Goal: Task Accomplishment & Management: Manage account settings

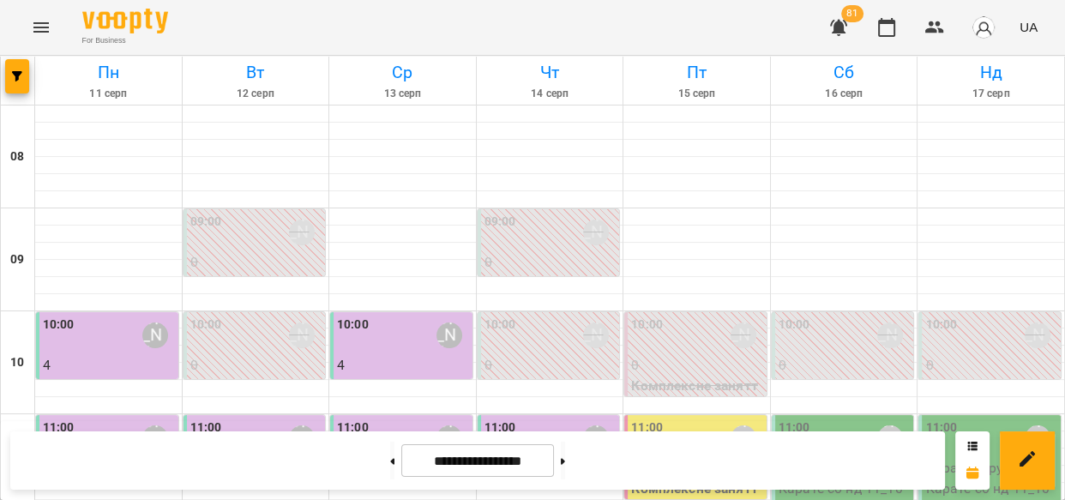
scroll to position [946, 0]
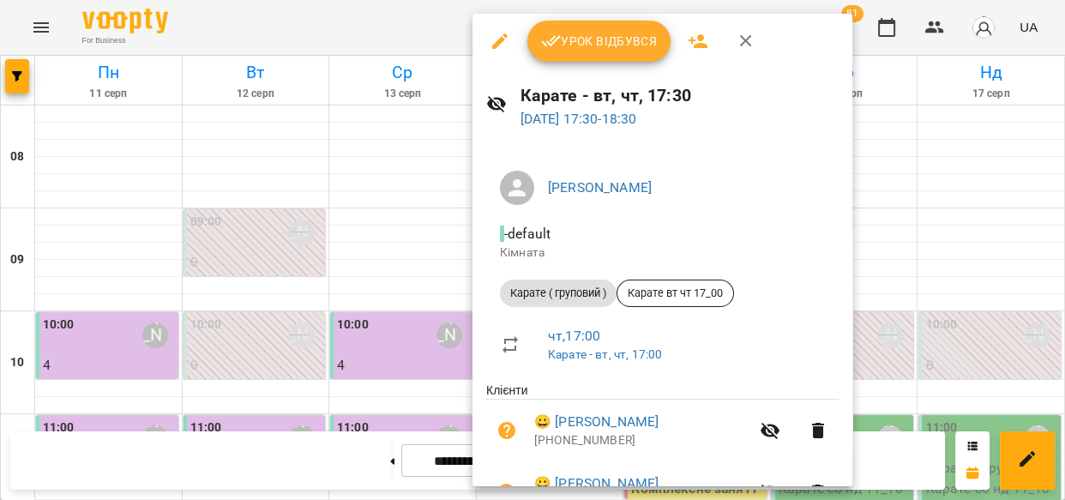
click at [600, 51] on button "Урок відбувся" at bounding box center [600, 41] width 144 height 41
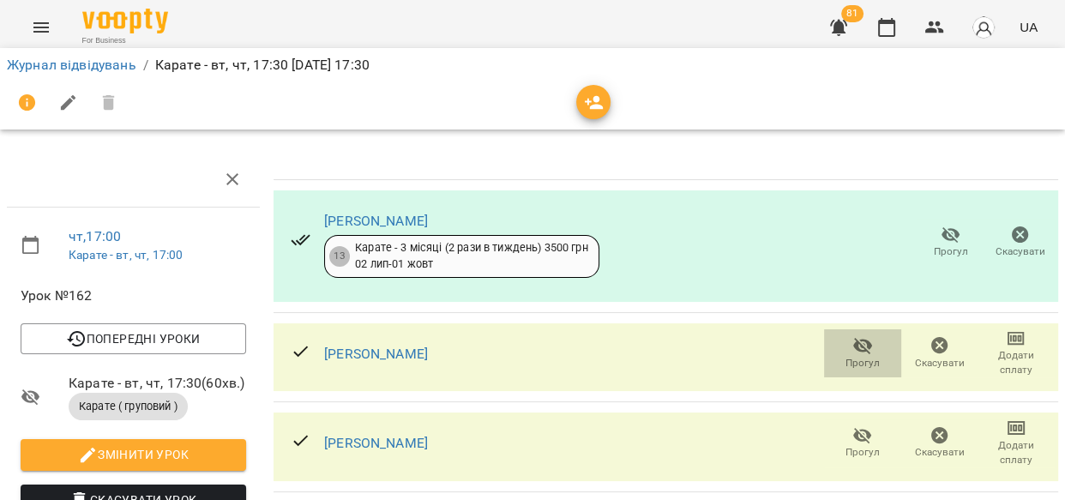
click at [853, 349] on icon "button" at bounding box center [863, 345] width 21 height 21
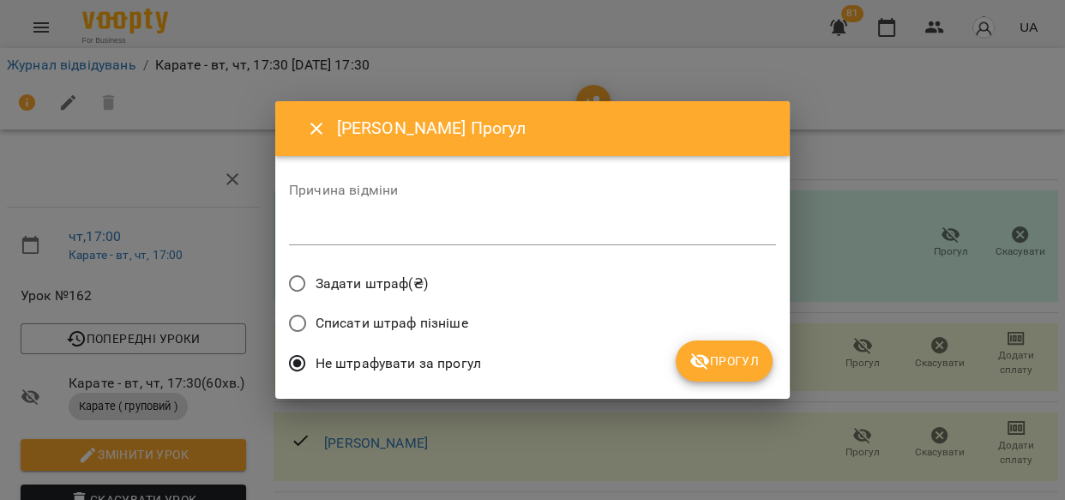
click at [731, 357] on span "Прогул" at bounding box center [724, 361] width 69 height 21
click at [737, 358] on div "Не штрафувати за прогул" at bounding box center [532, 366] width 487 height 40
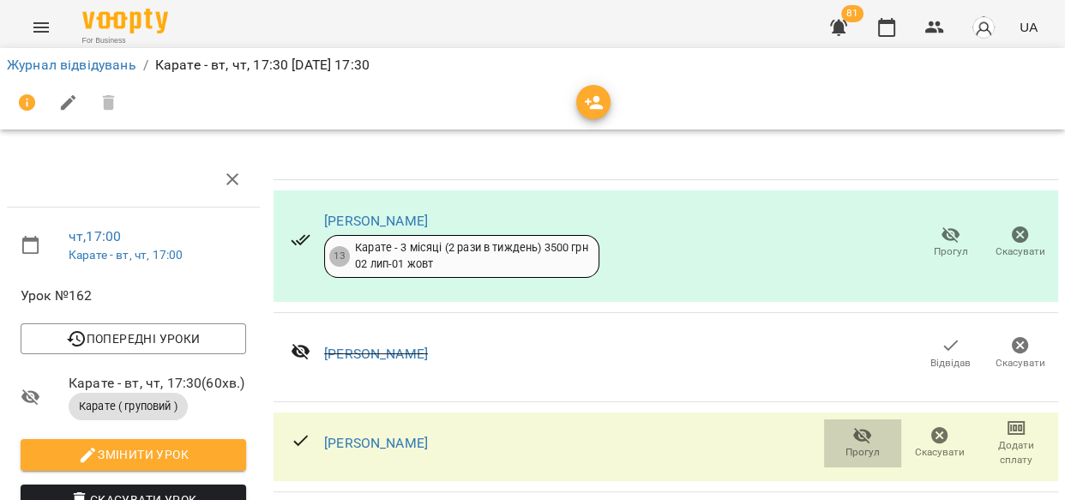
click at [853, 442] on icon "button" at bounding box center [863, 435] width 21 height 21
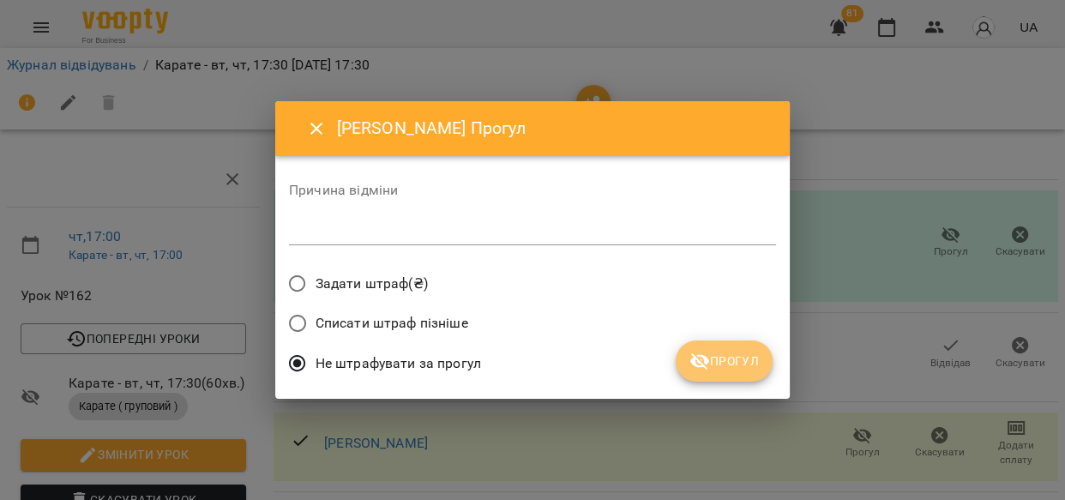
click at [723, 365] on span "Прогул" at bounding box center [724, 361] width 69 height 21
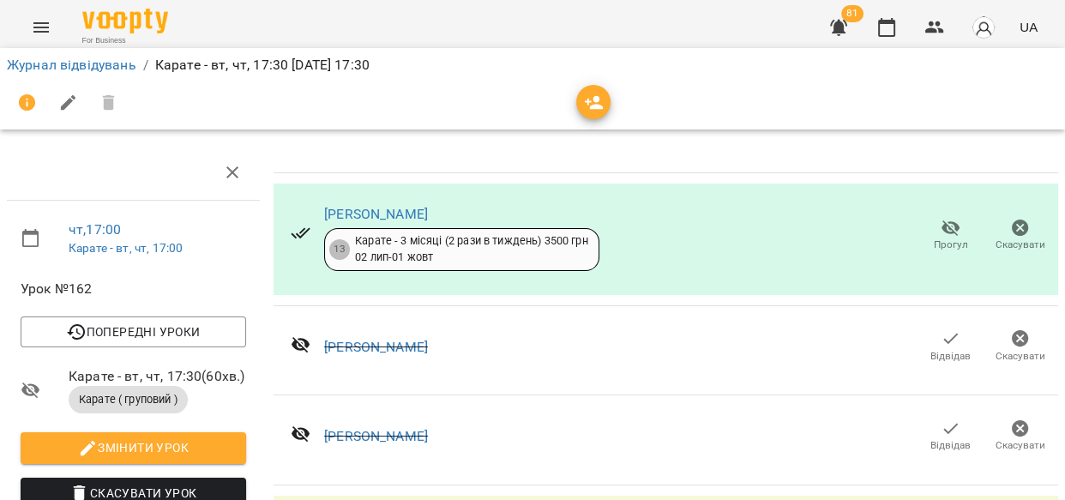
scroll to position [302, 0]
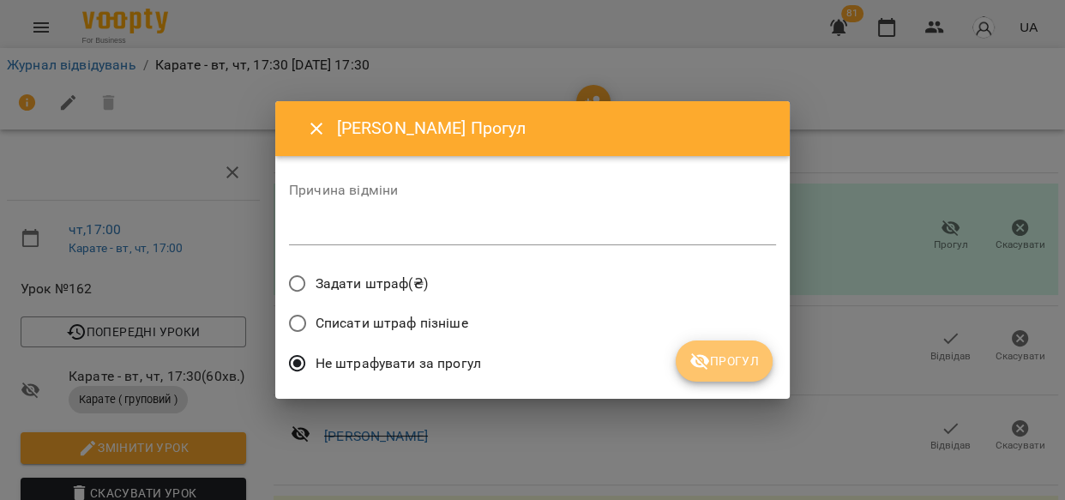
click at [742, 353] on span "Прогул" at bounding box center [724, 361] width 69 height 21
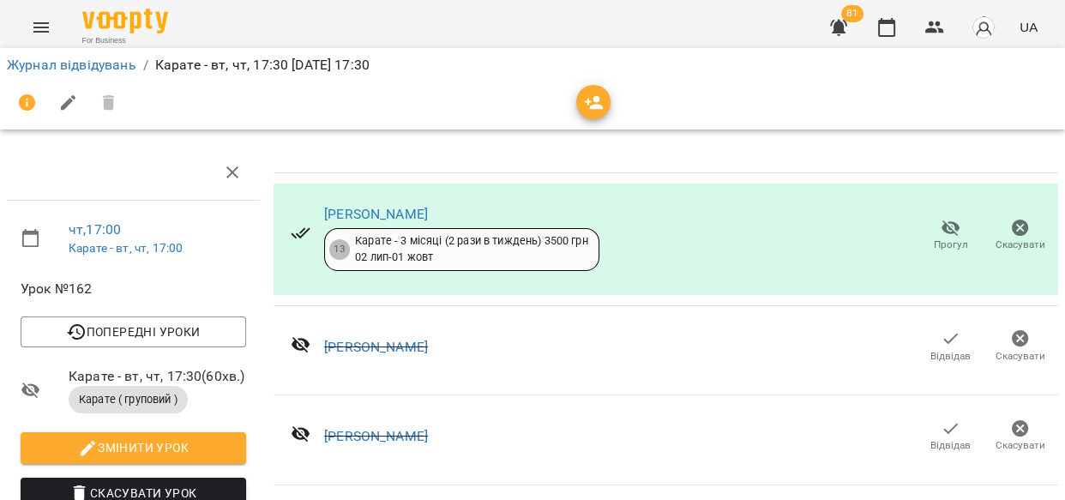
scroll to position [951, 0]
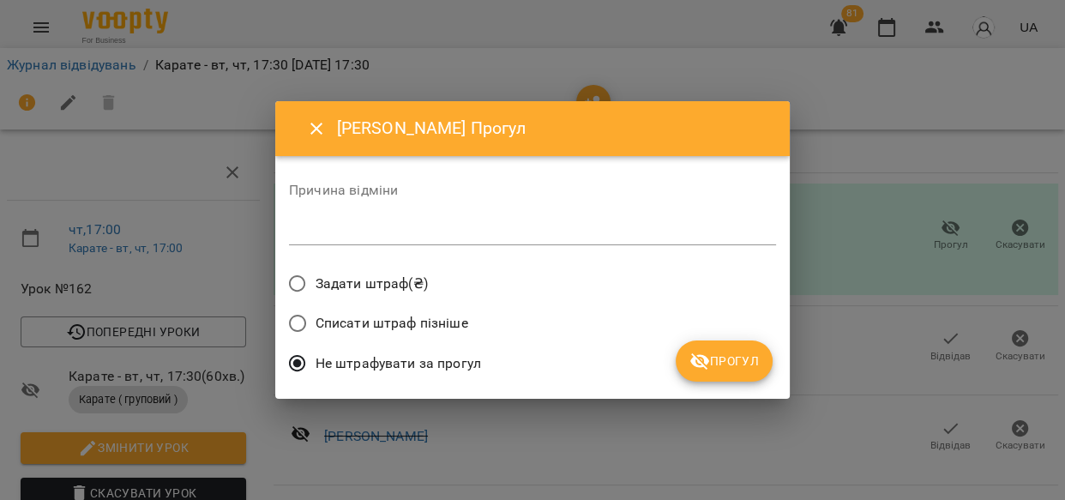
click at [729, 355] on span "Прогул" at bounding box center [724, 361] width 69 height 21
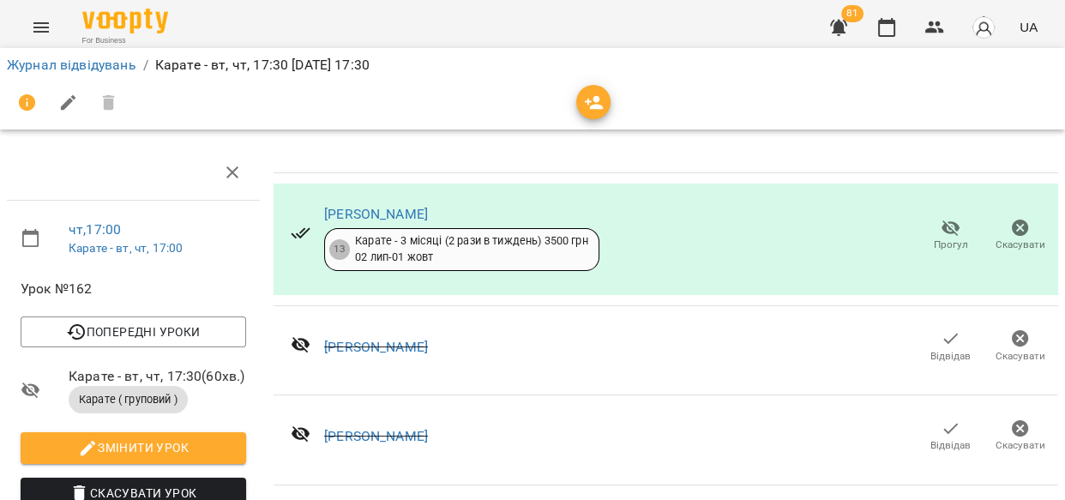
scroll to position [1175, 0]
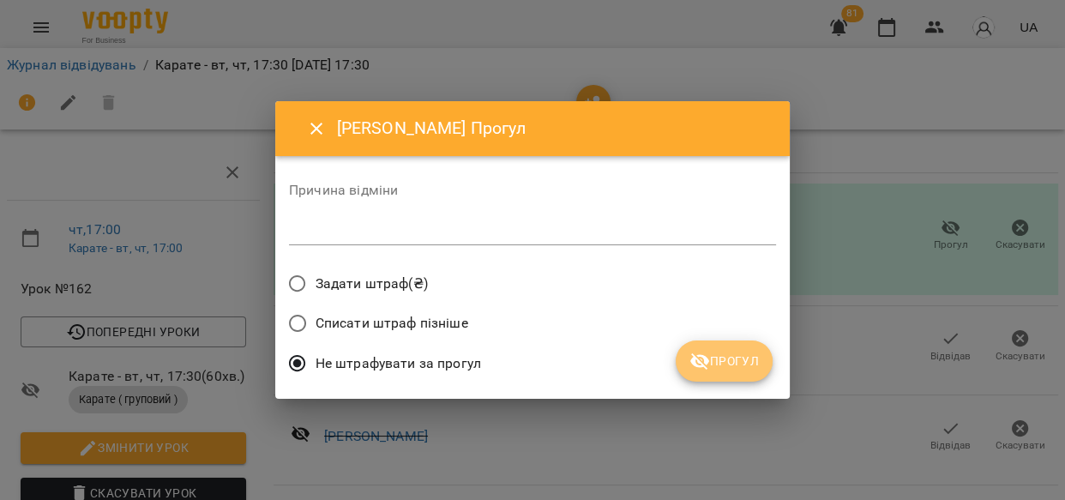
drag, startPoint x: 697, startPoint y: 357, endPoint x: 748, endPoint y: 323, distance: 60.7
click at [698, 357] on icon "submit" at bounding box center [700, 361] width 21 height 21
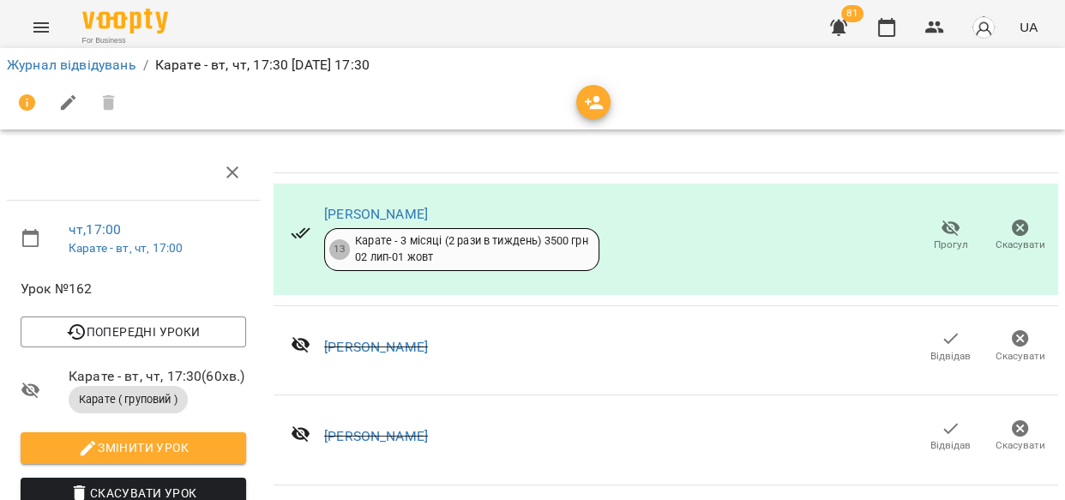
scroll to position [1677, 0]
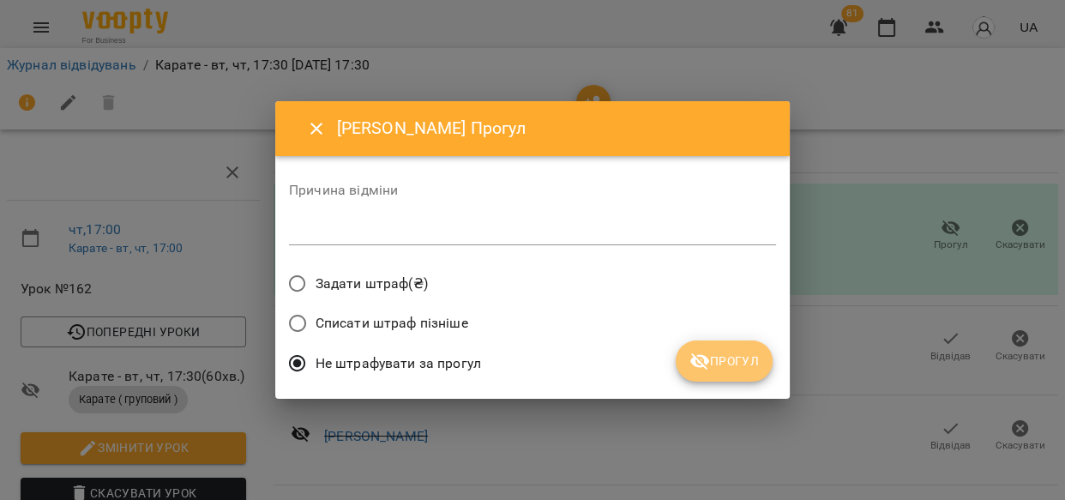
click at [754, 360] on span "Прогул" at bounding box center [724, 361] width 69 height 21
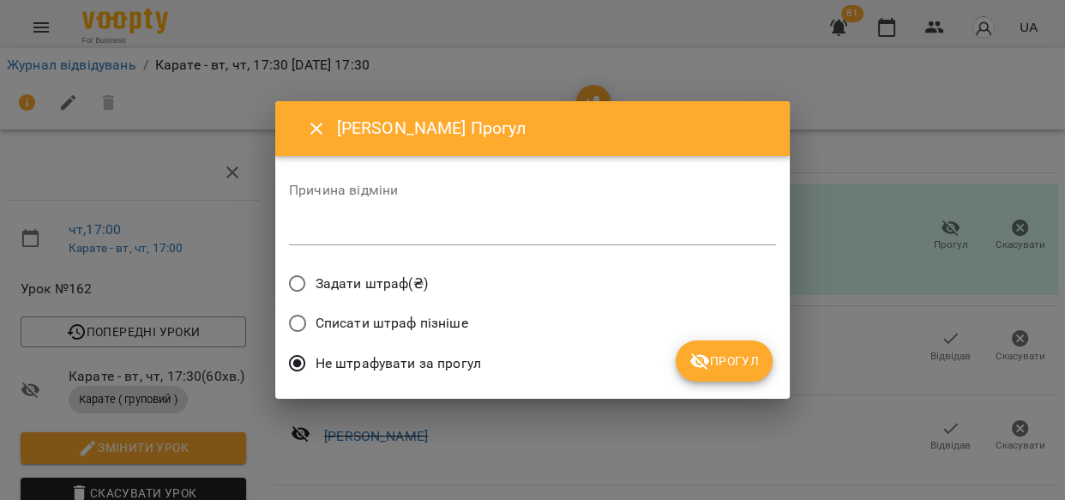
drag, startPoint x: 749, startPoint y: 361, endPoint x: 772, endPoint y: 365, distance: 23.6
click at [753, 363] on span "Прогул" at bounding box center [724, 361] width 69 height 21
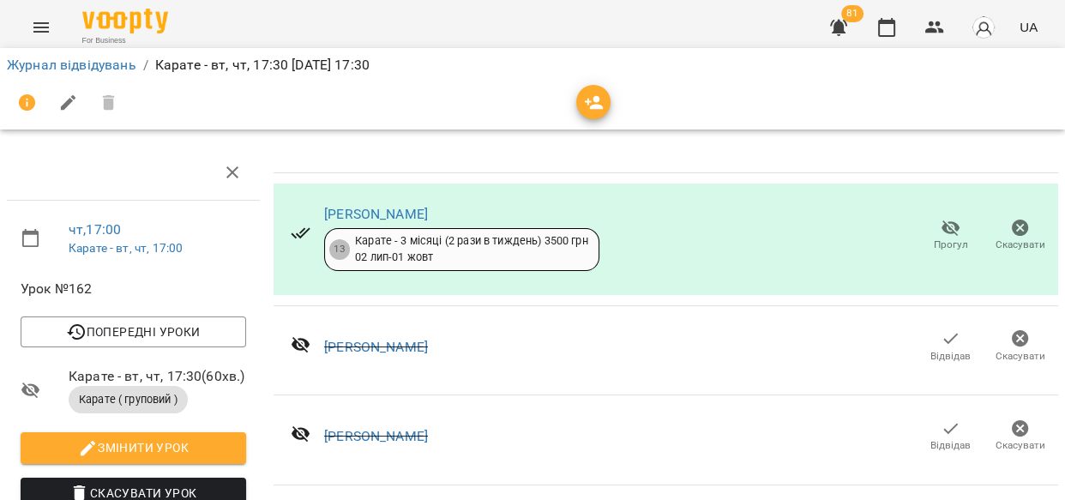
scroll to position [2028, 0]
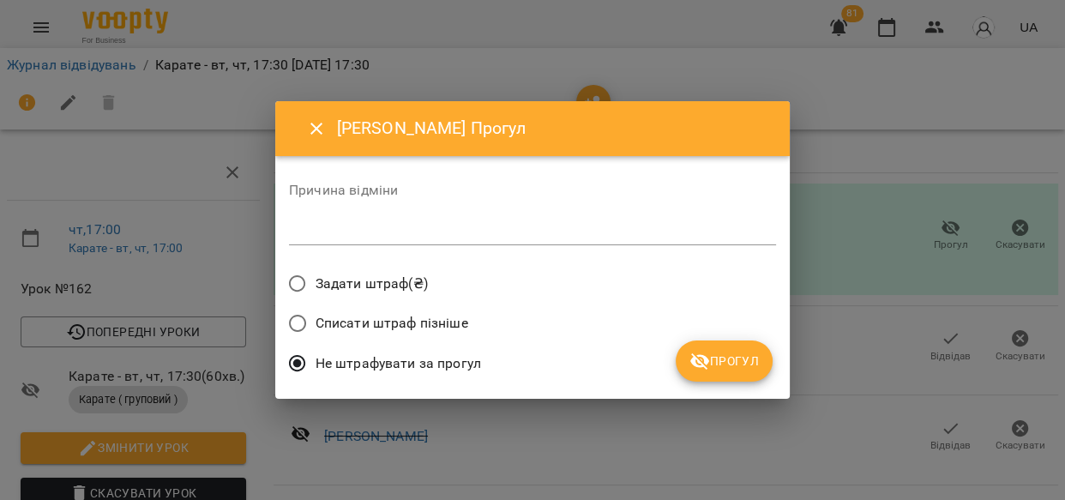
click at [712, 346] on button "Прогул" at bounding box center [724, 361] width 97 height 41
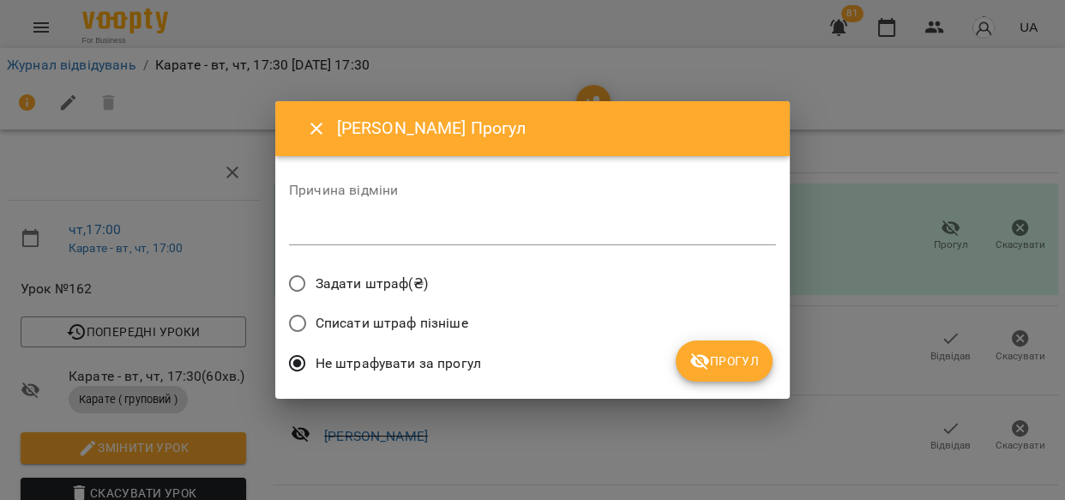
click at [737, 354] on span "Прогул" at bounding box center [724, 361] width 69 height 21
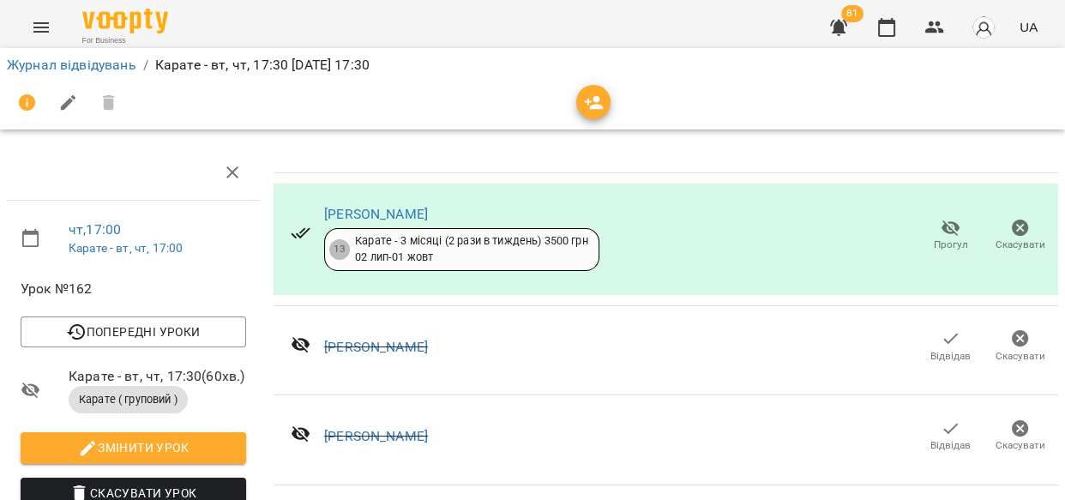
scroll to position [2308, 0]
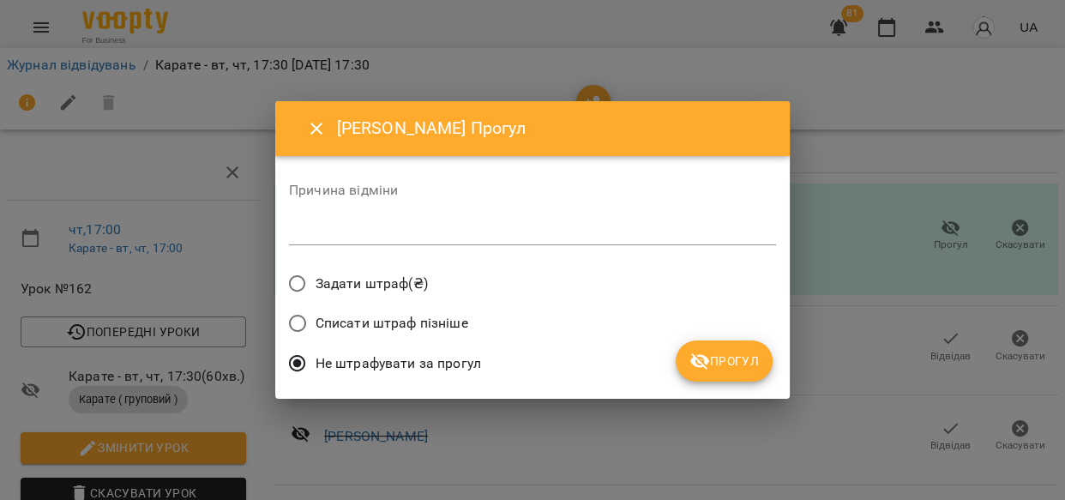
click at [729, 365] on span "Прогул" at bounding box center [724, 361] width 69 height 21
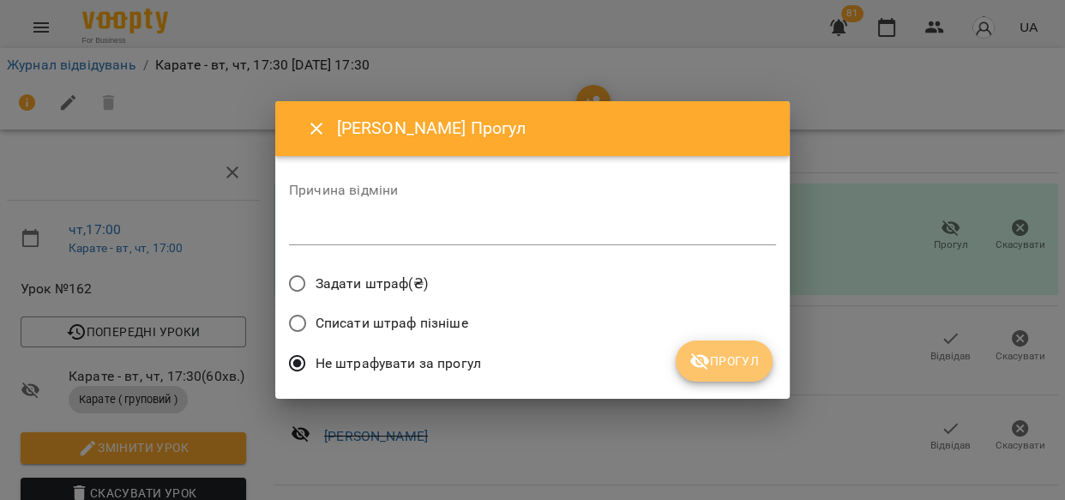
click at [739, 359] on span "Прогул" at bounding box center [724, 361] width 69 height 21
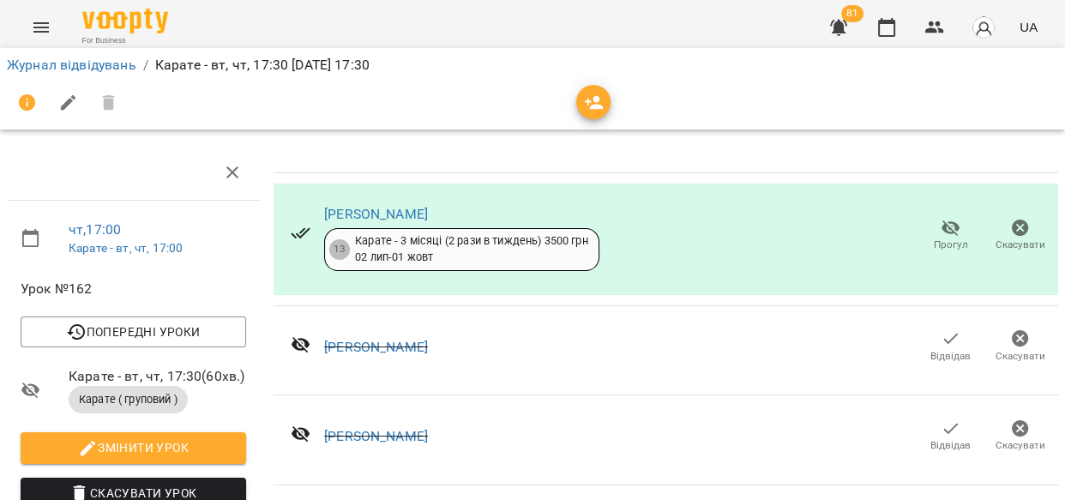
scroll to position [3257, 0]
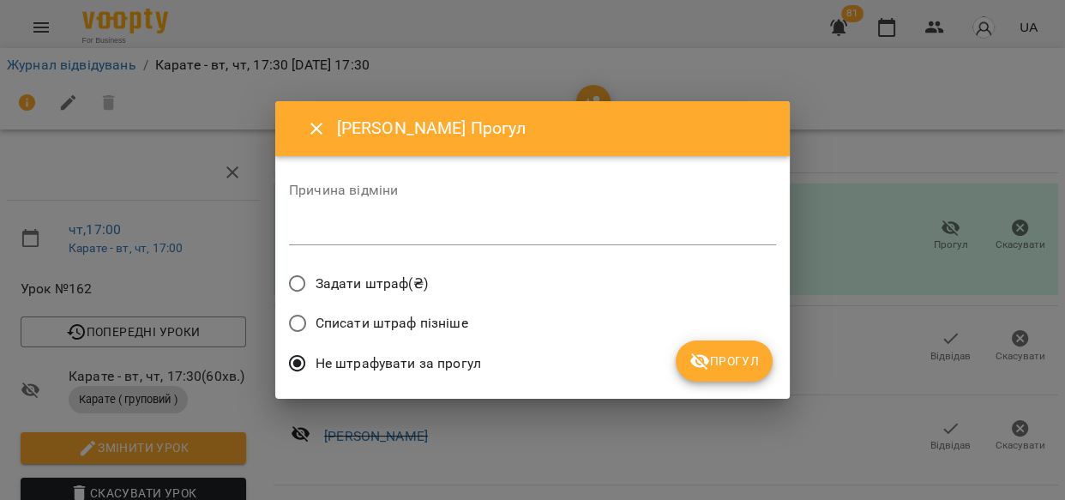
click at [717, 373] on button "Прогул" at bounding box center [724, 361] width 97 height 41
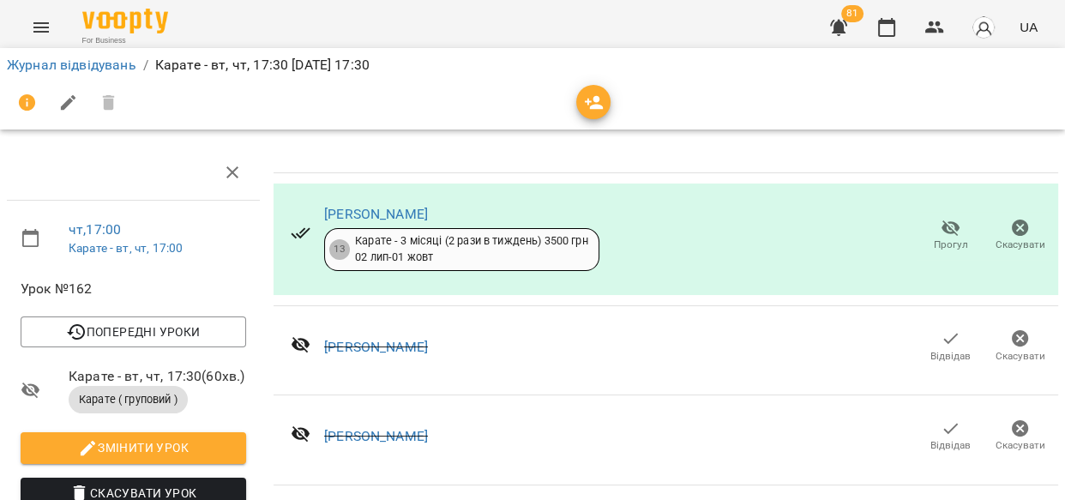
scroll to position [3551, 0]
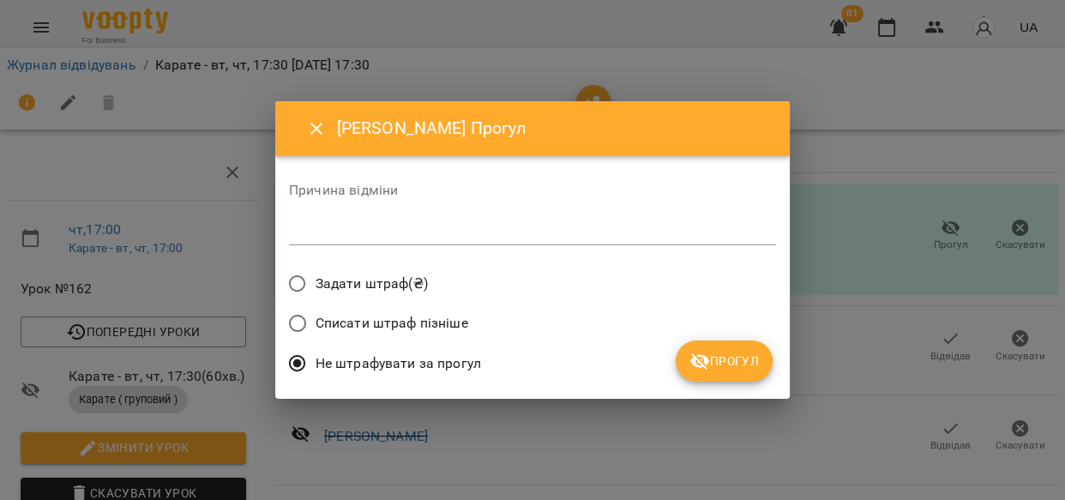
click at [717, 364] on span "Прогул" at bounding box center [724, 361] width 69 height 21
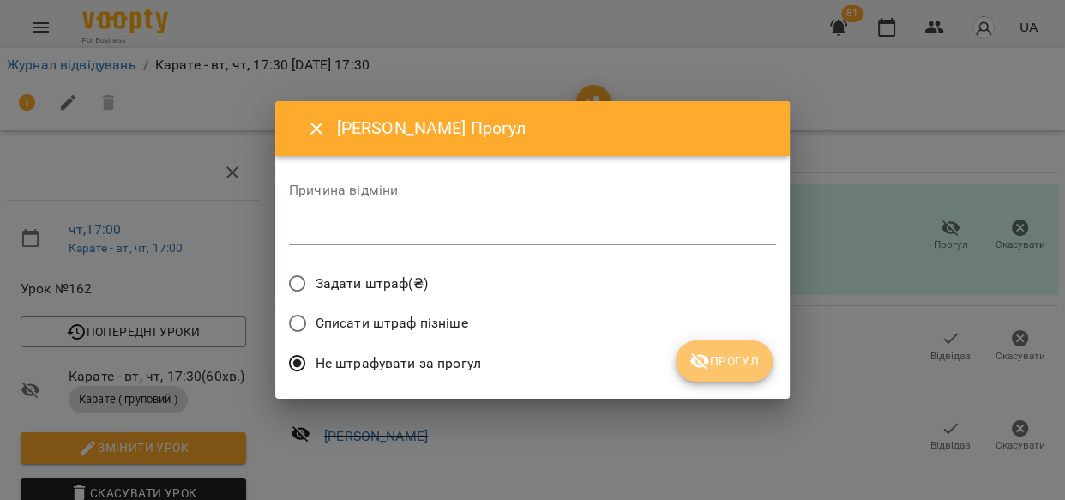
click at [765, 374] on button "Прогул" at bounding box center [724, 361] width 97 height 41
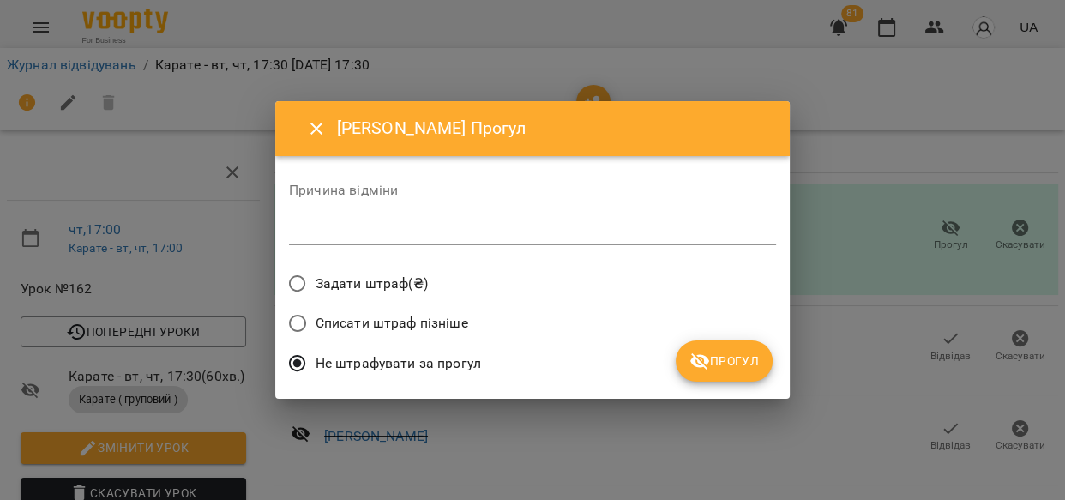
click at [714, 362] on span "Прогул" at bounding box center [724, 361] width 69 height 21
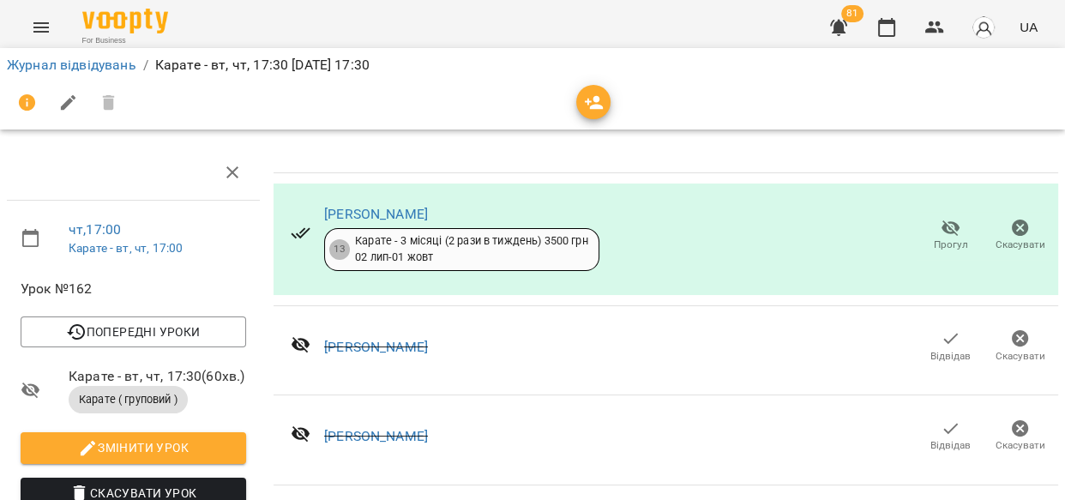
scroll to position [3701, 0]
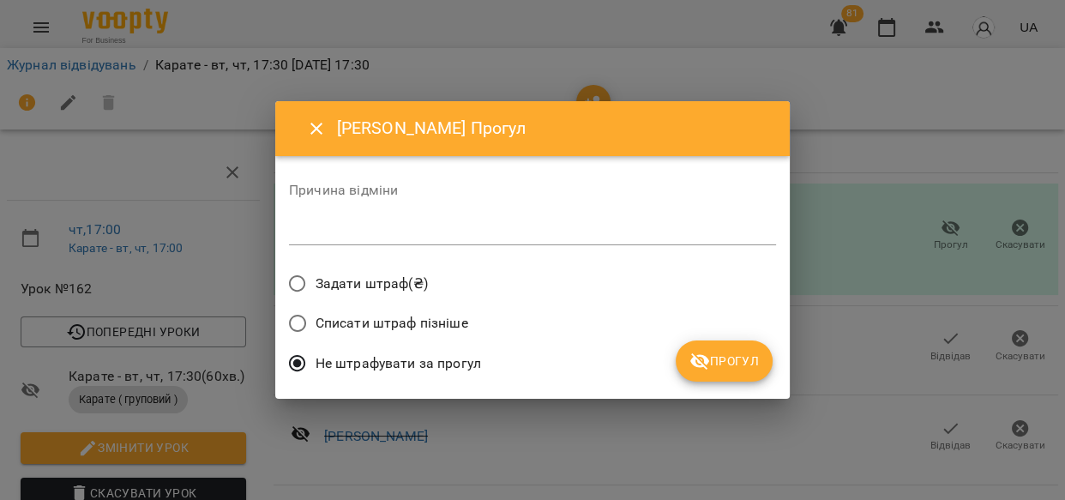
click at [712, 363] on span "Прогул" at bounding box center [724, 361] width 69 height 21
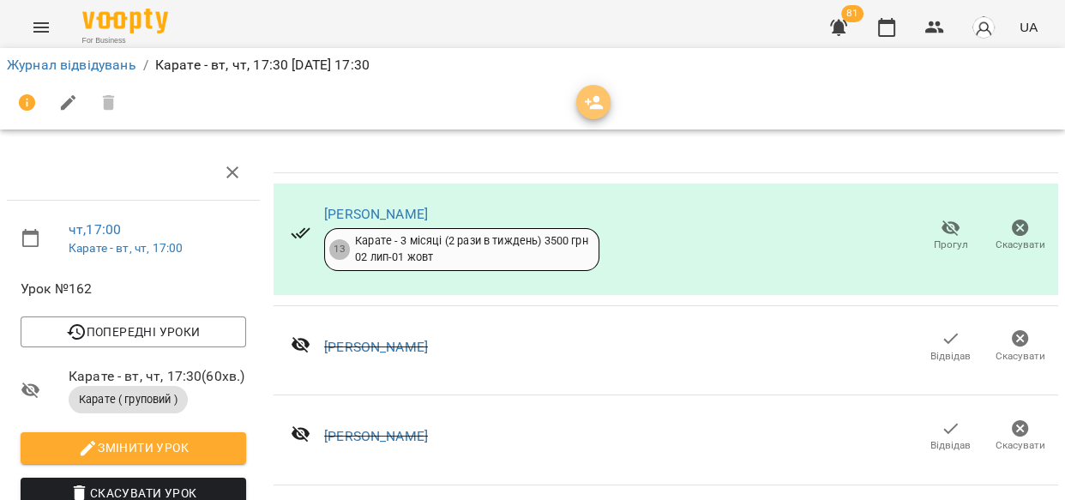
click at [601, 102] on icon "button" at bounding box center [594, 103] width 21 height 21
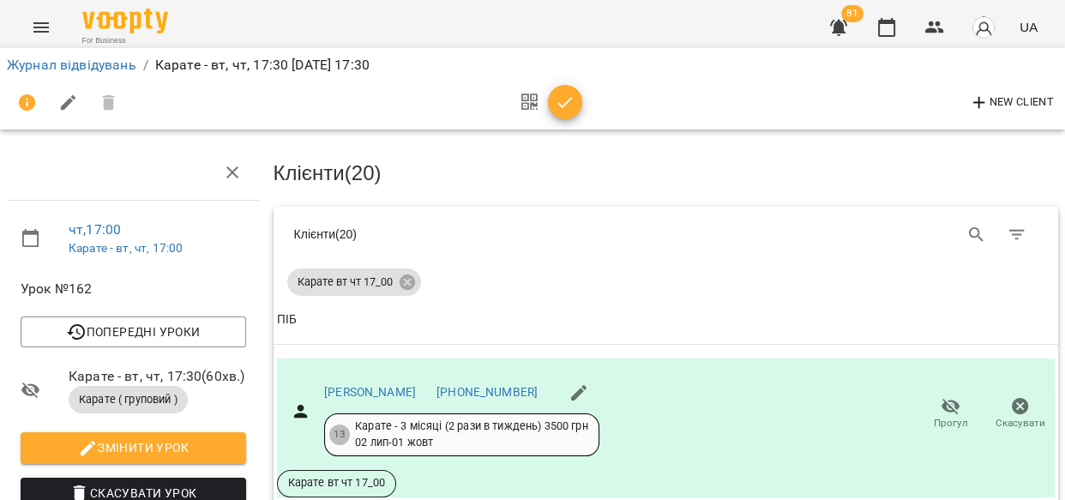
scroll to position [0, 0]
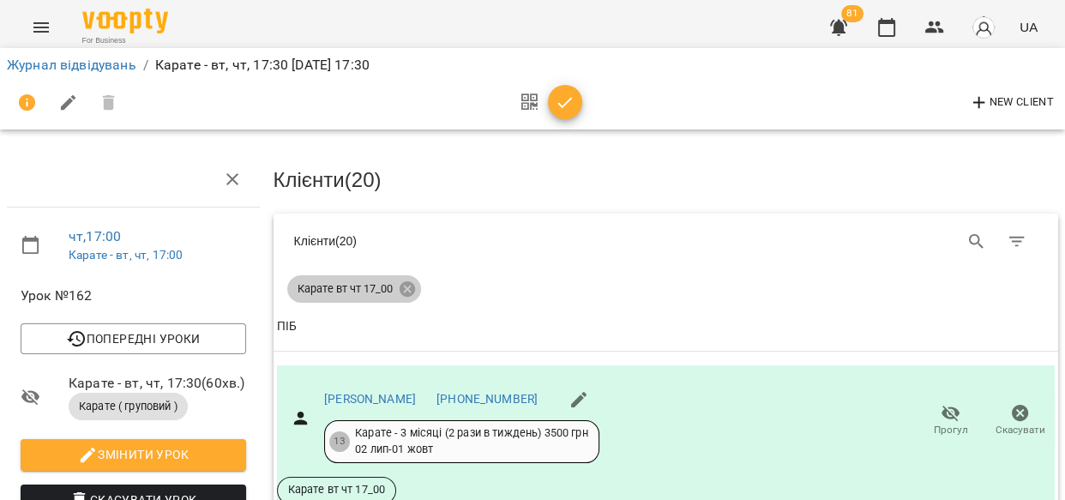
drag, startPoint x: 407, startPoint y: 282, endPoint x: 480, endPoint y: 274, distance: 74.3
click at [406, 287] on icon at bounding box center [406, 288] width 15 height 15
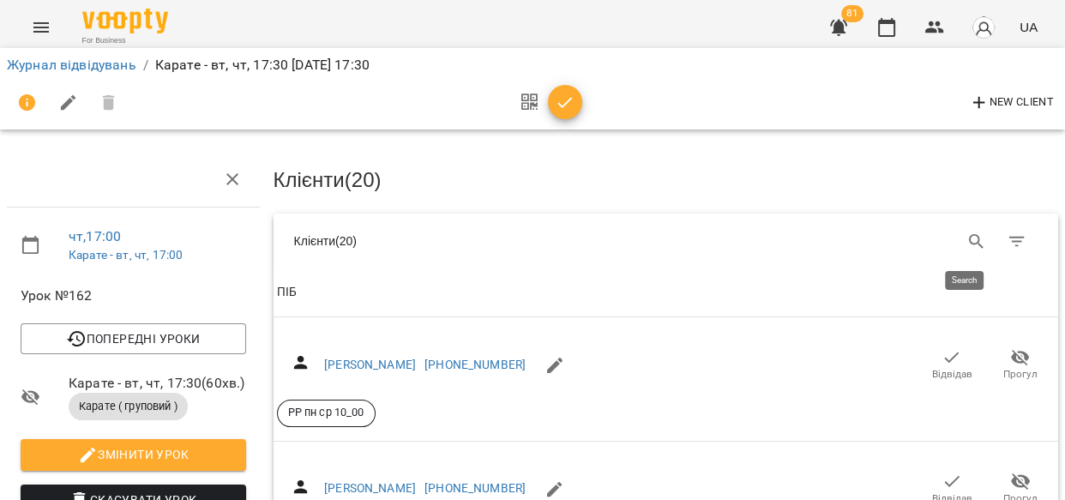
click at [969, 234] on icon "Search" at bounding box center [976, 241] width 15 height 15
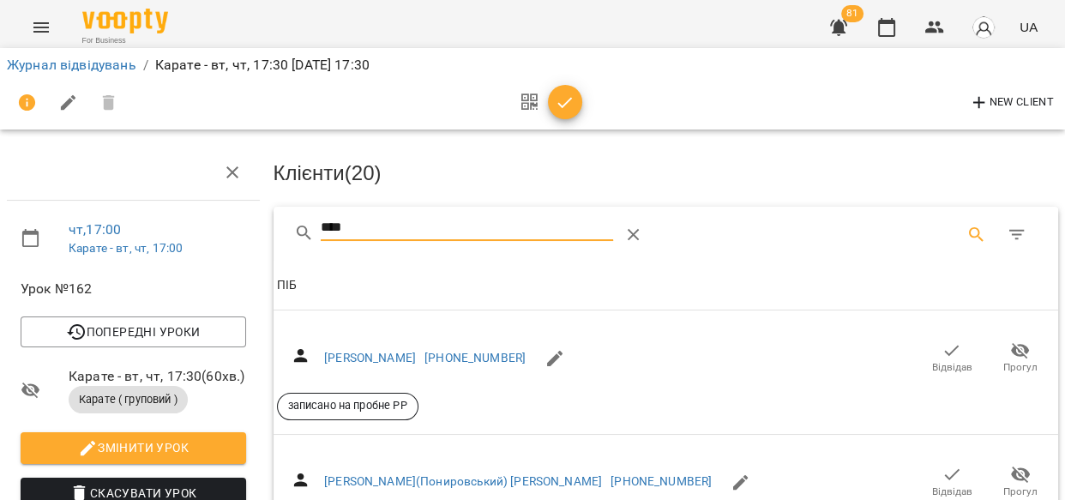
scroll to position [142, 0]
type input "****"
click at [928, 464] on span "Відвідав" at bounding box center [952, 481] width 48 height 34
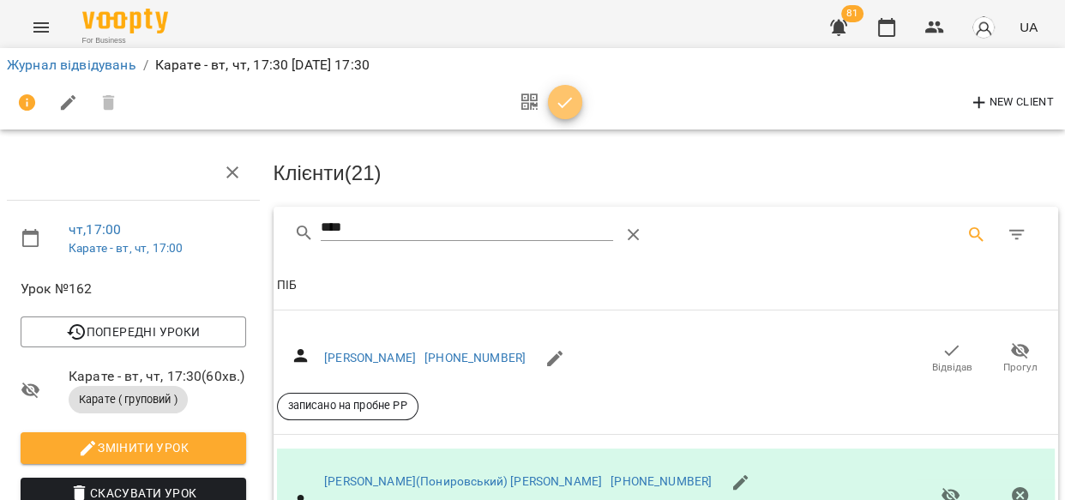
click at [561, 99] on icon "button" at bounding box center [565, 103] width 21 height 21
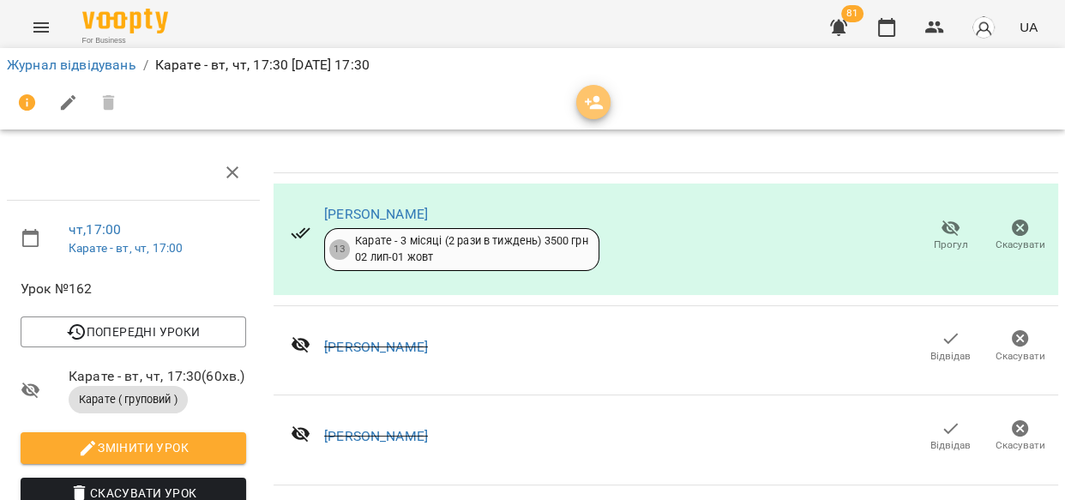
scroll to position [0, 0]
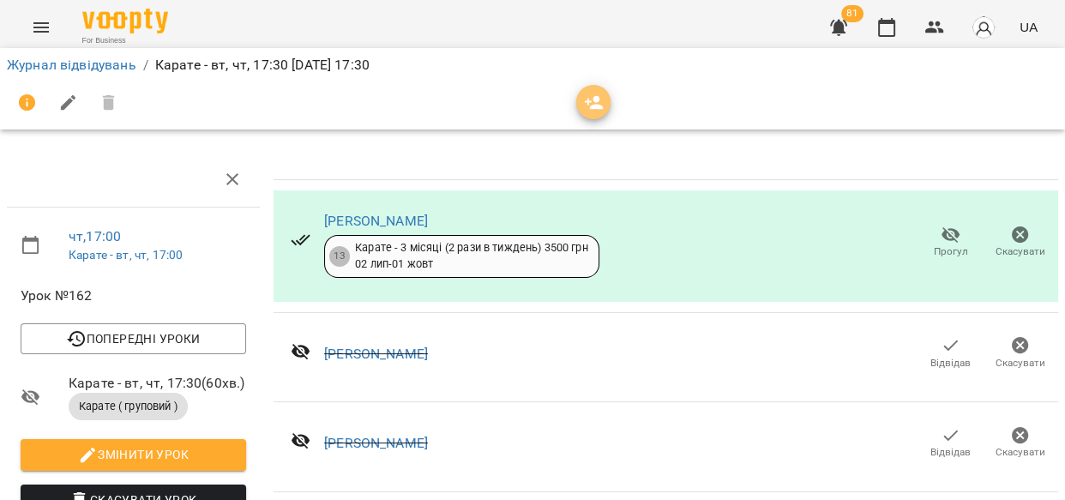
click at [592, 104] on icon "button" at bounding box center [594, 103] width 21 height 21
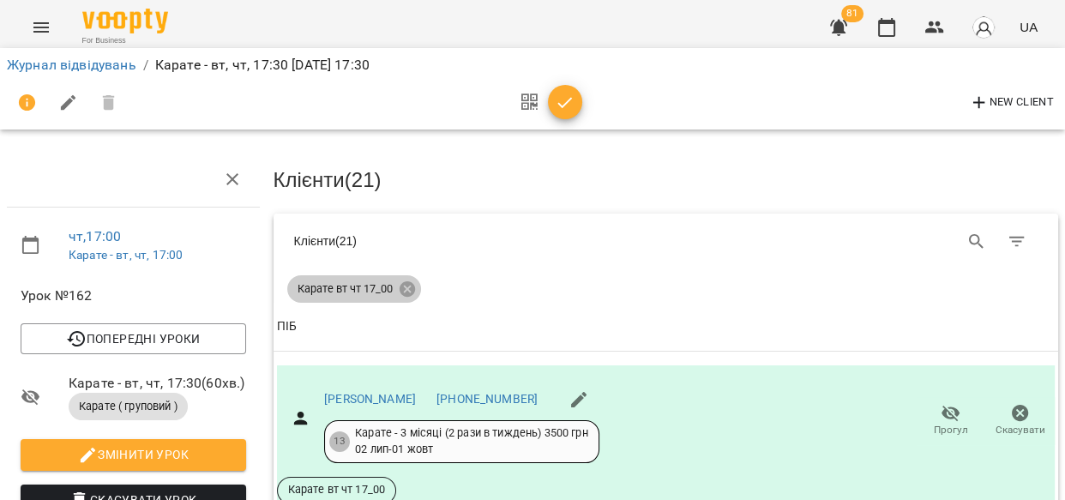
click at [398, 295] on icon at bounding box center [407, 289] width 19 height 19
click at [403, 317] on span "ПІБ" at bounding box center [666, 327] width 779 height 21
click at [409, 317] on span "ПІБ" at bounding box center [666, 327] width 779 height 21
click at [406, 317] on span "ПІБ" at bounding box center [666, 327] width 779 height 21
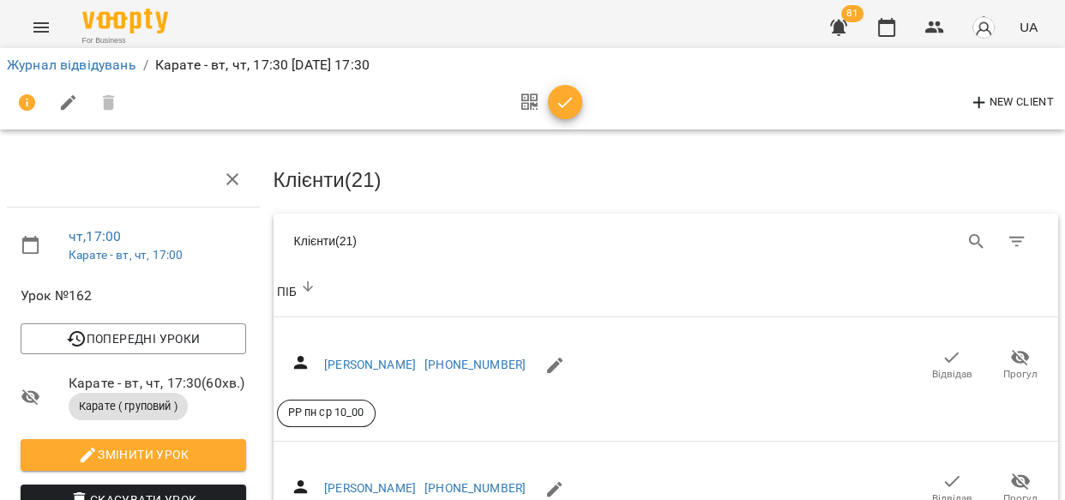
click at [412, 287] on span "ПІБ" at bounding box center [666, 292] width 779 height 21
click at [969, 235] on icon "Search" at bounding box center [976, 241] width 15 height 15
type input "*****"
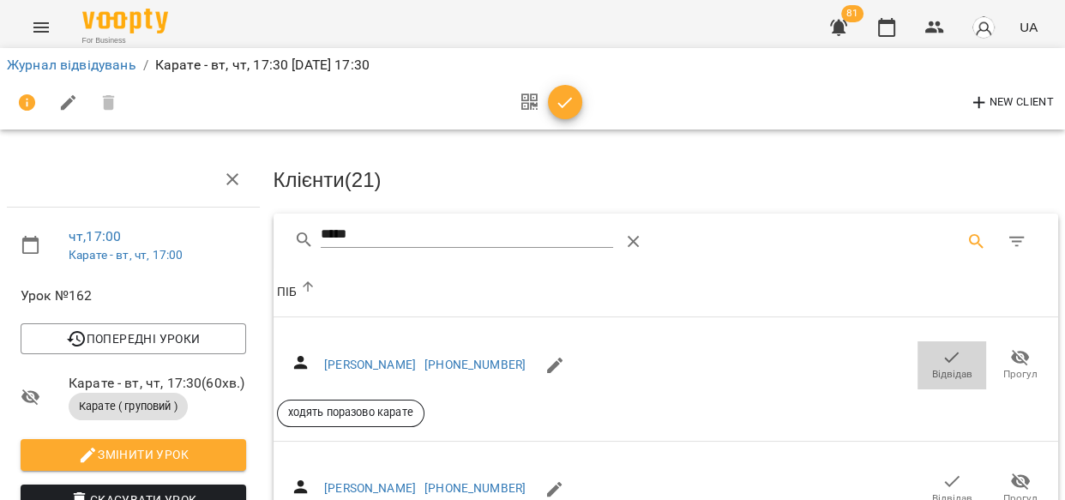
click at [944, 367] on span "Відвідав" at bounding box center [952, 374] width 40 height 15
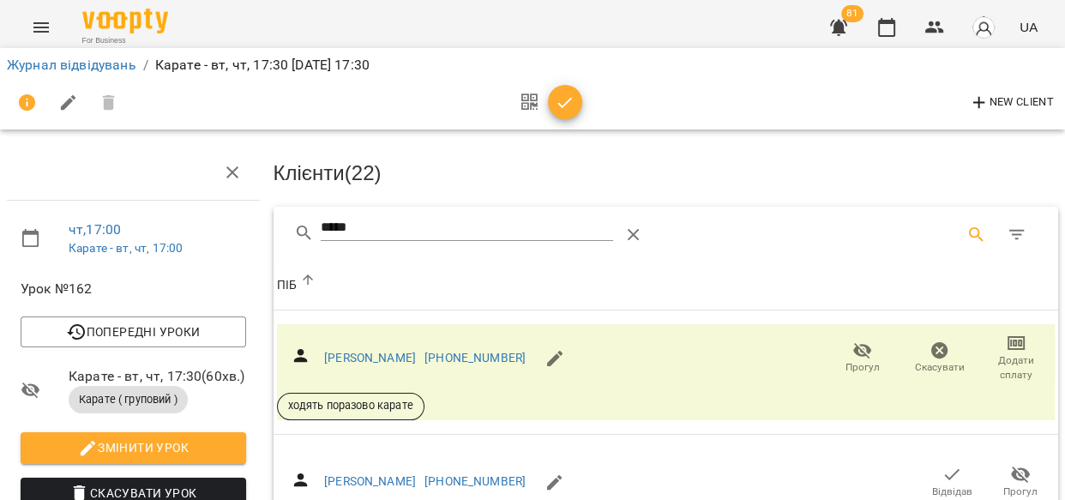
scroll to position [8, 7]
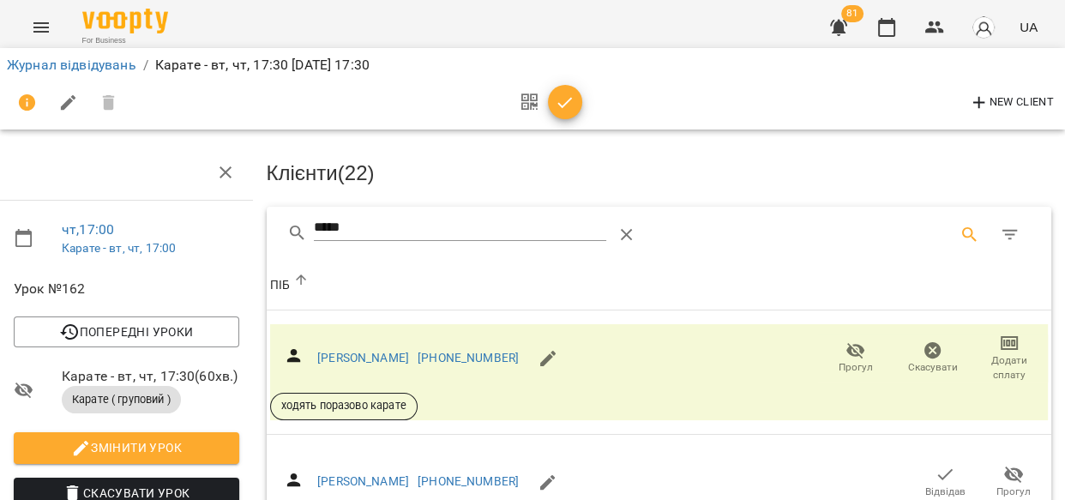
drag, startPoint x: 1050, startPoint y: 249, endPoint x: 1044, endPoint y: 431, distance: 182.0
click at [1044, 432] on div "Клієнти ( 22 ) ***** Клієнти ( 22 ) ПІБ ПІБ Петров Іван +380665266764 Прогул Ск…" at bounding box center [659, 487] width 799 height 698
click at [981, 175] on div "Клієнти ( 22 )" at bounding box center [659, 169] width 793 height 55
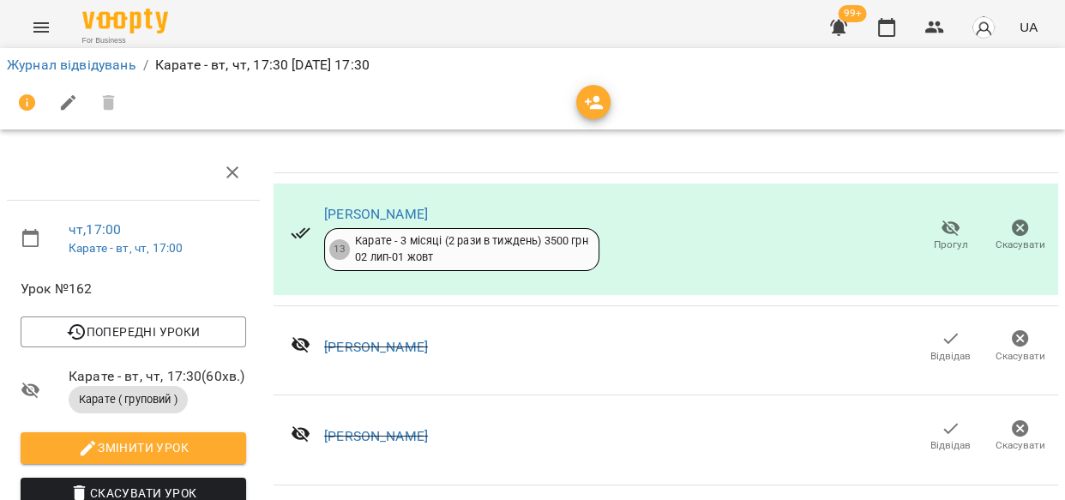
scroll to position [3654, 0]
click at [592, 106] on icon "button" at bounding box center [594, 103] width 19 height 14
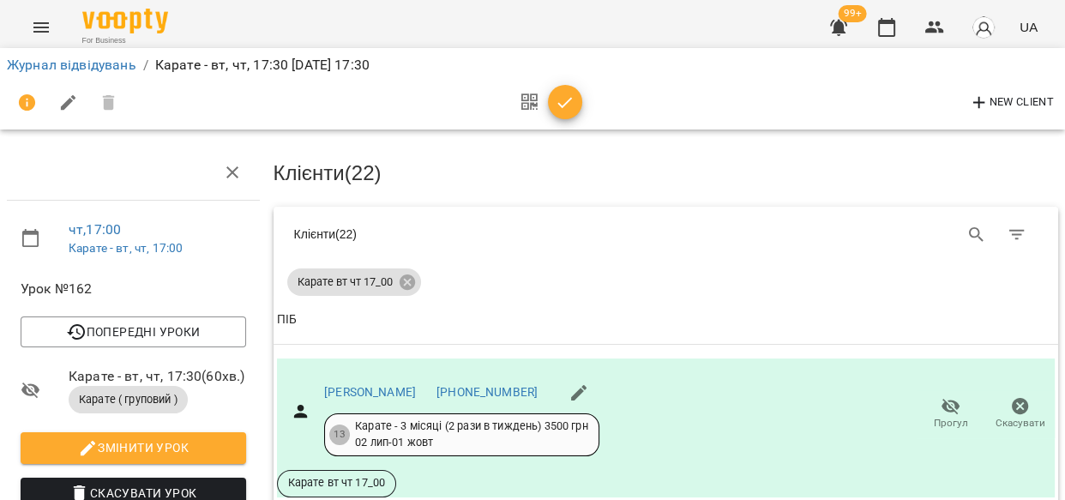
scroll to position [0, 0]
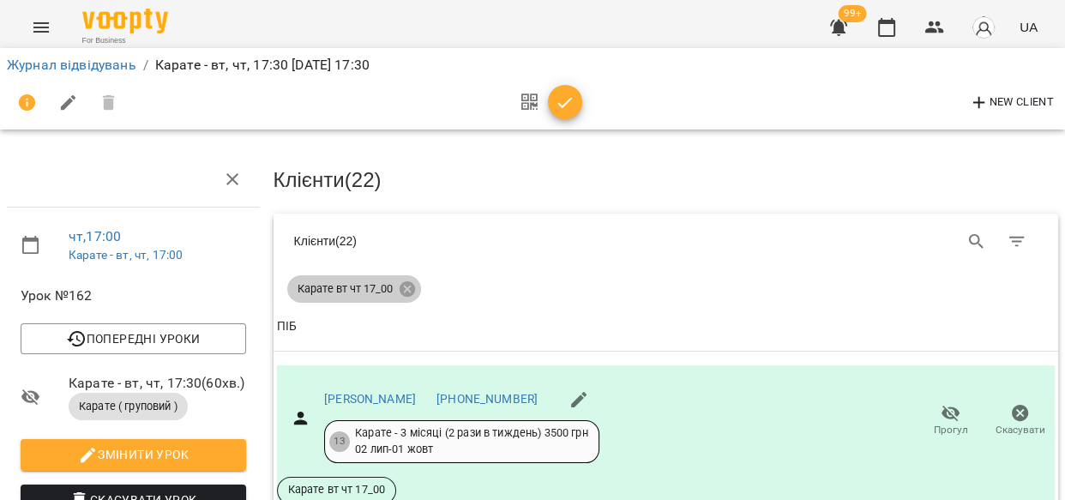
click at [400, 283] on icon at bounding box center [406, 288] width 15 height 15
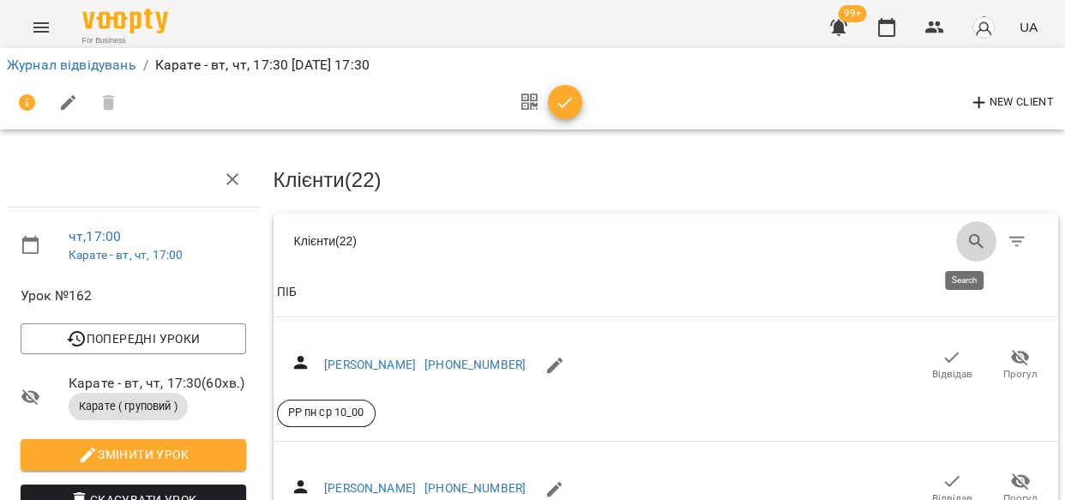
click at [967, 235] on icon "Search" at bounding box center [977, 242] width 21 height 21
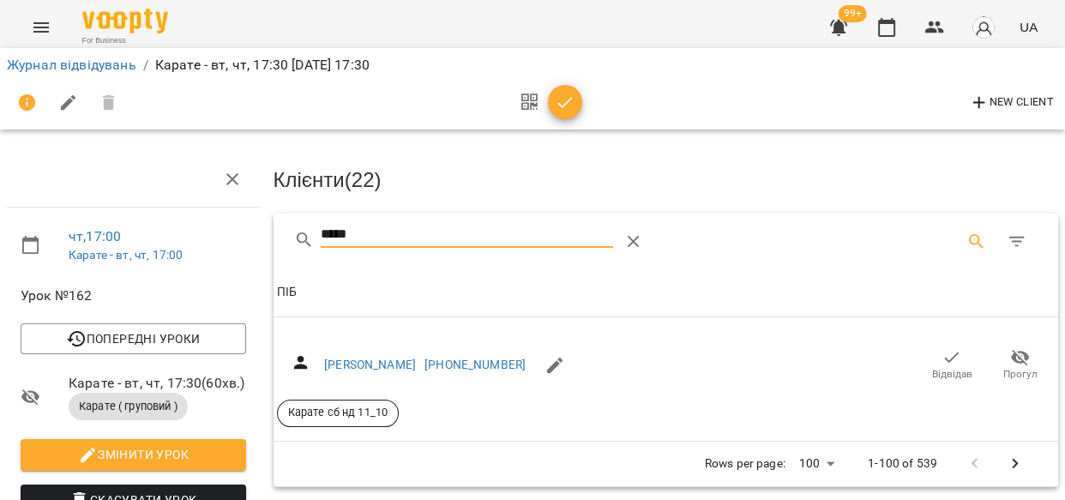
type input "*****"
click at [942, 362] on icon "button" at bounding box center [952, 357] width 21 height 21
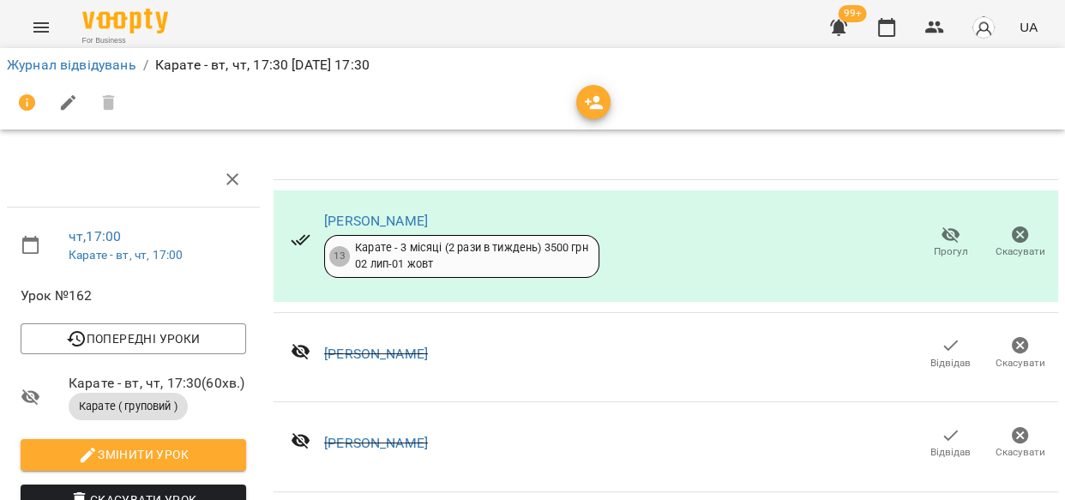
click at [599, 102] on icon "button" at bounding box center [594, 103] width 21 height 21
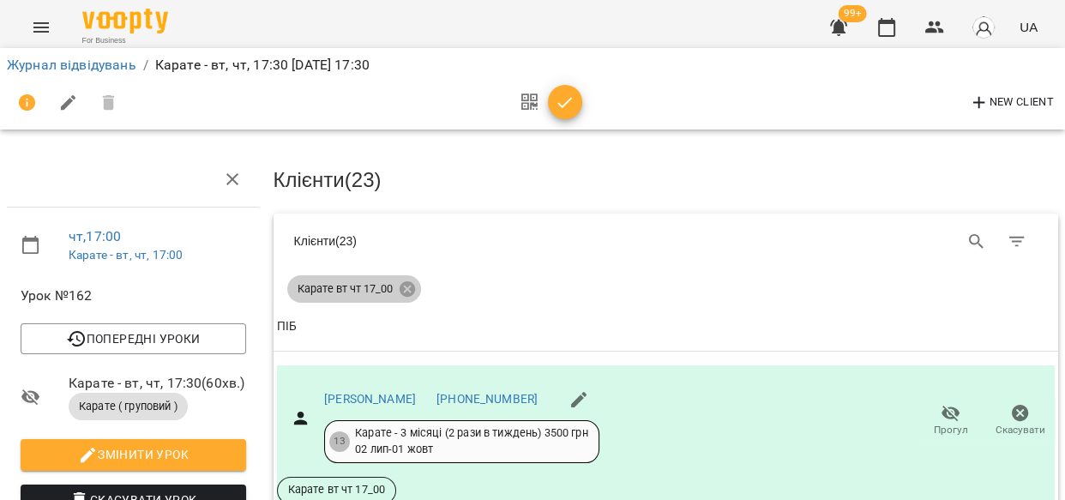
click at [402, 285] on icon at bounding box center [407, 289] width 19 height 19
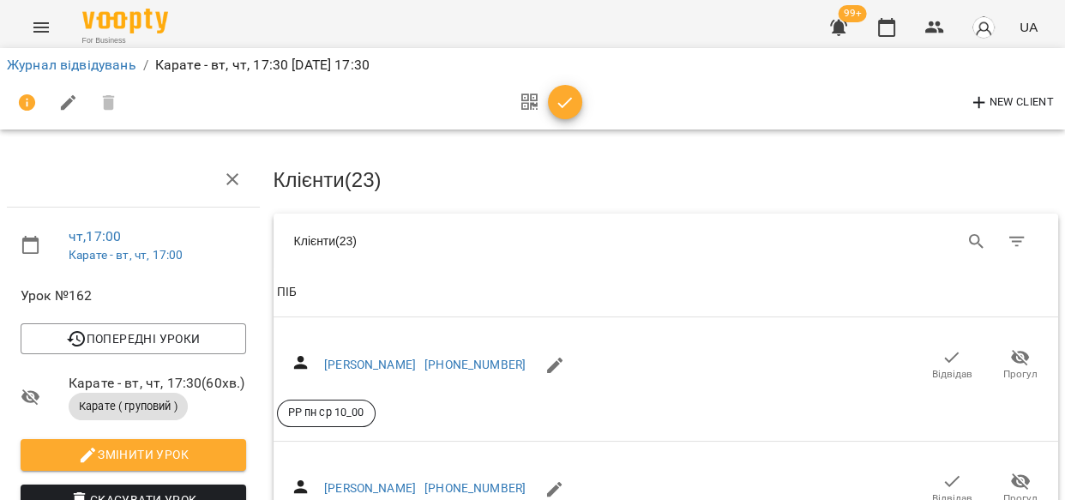
click at [967, 232] on icon "Search" at bounding box center [977, 242] width 21 height 21
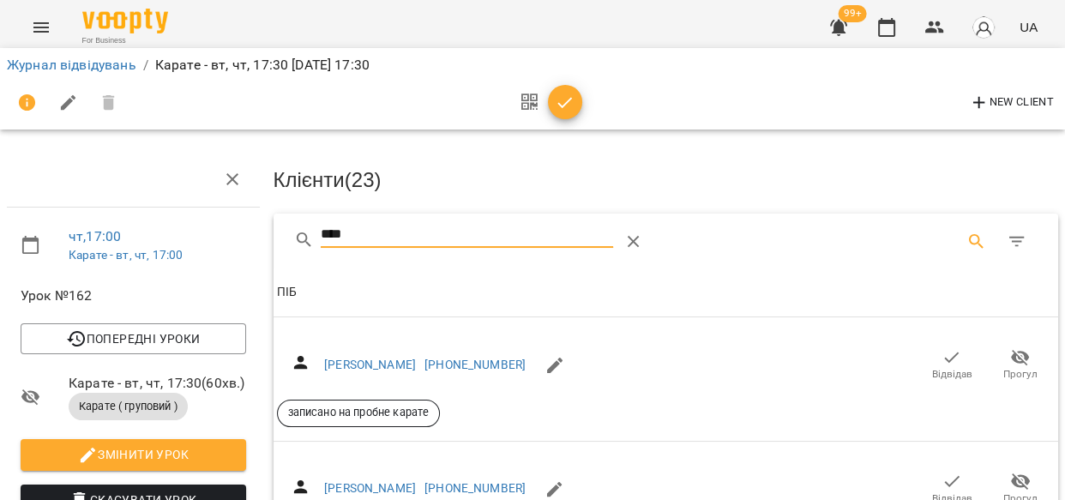
type input "****"
click at [946, 353] on icon "button" at bounding box center [952, 357] width 21 height 21
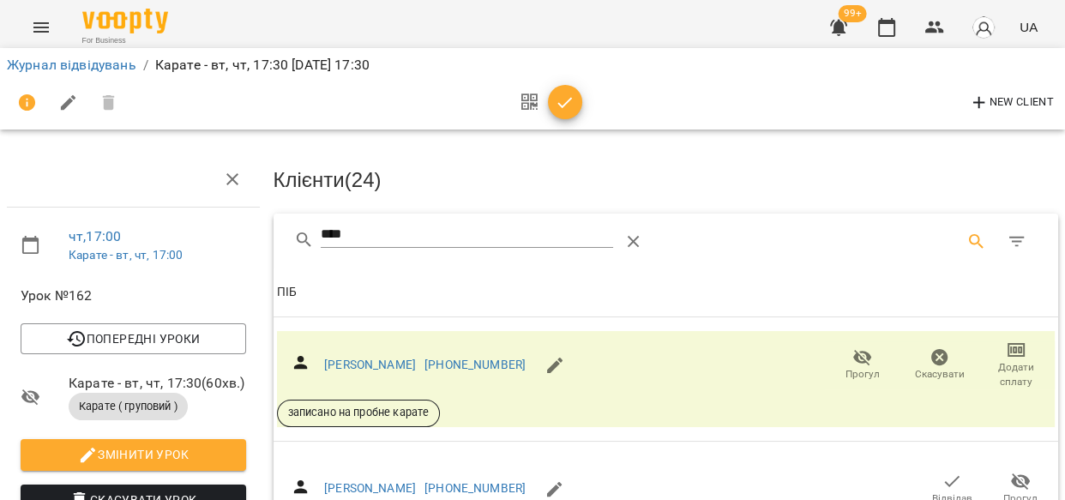
click at [1001, 364] on span "Додати сплату" at bounding box center [1016, 374] width 57 height 29
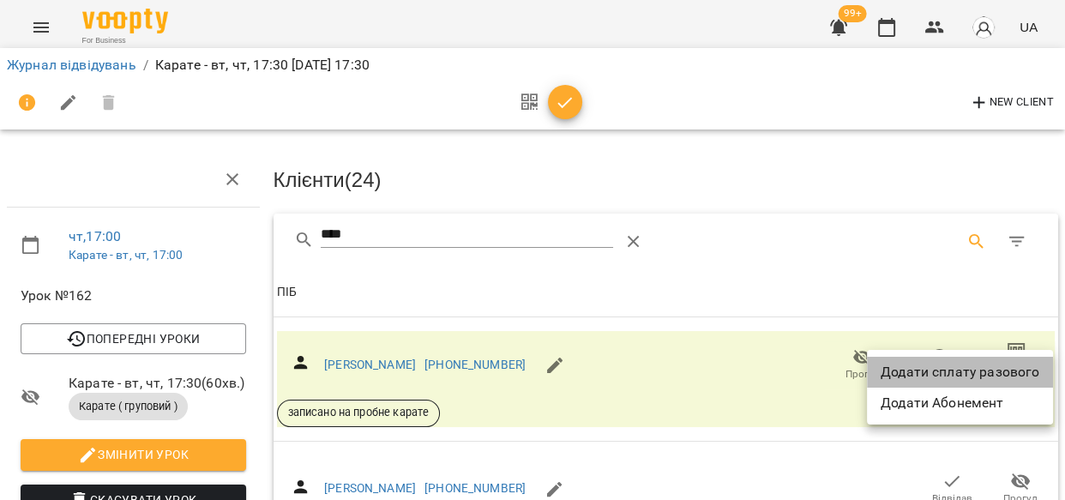
click at [992, 364] on li "Додати сплату разового" at bounding box center [960, 372] width 186 height 31
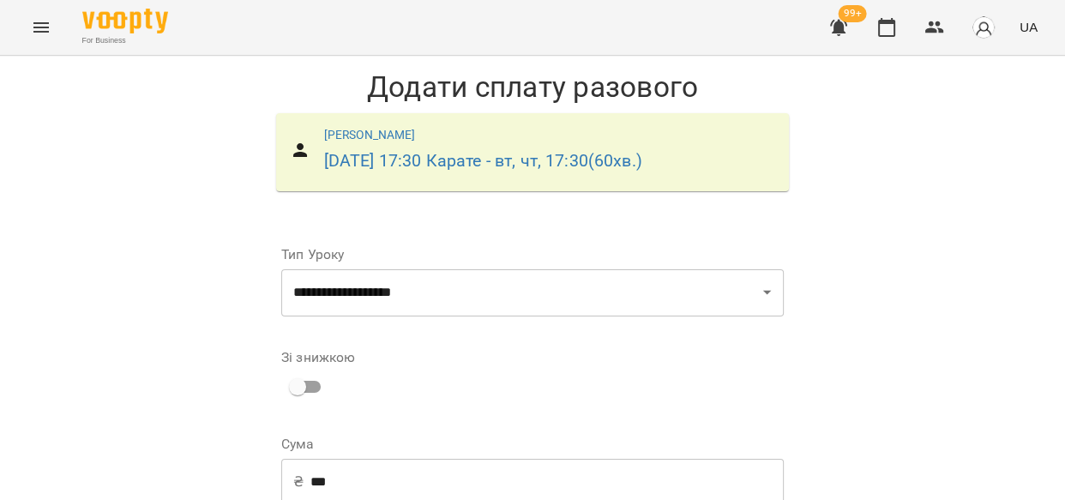
scroll to position [281, 0]
select select "****"
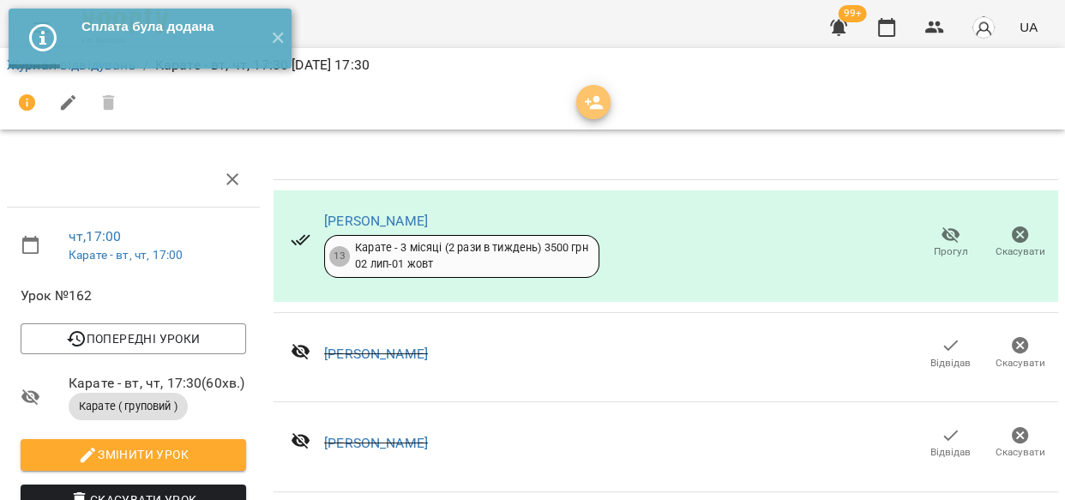
click at [592, 102] on icon "button" at bounding box center [594, 103] width 21 height 21
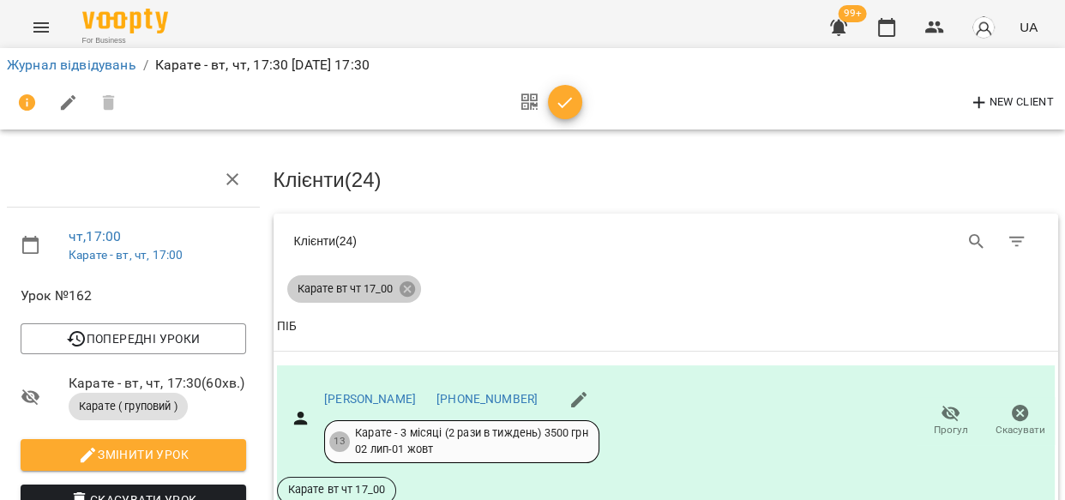
click at [407, 281] on icon at bounding box center [406, 288] width 15 height 15
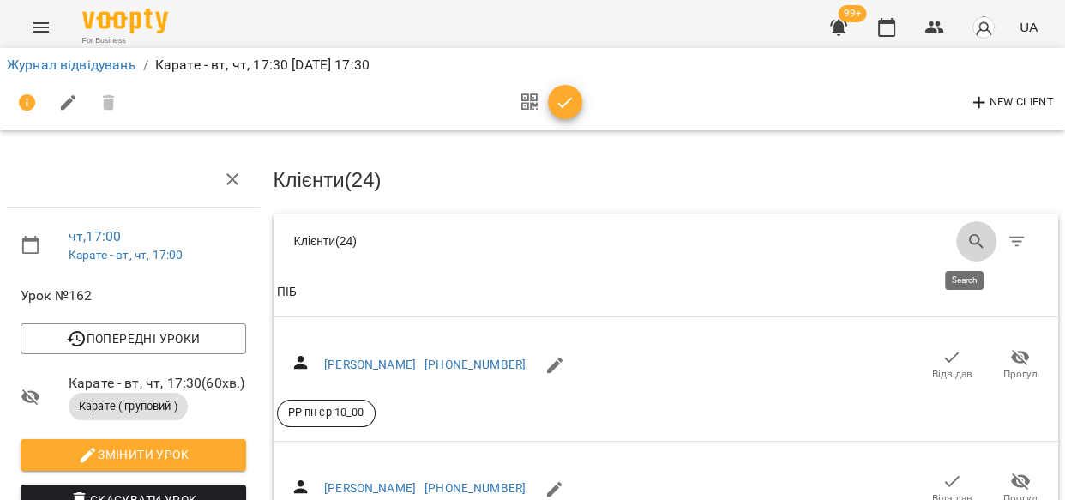
click at [969, 234] on icon "Search" at bounding box center [976, 241] width 15 height 15
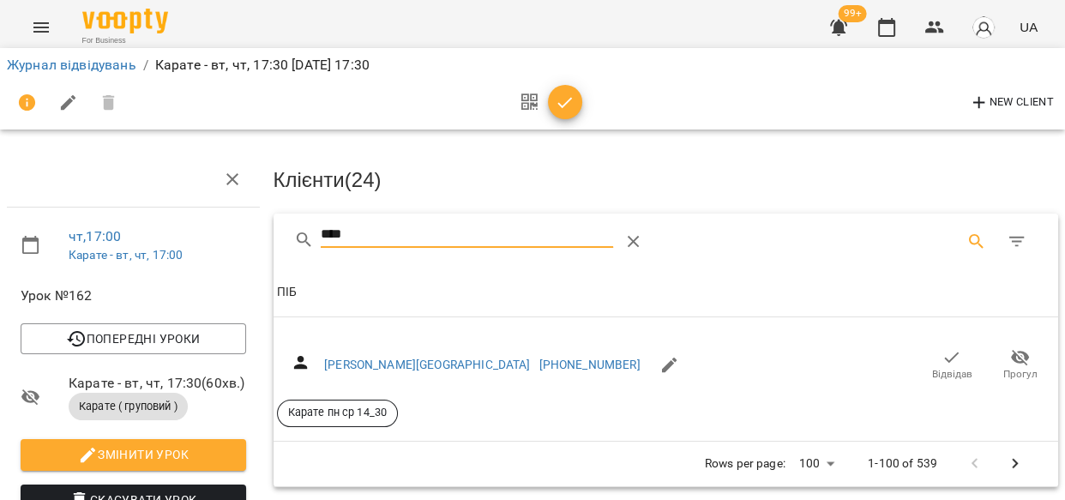
type input "****"
click at [942, 352] on icon "button" at bounding box center [952, 357] width 21 height 21
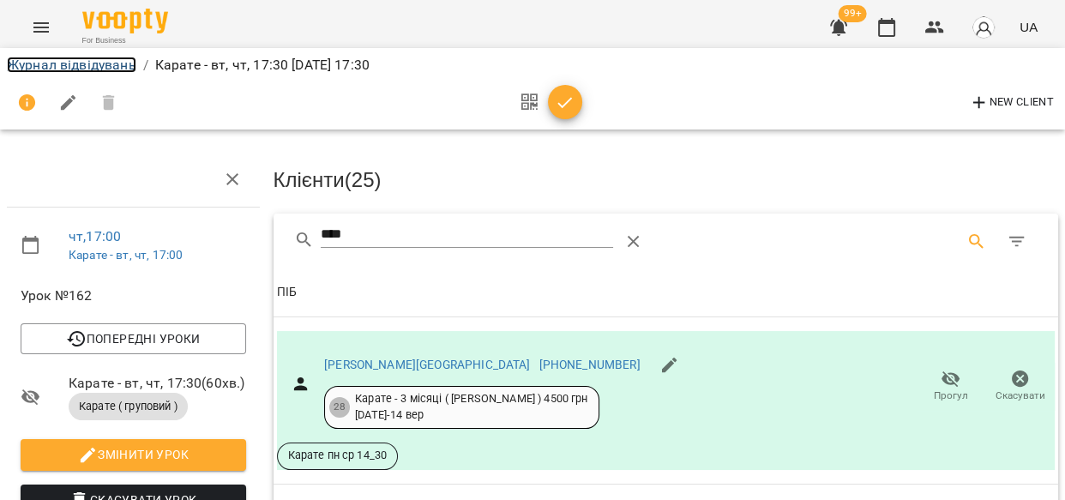
click at [76, 62] on link "Журнал відвідувань" at bounding box center [72, 65] width 130 height 16
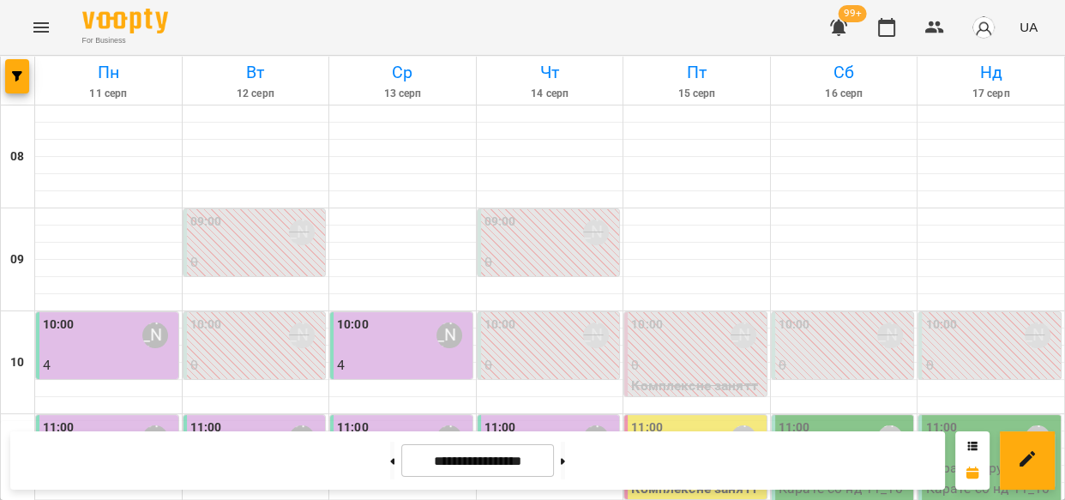
scroll to position [824, 0]
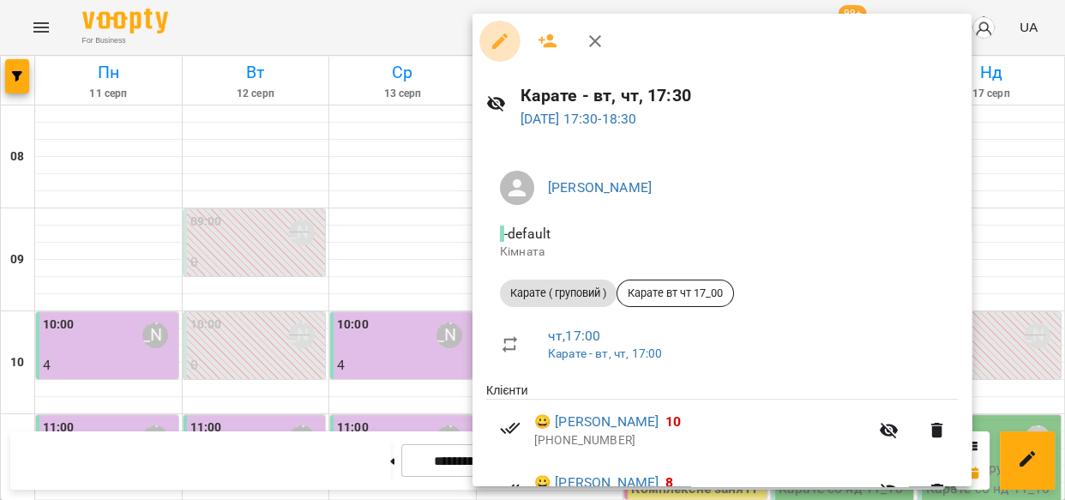
click at [509, 31] on icon "button" at bounding box center [500, 41] width 21 height 21
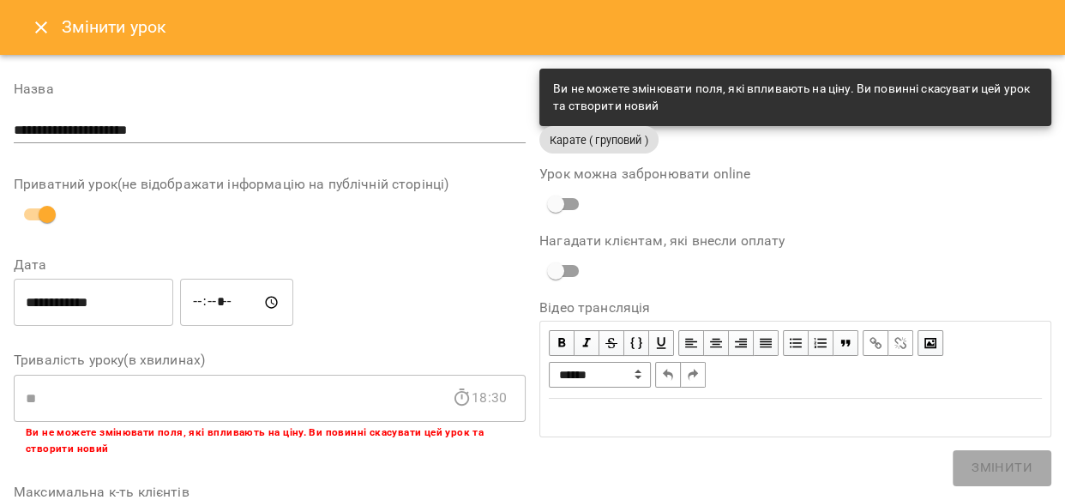
click at [39, 27] on icon "Close" at bounding box center [41, 27] width 21 height 21
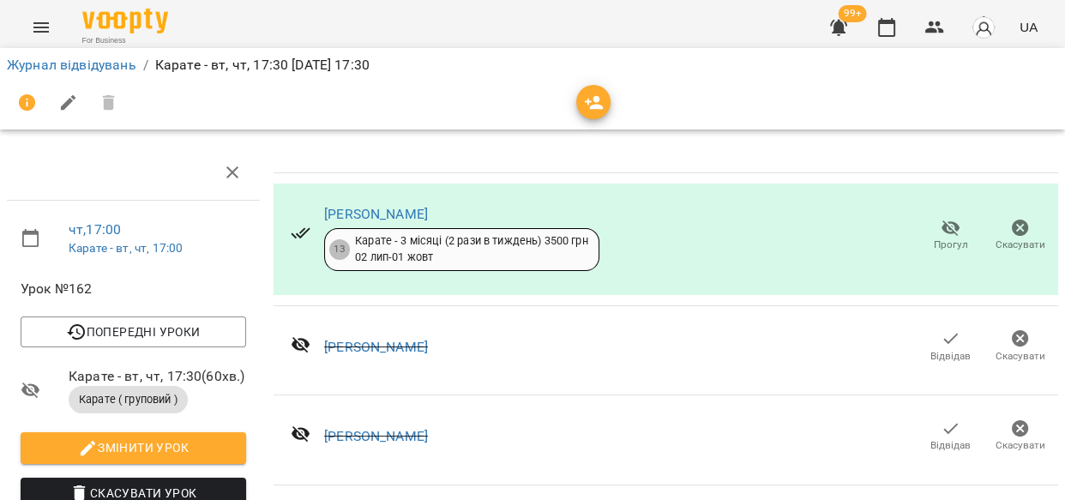
scroll to position [772, 0]
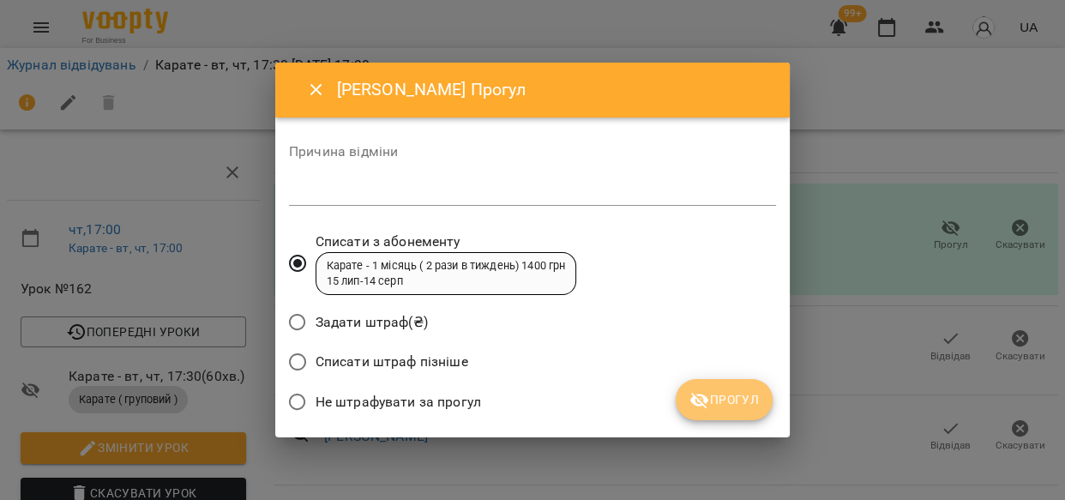
click at [703, 395] on icon "submit" at bounding box center [700, 401] width 19 height 16
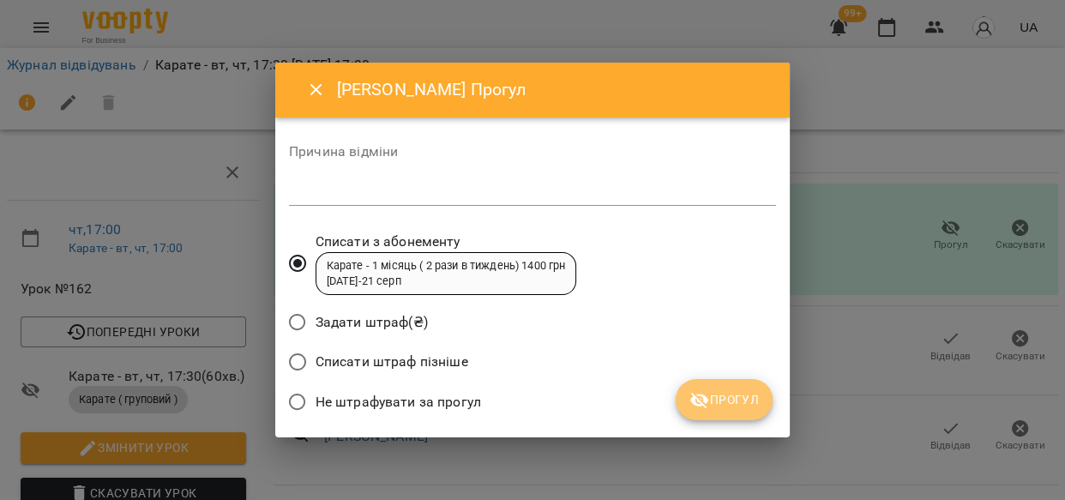
click at [708, 386] on button "Прогул" at bounding box center [724, 399] width 97 height 41
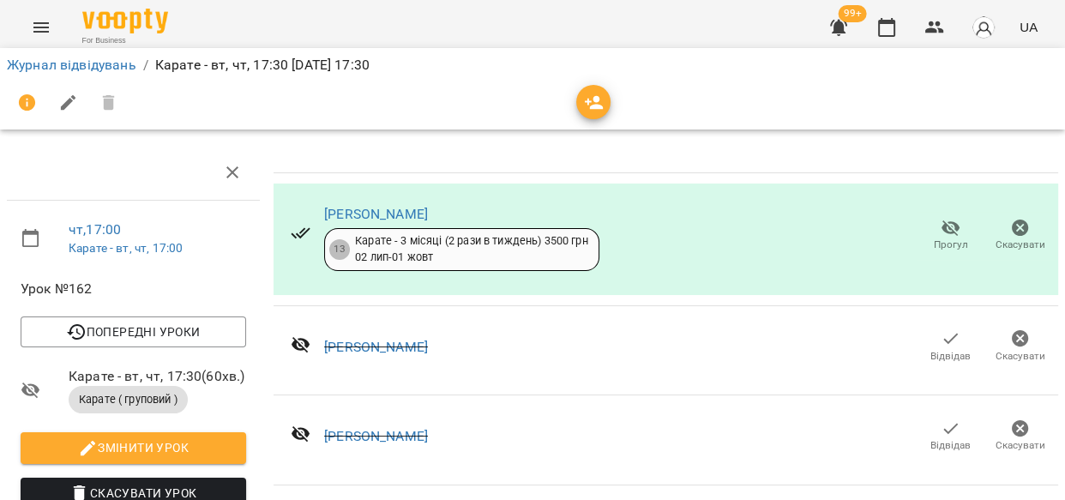
scroll to position [974, 0]
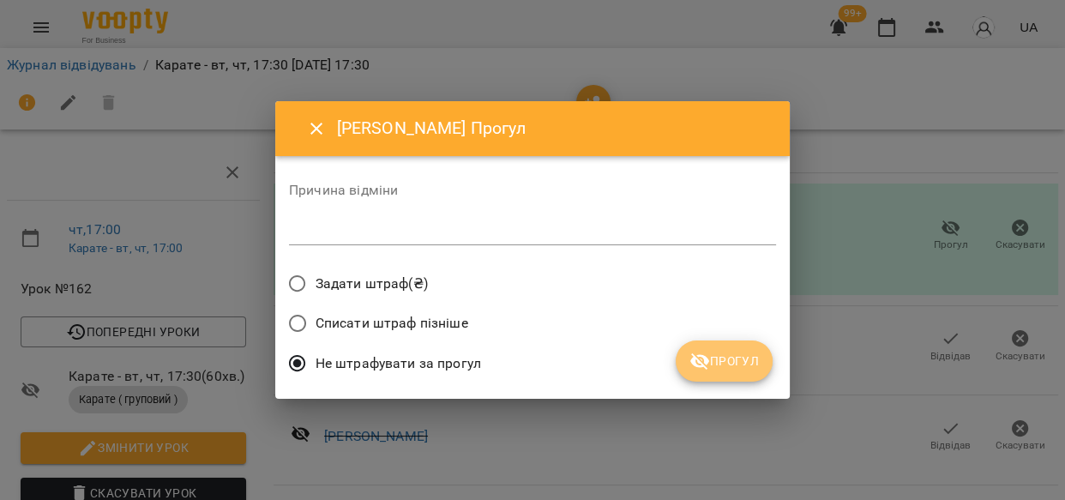
click at [754, 351] on span "Прогул" at bounding box center [724, 361] width 69 height 21
click at [754, 351] on div "Не штрафувати за прогул" at bounding box center [532, 366] width 487 height 40
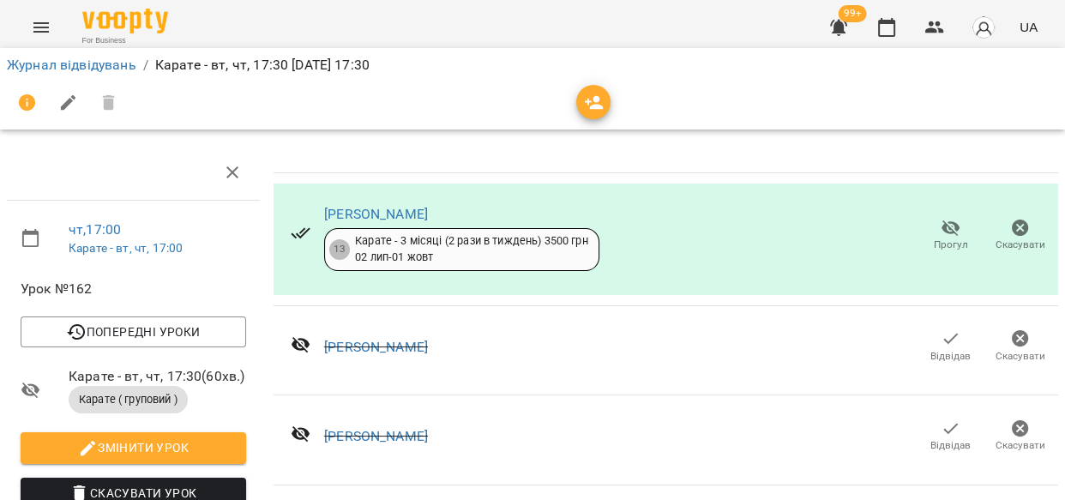
scroll to position [1385, 0]
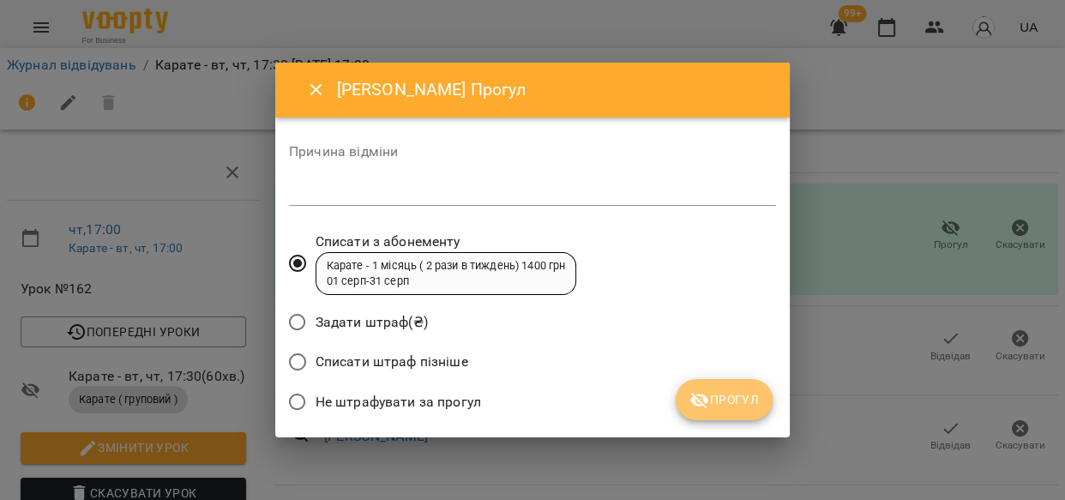
click at [709, 407] on icon "submit" at bounding box center [700, 400] width 21 height 21
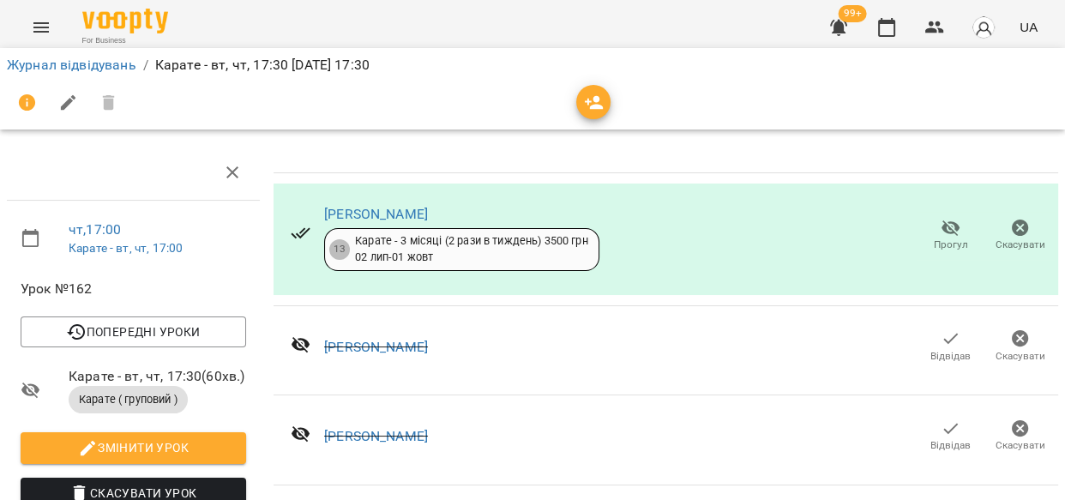
scroll to position [1504, 0]
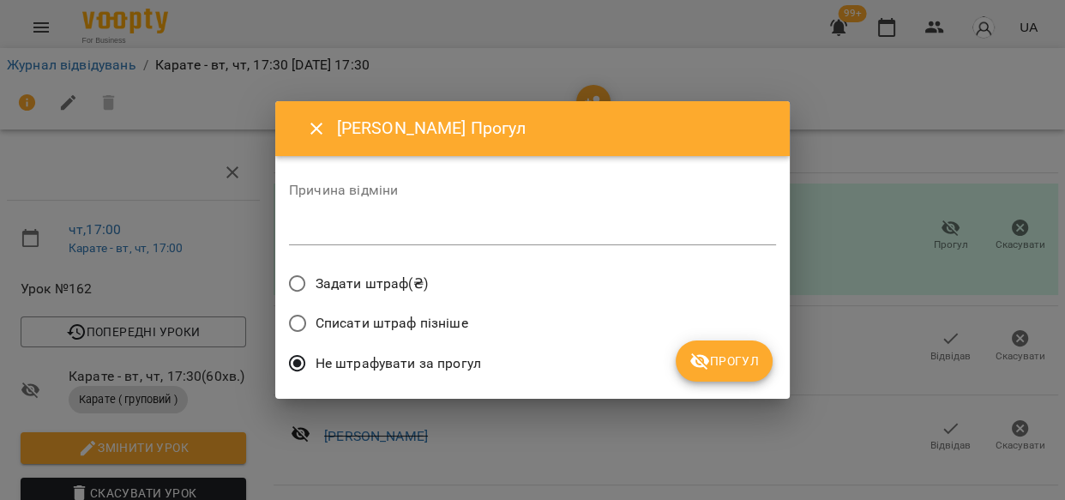
click at [714, 363] on span "Прогул" at bounding box center [724, 361] width 69 height 21
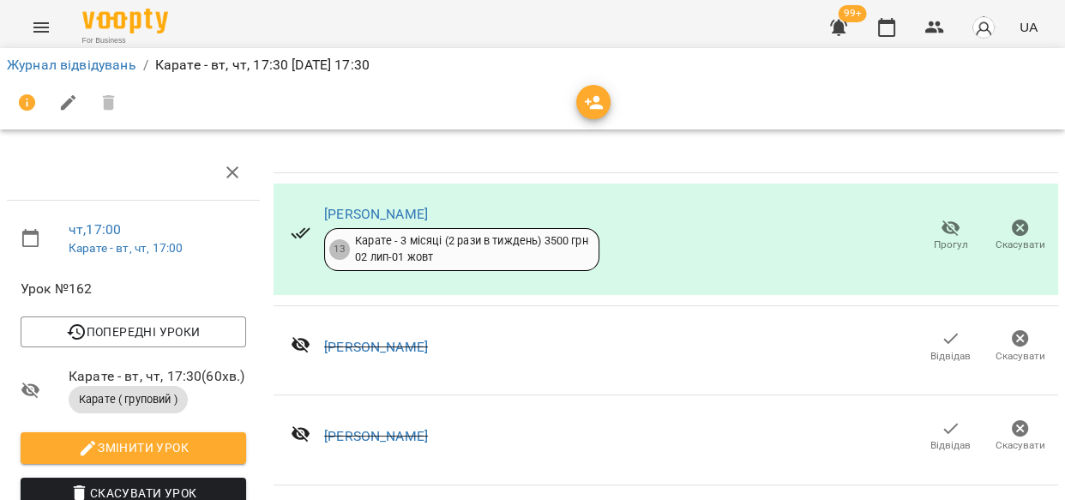
scroll to position [2034, 0]
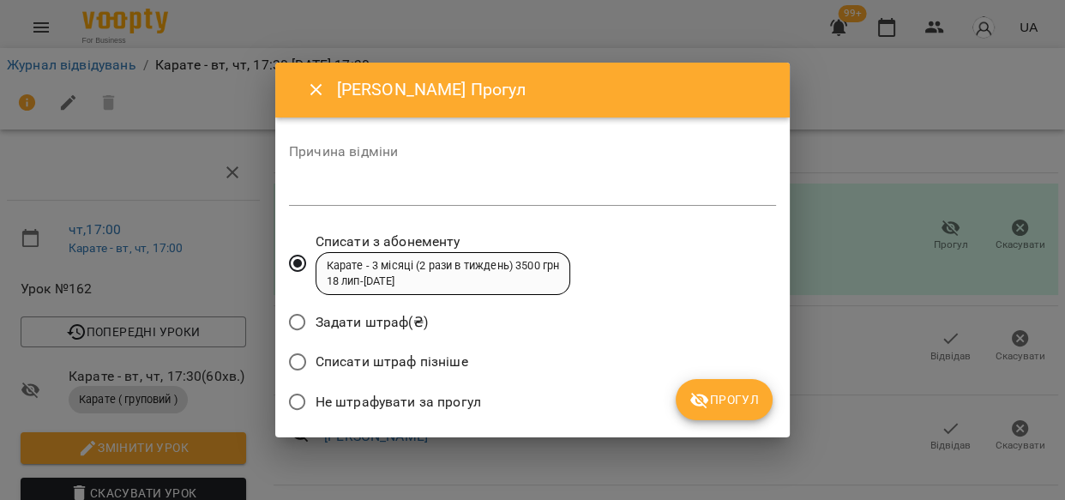
click at [750, 411] on button "Прогул" at bounding box center [724, 399] width 97 height 41
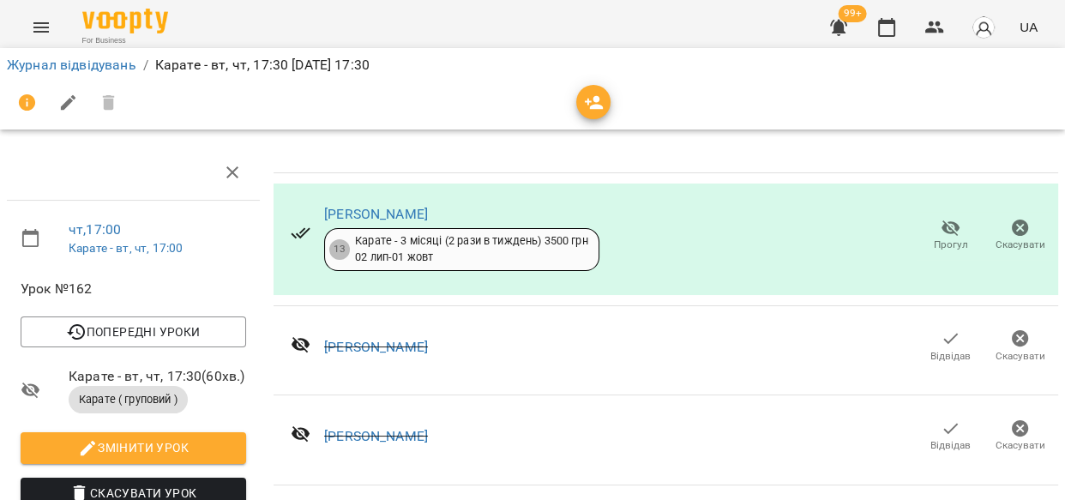
scroll to position [2885, 0]
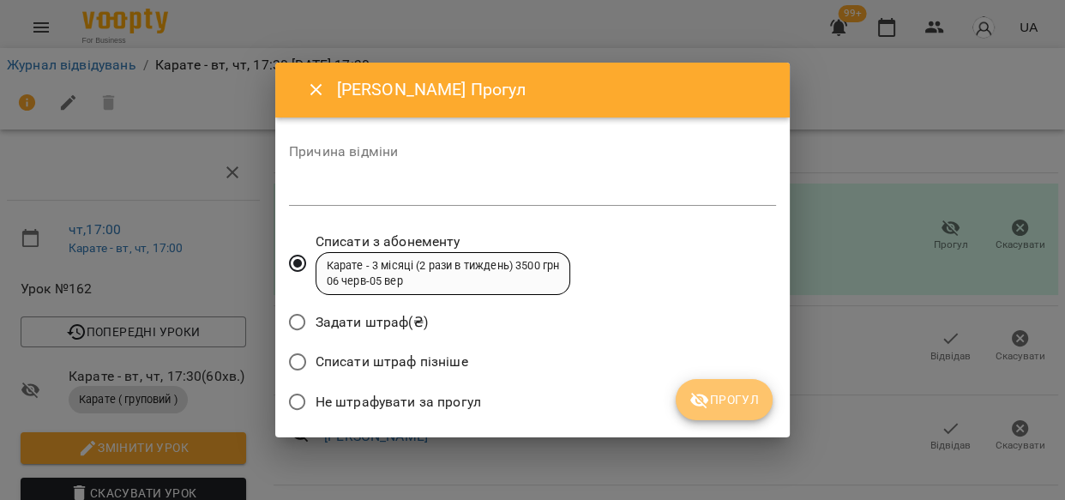
click at [723, 401] on span "Прогул" at bounding box center [724, 399] width 69 height 21
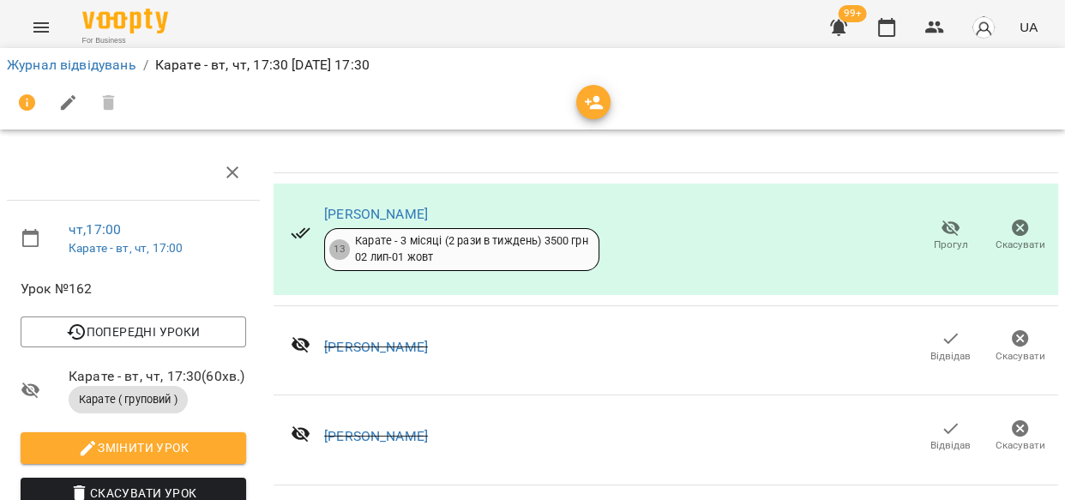
scroll to position [3946, 0]
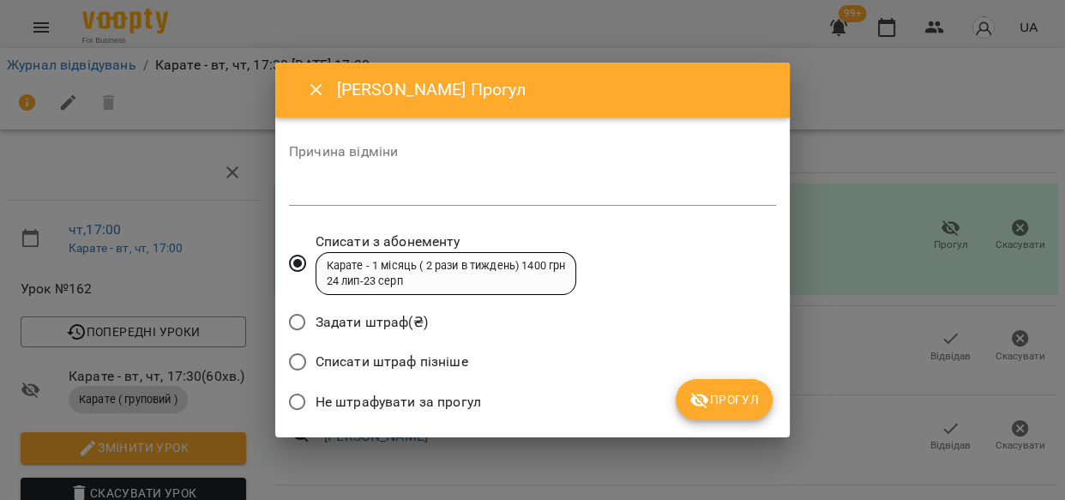
click at [726, 407] on span "Прогул" at bounding box center [724, 399] width 69 height 21
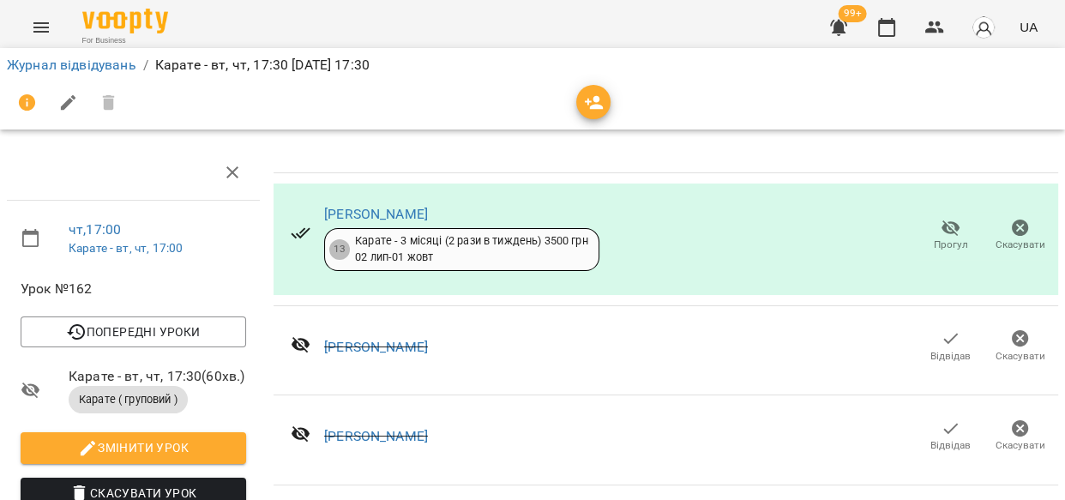
scroll to position [4305, 0]
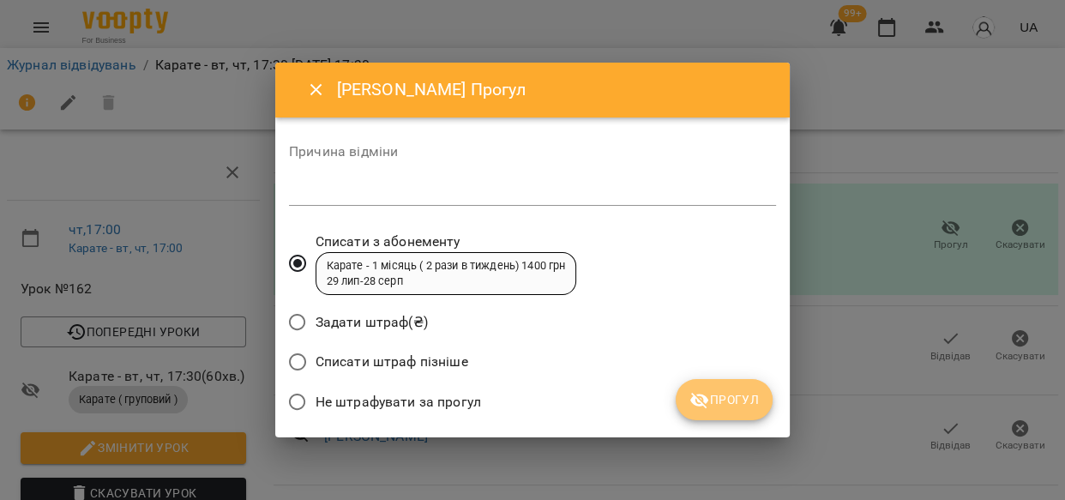
click at [726, 401] on span "Прогул" at bounding box center [724, 399] width 69 height 21
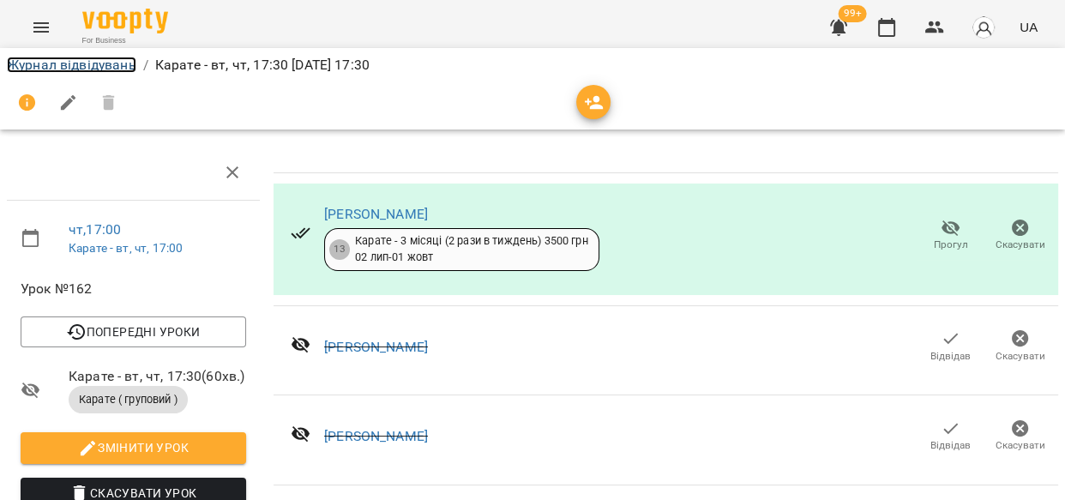
click at [81, 58] on link "Журнал відвідувань" at bounding box center [72, 65] width 130 height 16
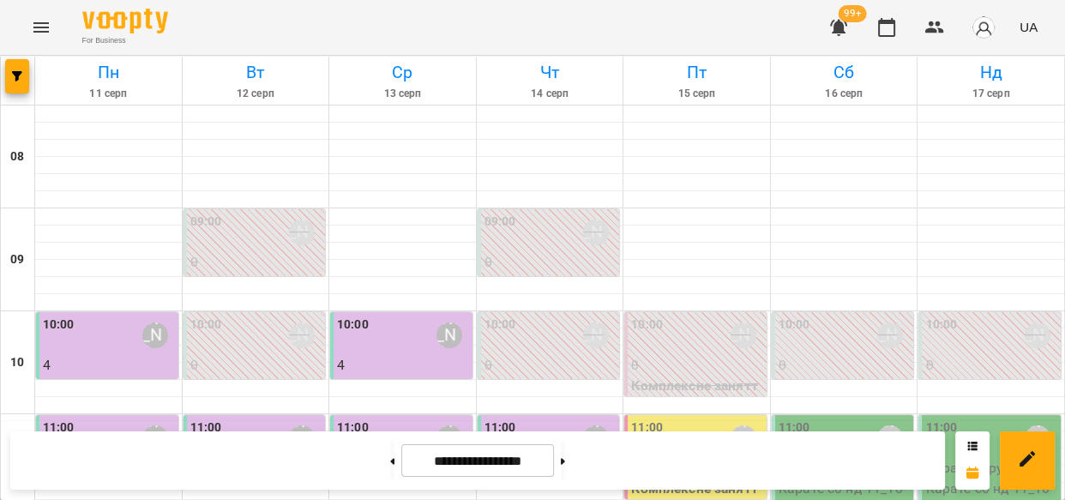
scroll to position [954, 0]
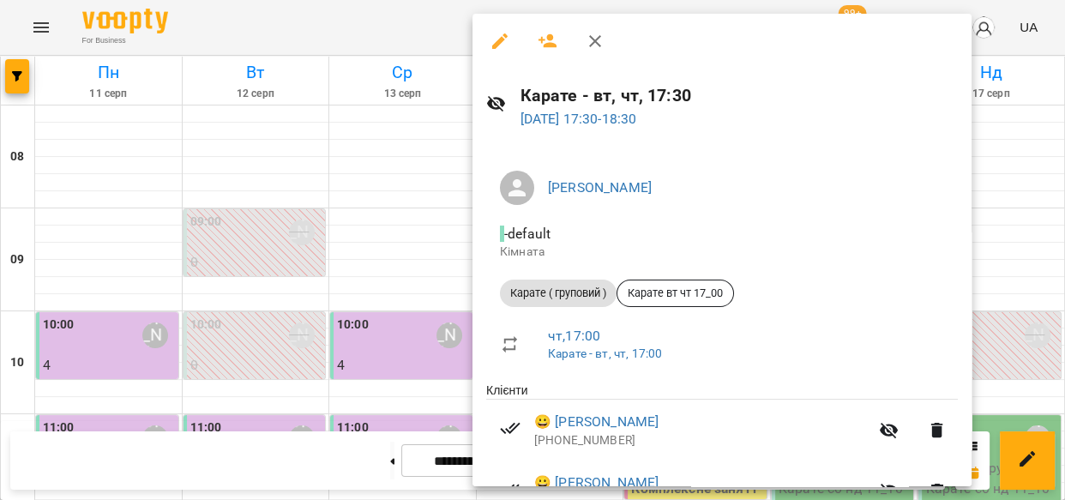
click at [490, 35] on icon "button" at bounding box center [500, 41] width 21 height 21
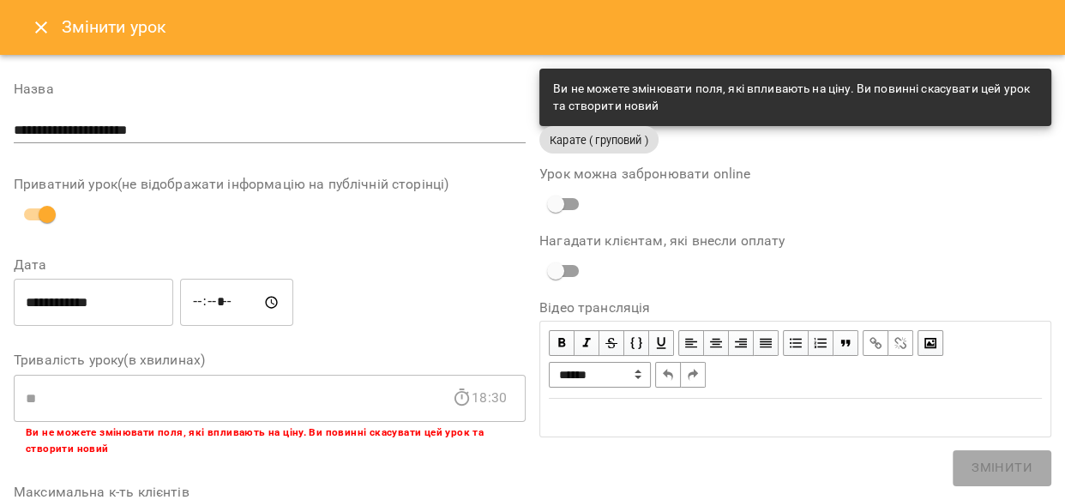
click at [48, 23] on icon "Close" at bounding box center [41, 27] width 21 height 21
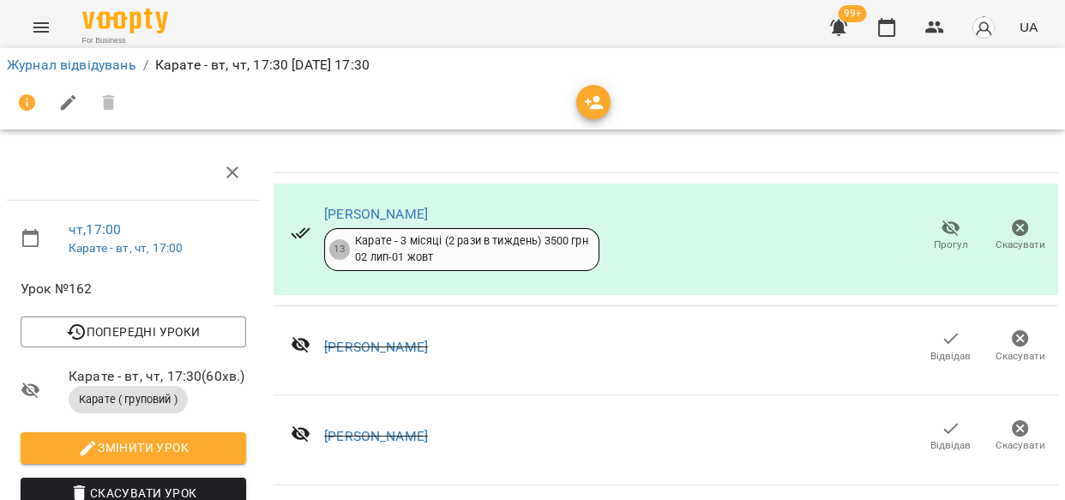
scroll to position [377, 7]
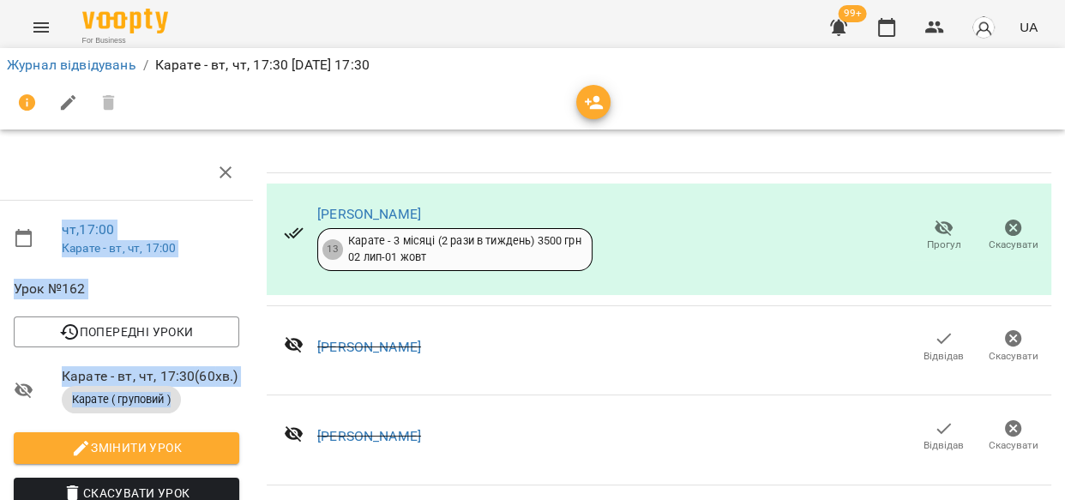
drag, startPoint x: 1057, startPoint y: 130, endPoint x: 1054, endPoint y: 151, distance: 20.7
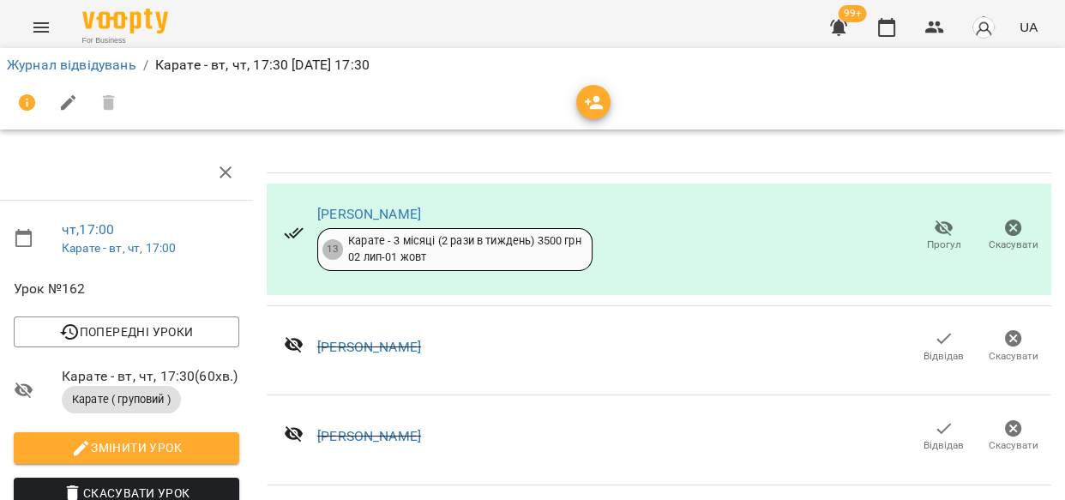
scroll to position [3262, 7]
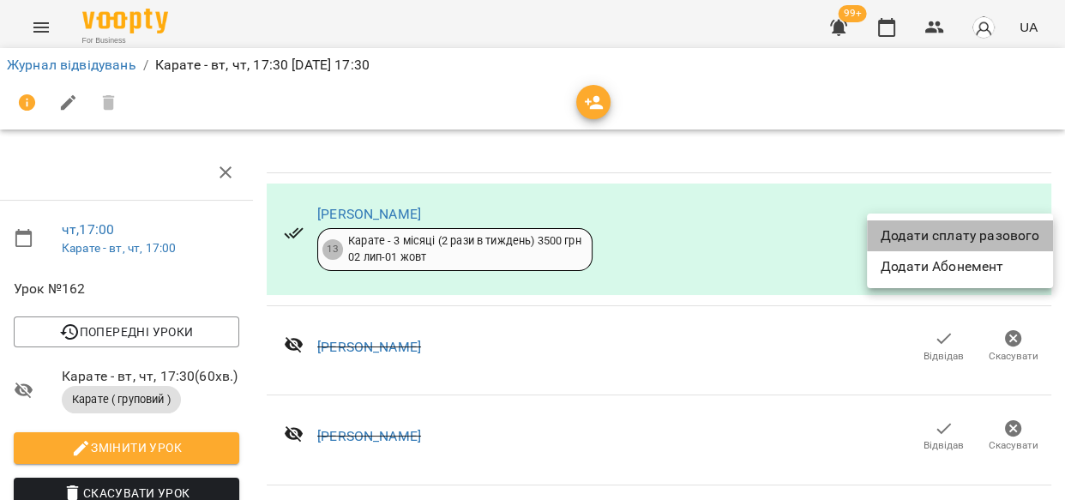
click at [1011, 239] on li "Додати сплату разового" at bounding box center [960, 235] width 186 height 31
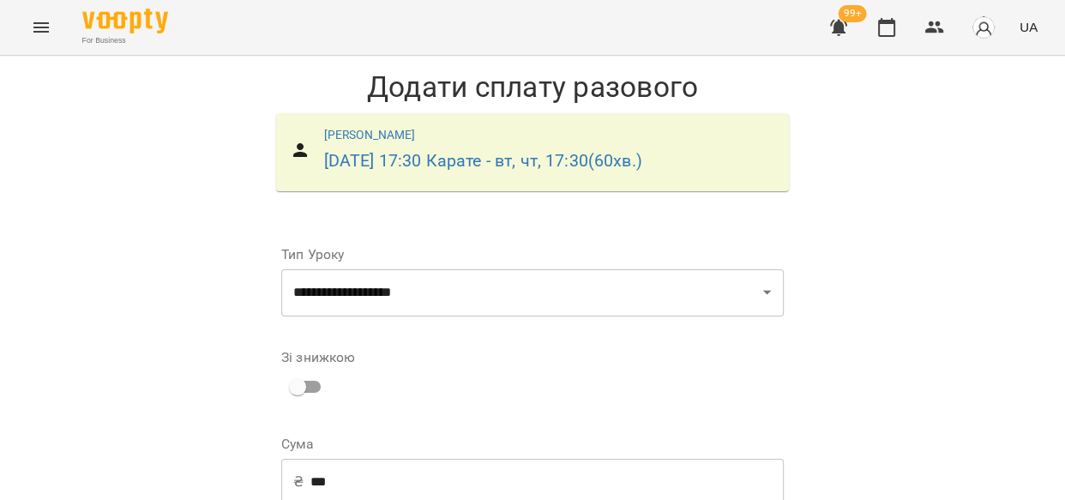
scroll to position [281, 0]
select select "****"
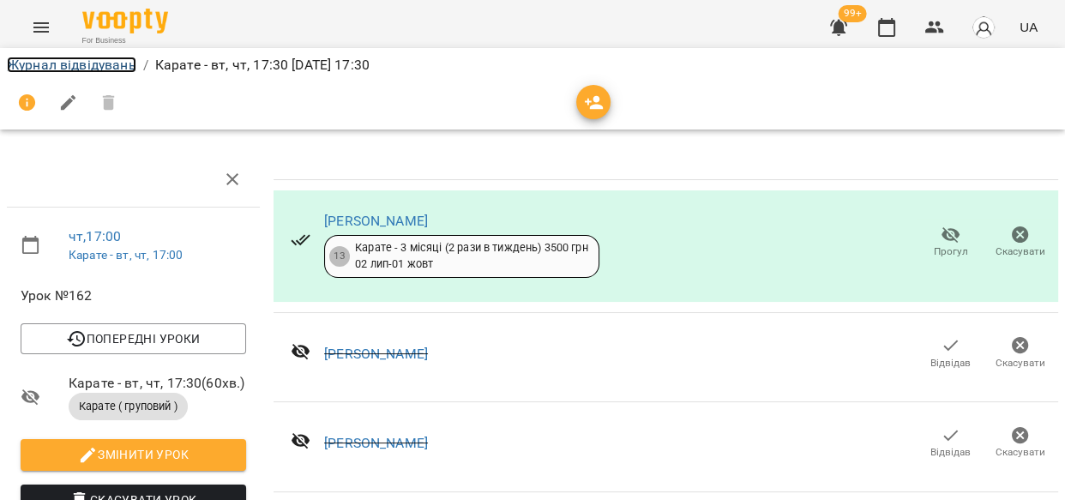
click at [88, 60] on link "Журнал відвідувань" at bounding box center [72, 65] width 130 height 16
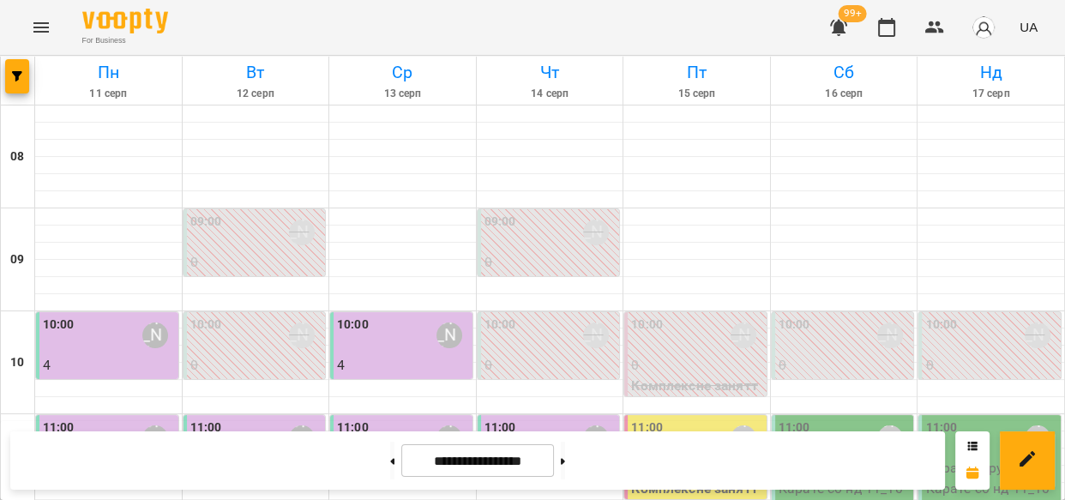
scroll to position [962, 0]
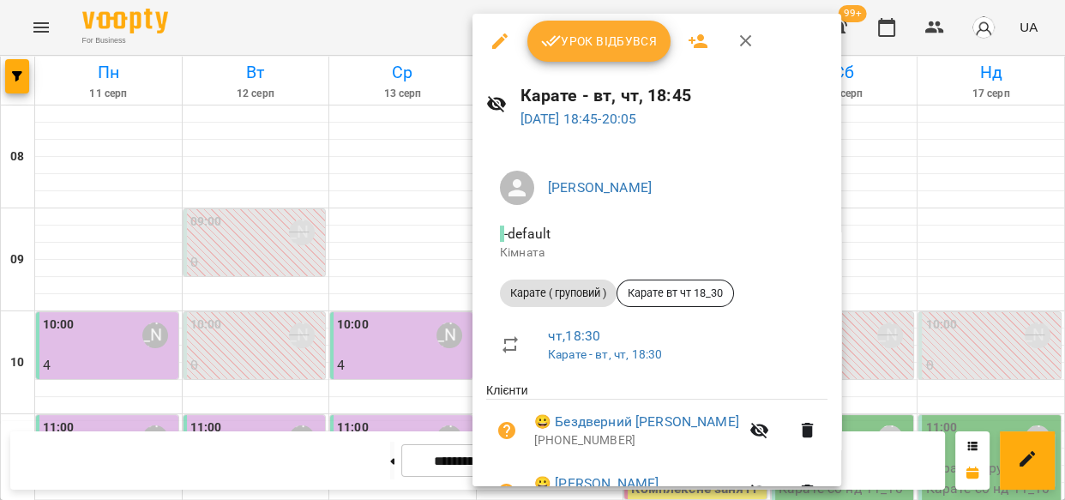
click at [596, 37] on span "Урок відбувся" at bounding box center [599, 41] width 117 height 21
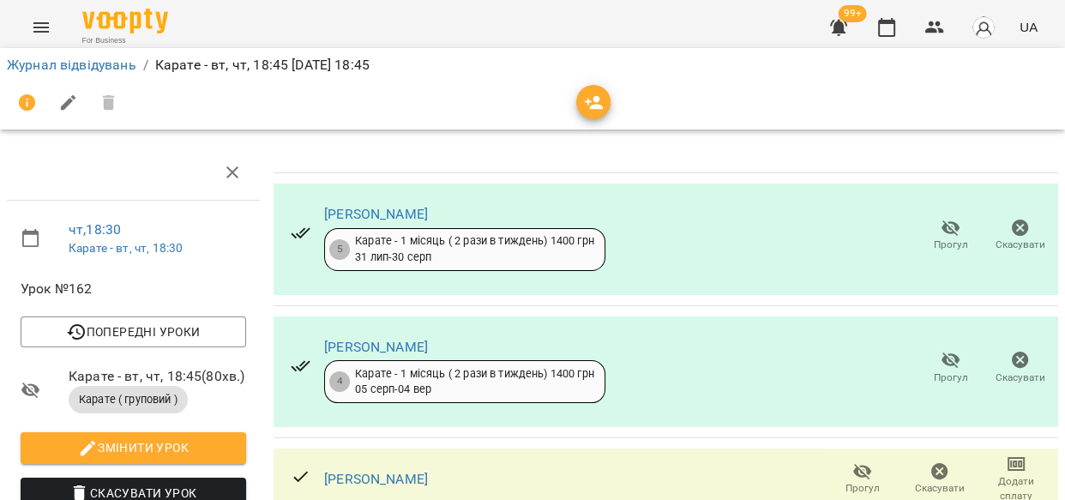
scroll to position [257, 0]
click at [853, 462] on icon "button" at bounding box center [863, 472] width 21 height 21
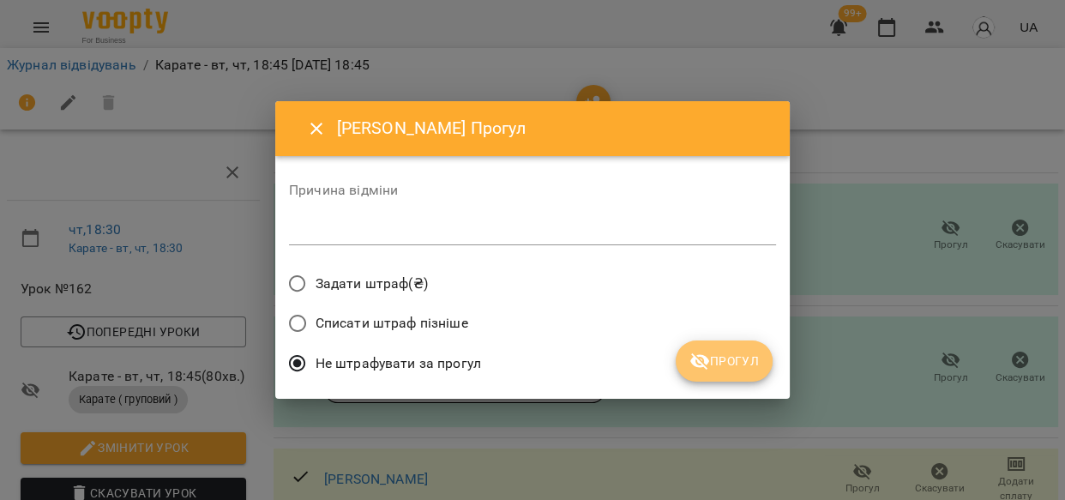
click at [737, 352] on span "Прогул" at bounding box center [724, 361] width 69 height 21
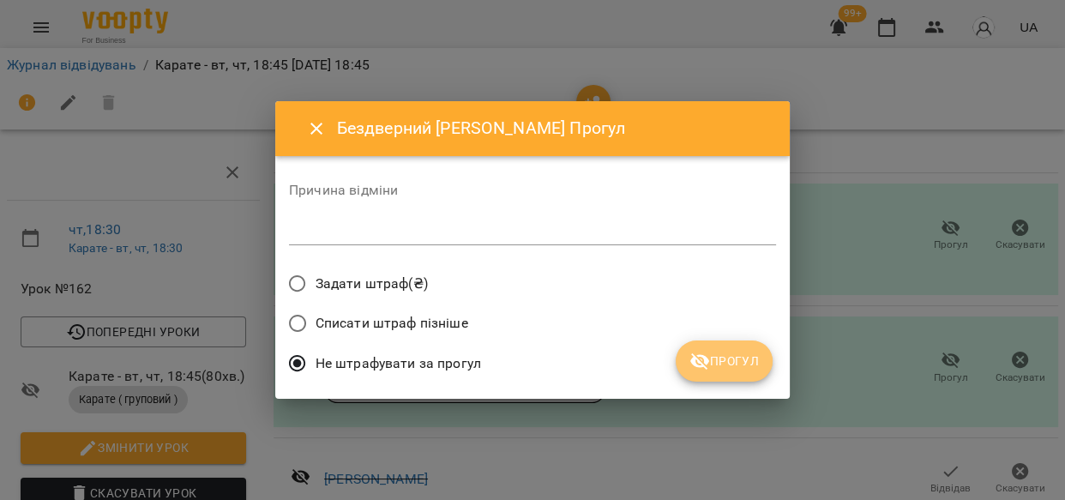
click at [768, 359] on button "Прогул" at bounding box center [724, 361] width 97 height 41
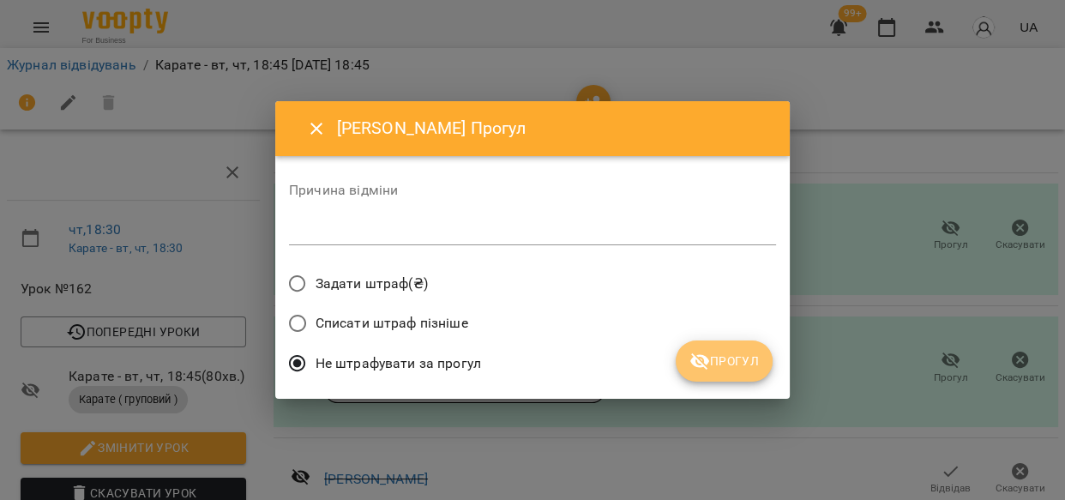
click at [721, 360] on span "Прогул" at bounding box center [724, 361] width 69 height 21
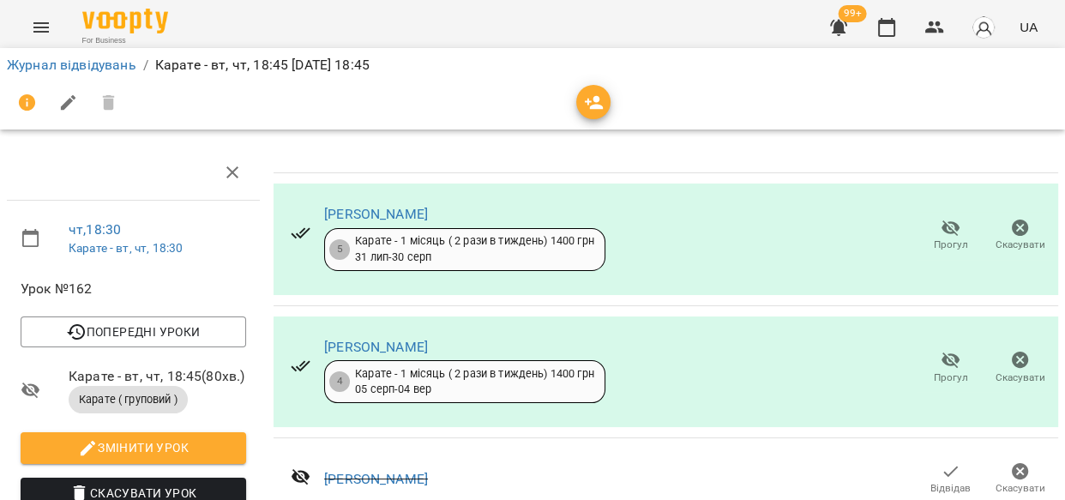
scroll to position [775, 0]
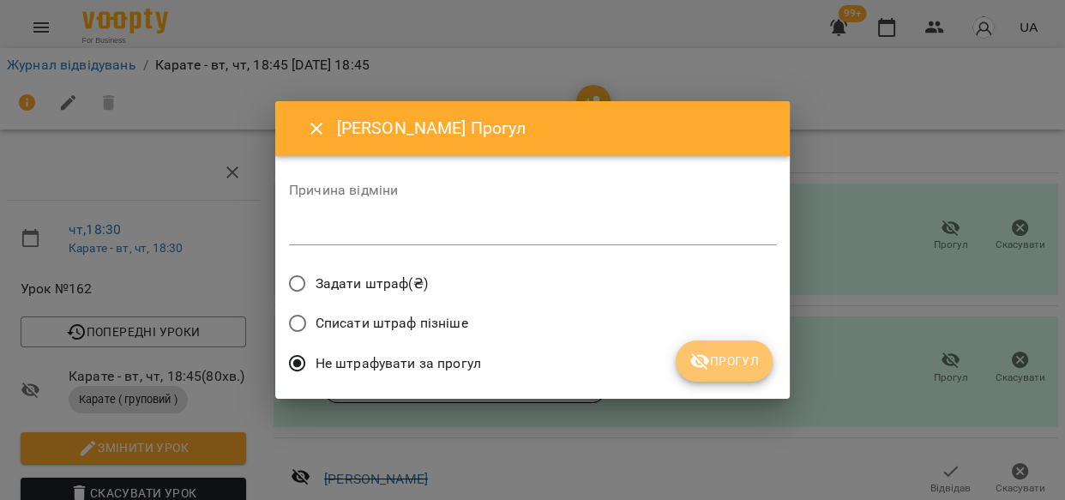
drag, startPoint x: 703, startPoint y: 359, endPoint x: 729, endPoint y: 360, distance: 25.7
click at [706, 359] on icon "submit" at bounding box center [700, 361] width 21 height 21
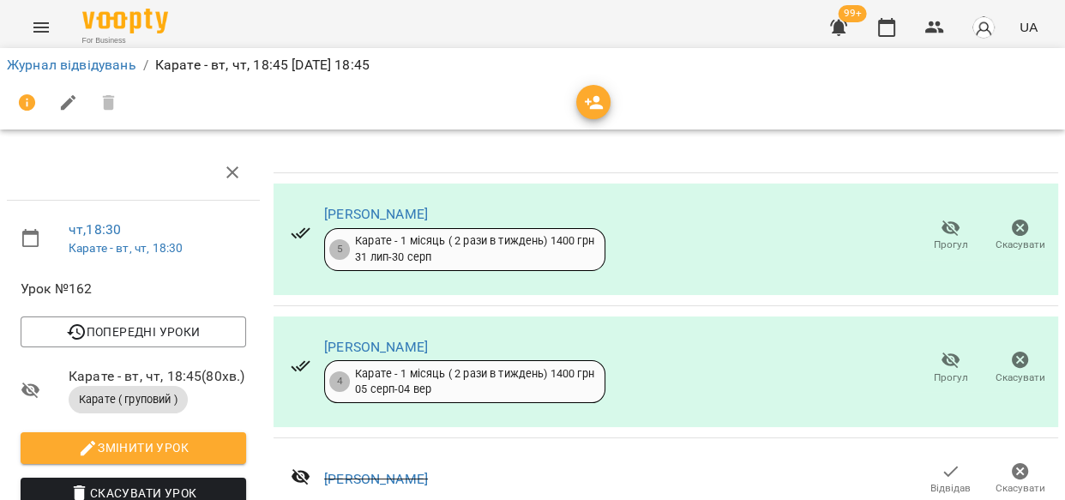
scroll to position [995, 0]
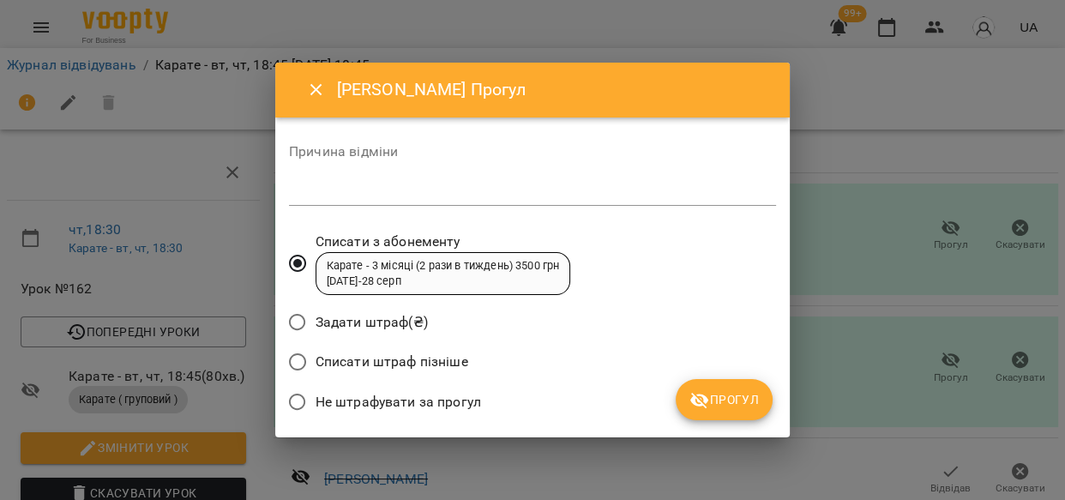
click at [742, 393] on span "Прогул" at bounding box center [724, 399] width 69 height 21
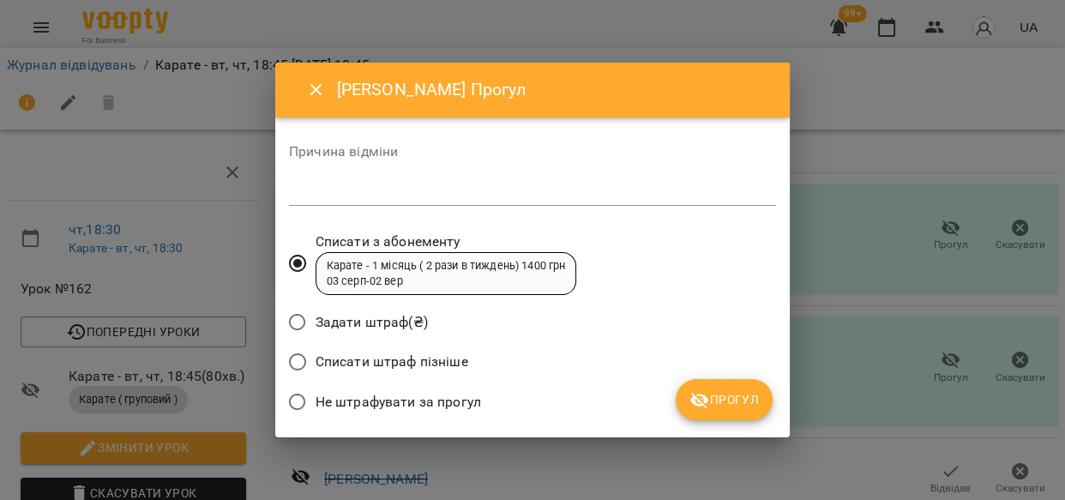
click at [727, 392] on span "Прогул" at bounding box center [724, 399] width 69 height 21
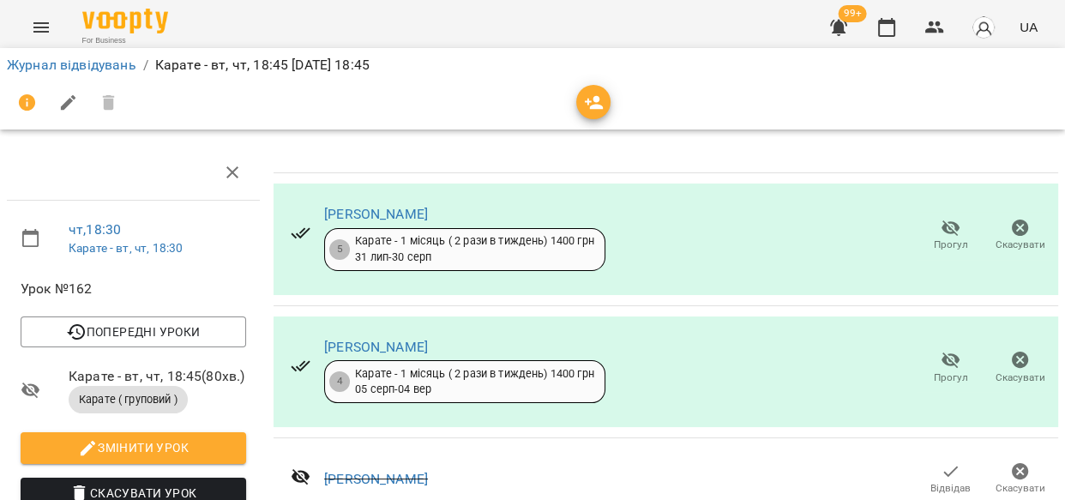
scroll to position [1354, 0]
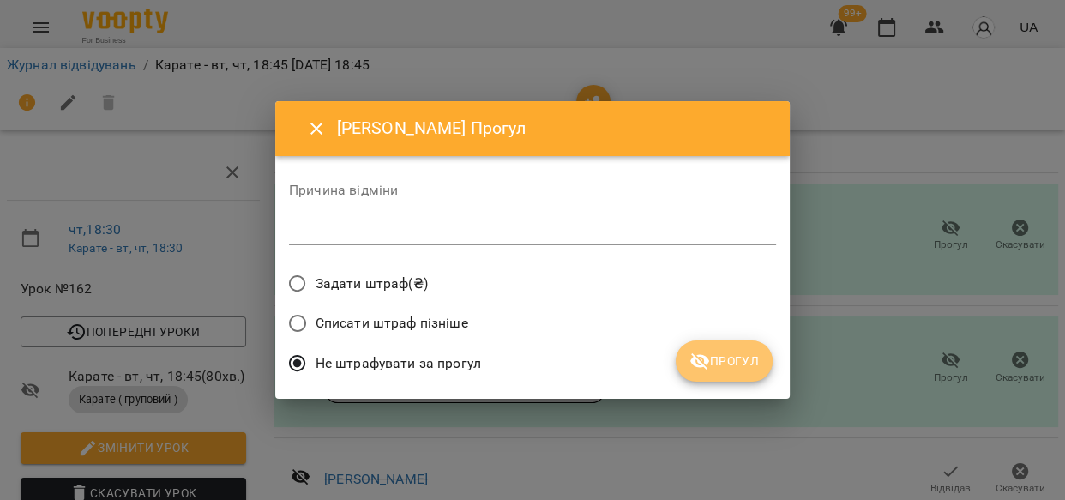
drag, startPoint x: 683, startPoint y: 368, endPoint x: 729, endPoint y: 359, distance: 47.1
click at [693, 369] on button "Прогул" at bounding box center [724, 361] width 97 height 41
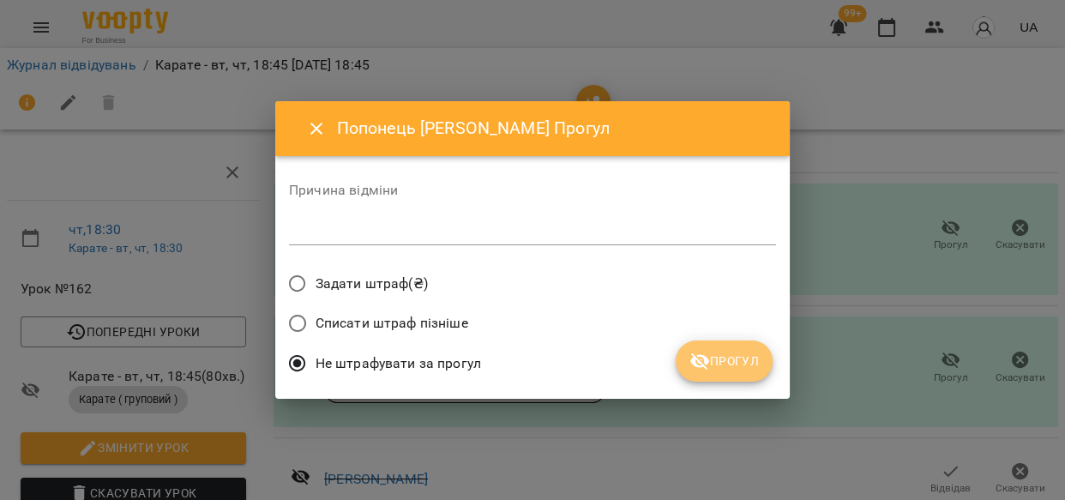
drag, startPoint x: 703, startPoint y: 355, endPoint x: 805, endPoint y: 369, distance: 102.1
click at [706, 355] on icon "submit" at bounding box center [700, 361] width 21 height 21
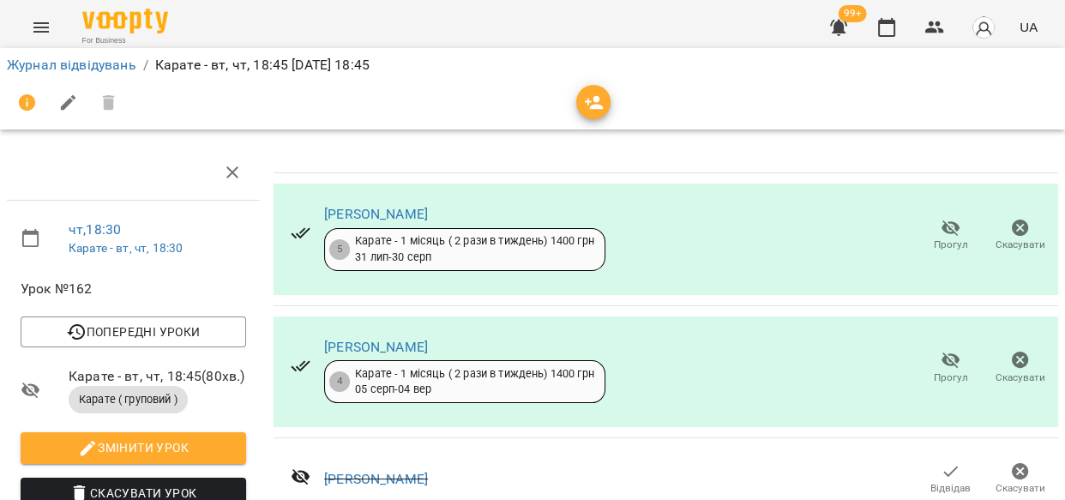
scroll to position [1613, 0]
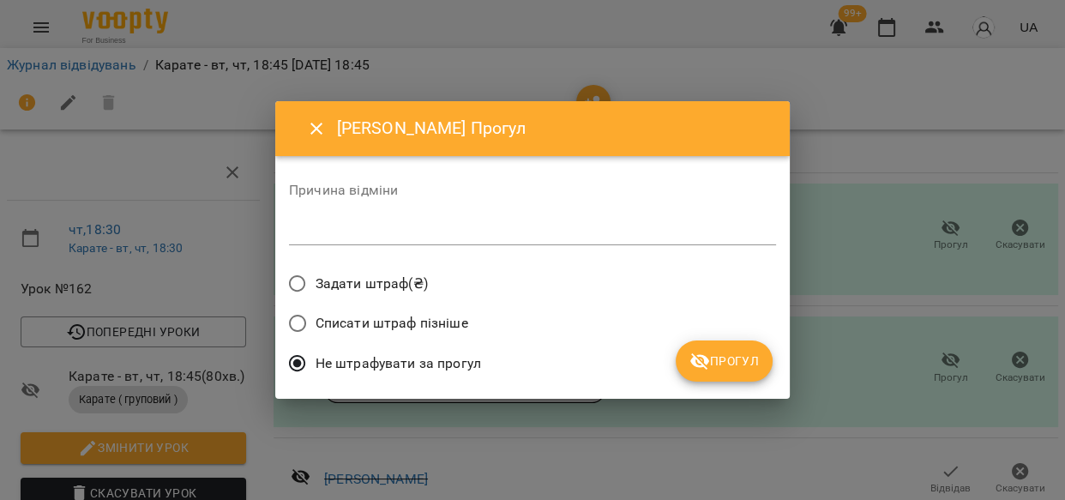
click at [756, 368] on span "Прогул" at bounding box center [724, 361] width 69 height 21
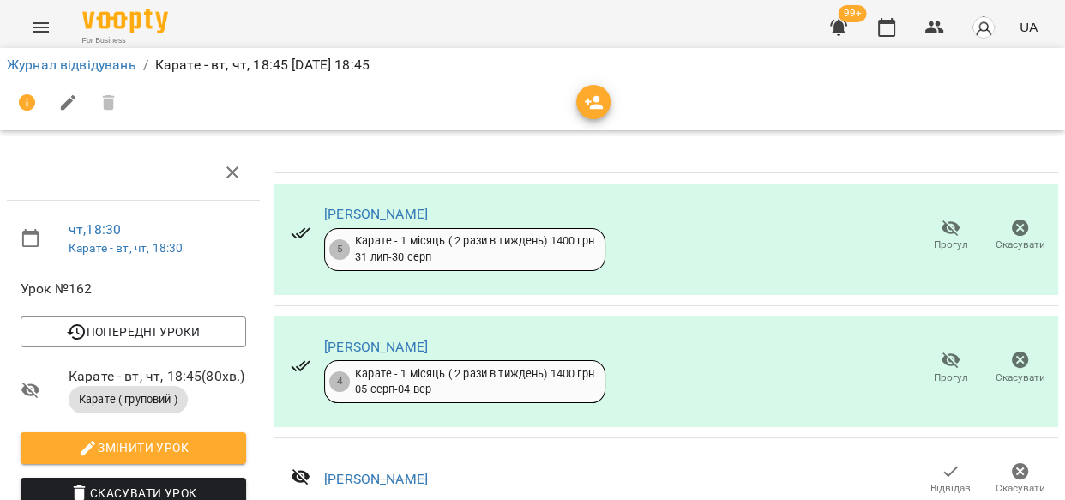
scroll to position [2147, 0]
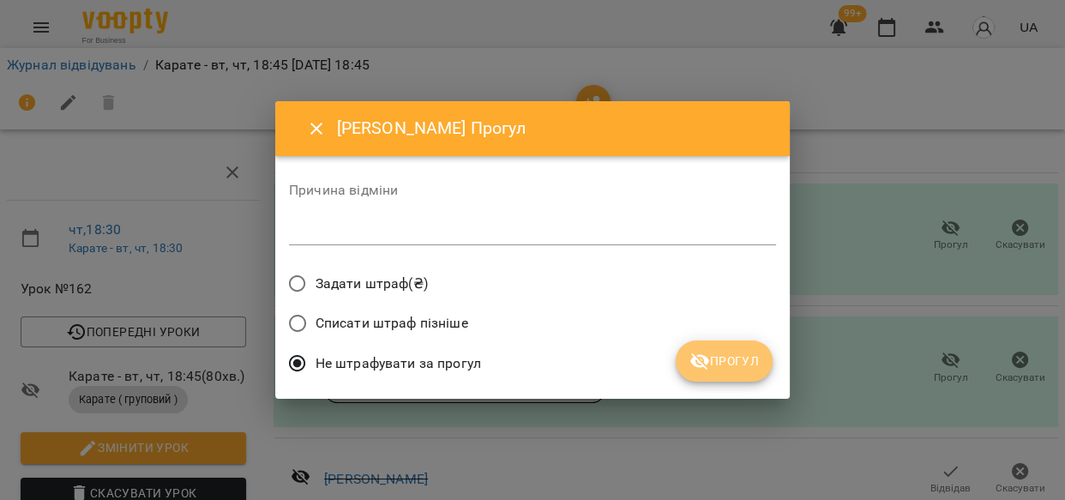
click at [752, 347] on button "Прогул" at bounding box center [724, 361] width 97 height 41
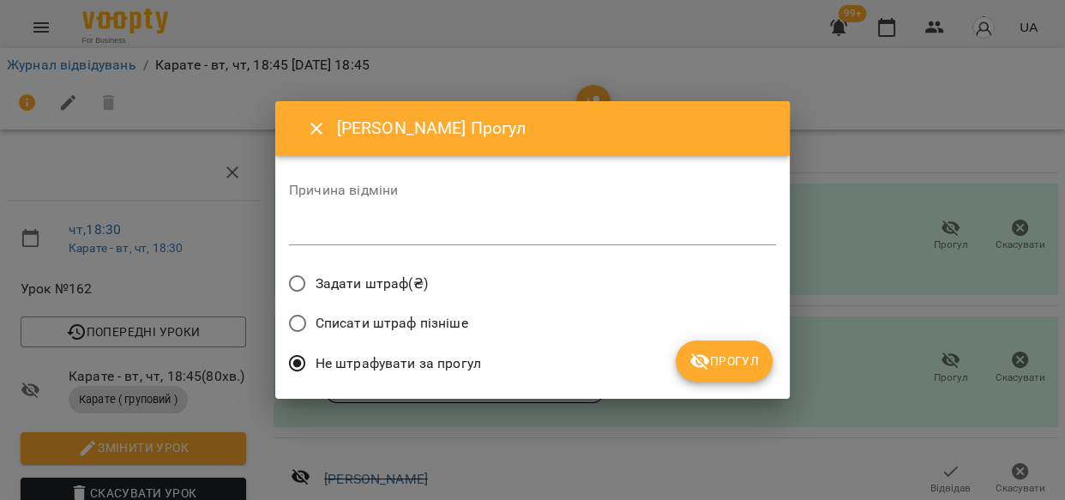
drag, startPoint x: 742, startPoint y: 357, endPoint x: 750, endPoint y: 361, distance: 8.8
click at [742, 358] on span "Прогул" at bounding box center [724, 361] width 69 height 21
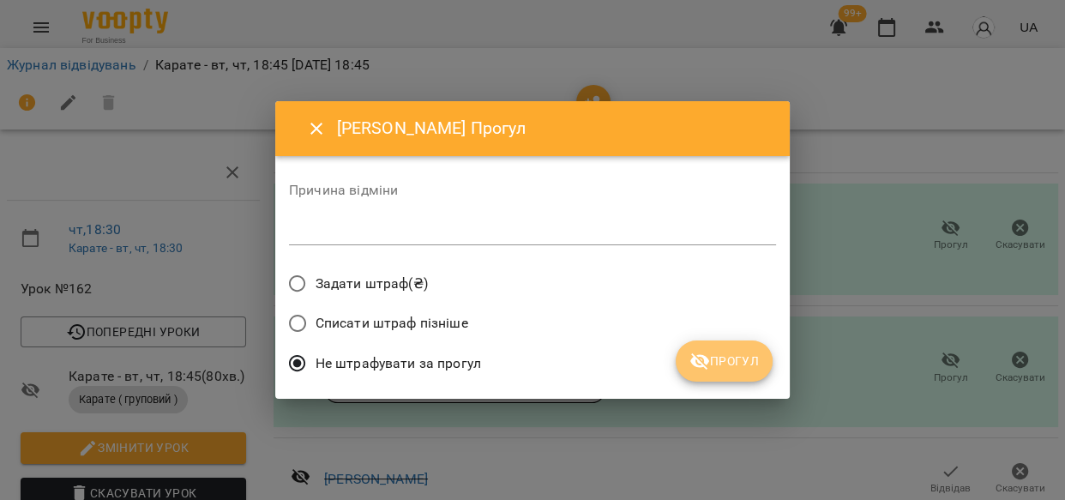
drag, startPoint x: 727, startPoint y: 365, endPoint x: 829, endPoint y: 394, distance: 105.9
click at [733, 368] on span "Прогул" at bounding box center [724, 361] width 69 height 21
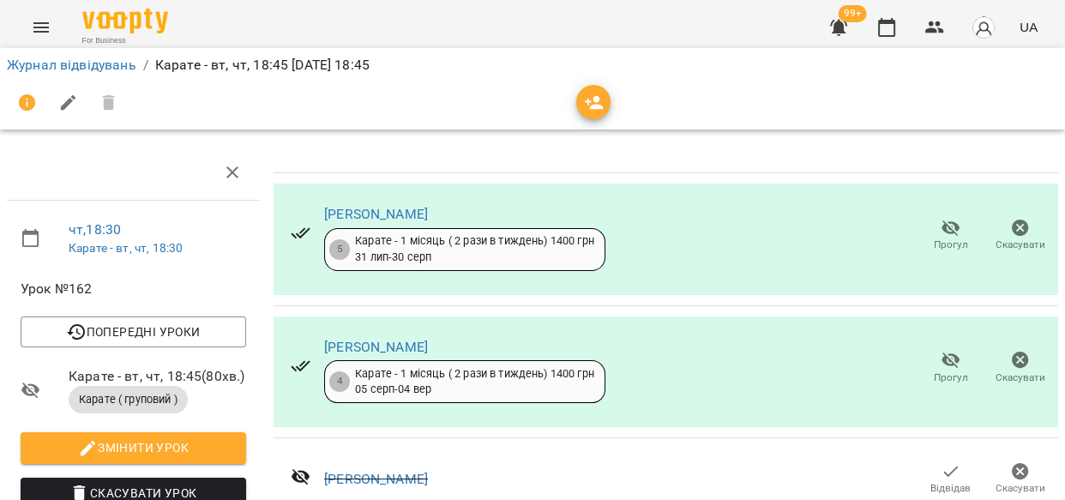
scroll to position [0, 0]
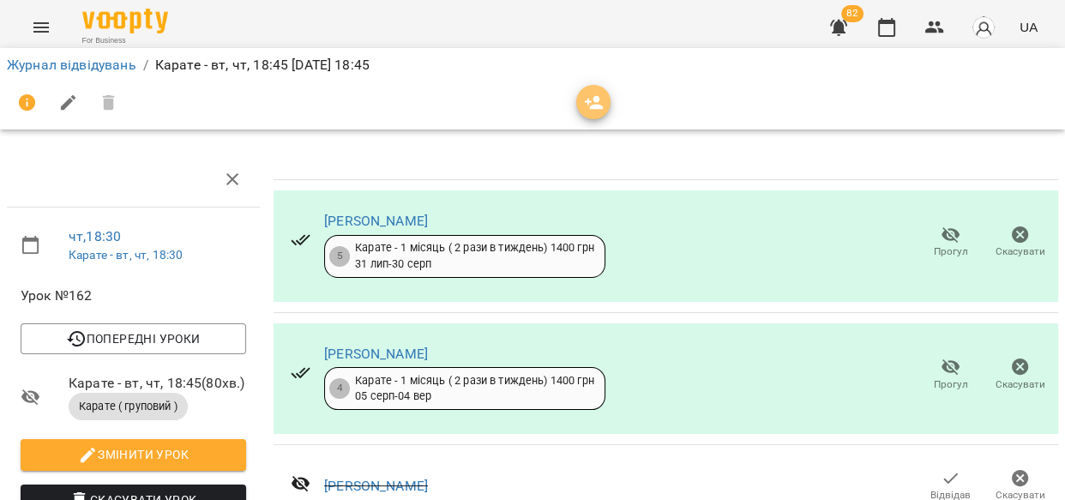
click at [590, 96] on icon "button" at bounding box center [594, 103] width 21 height 21
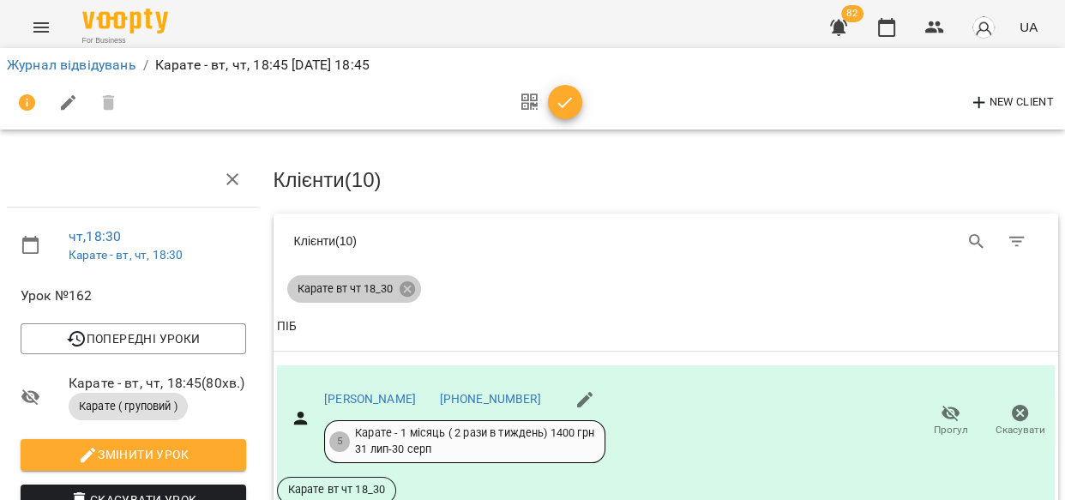
click at [411, 287] on icon at bounding box center [406, 288] width 15 height 15
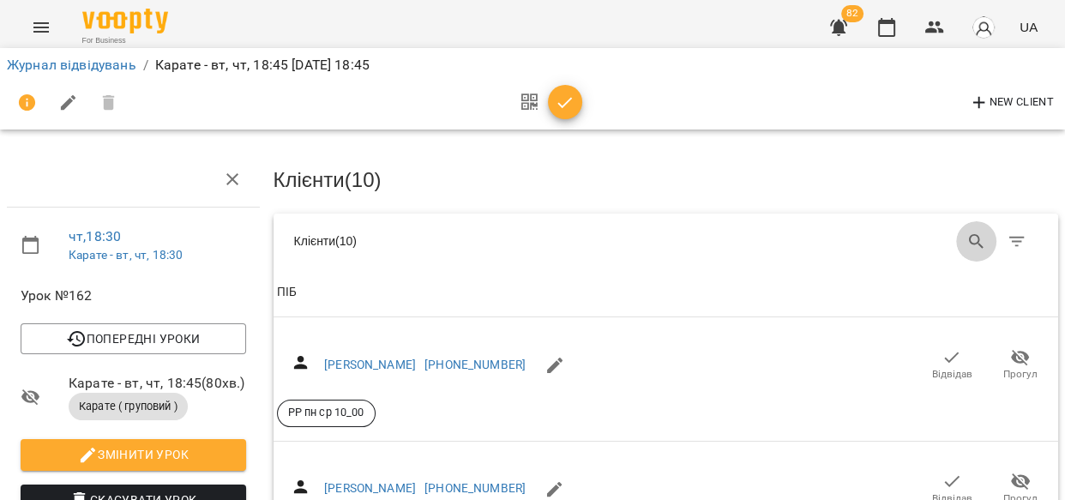
click at [969, 234] on icon "Search" at bounding box center [976, 241] width 15 height 15
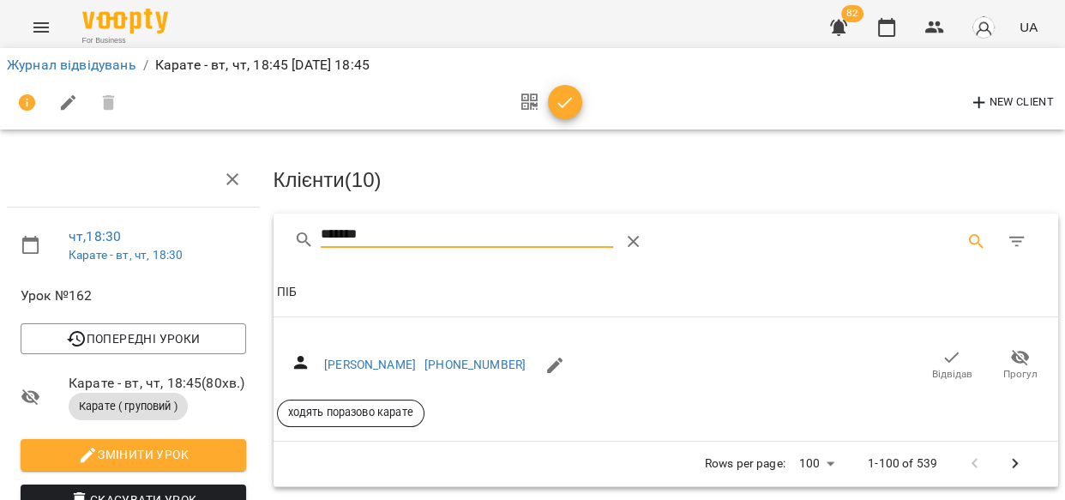
type input "*******"
click at [953, 361] on span "Відвідав" at bounding box center [952, 364] width 48 height 34
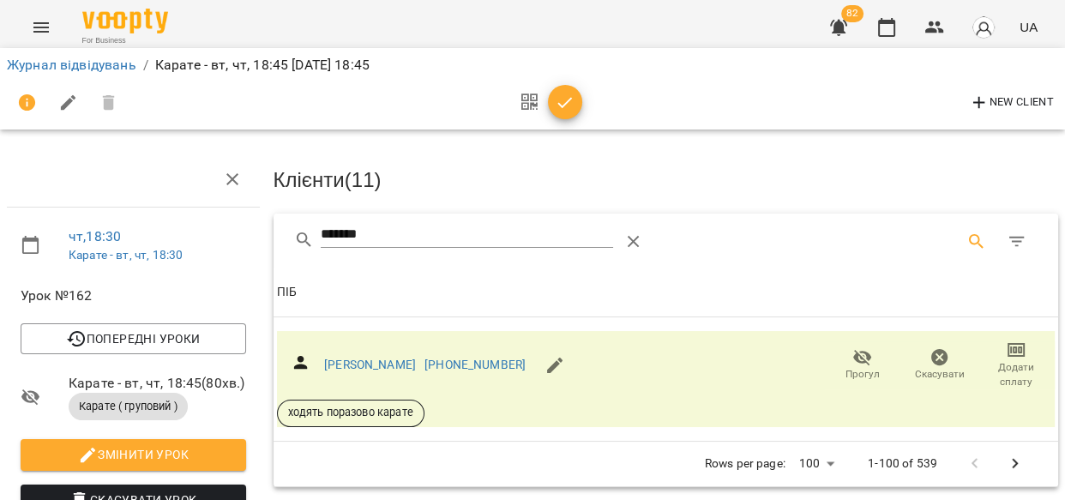
click at [1021, 365] on span "Додати сплату" at bounding box center [1016, 374] width 57 height 29
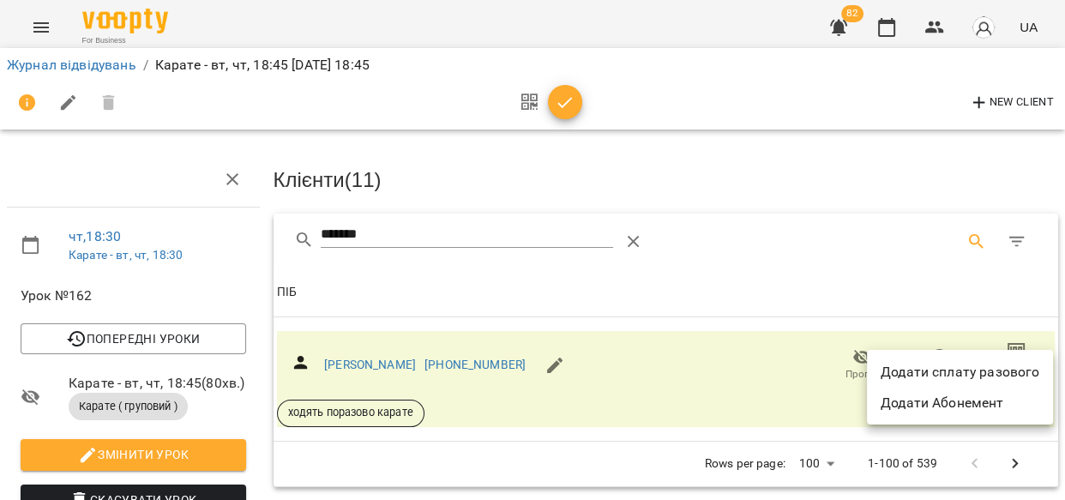
click at [1013, 370] on li "Додати сплату разового" at bounding box center [960, 372] width 186 height 31
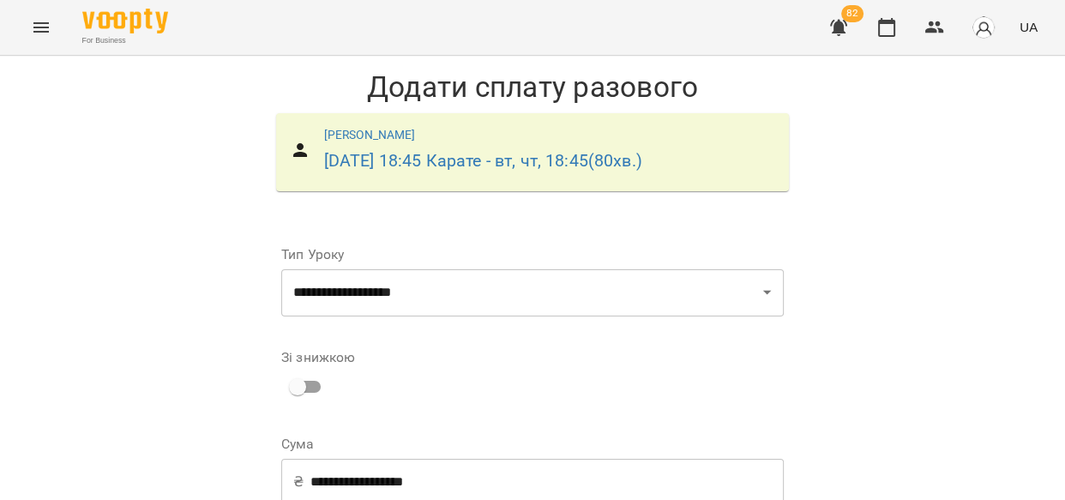
scroll to position [225, 0]
click at [459, 458] on input "**********" at bounding box center [548, 482] width 474 height 48
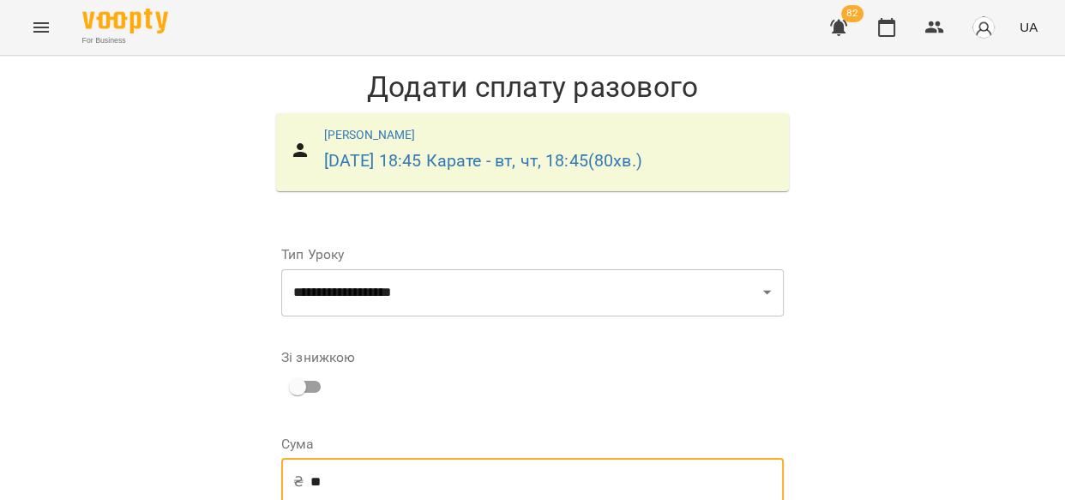
type input "*"
type input "***"
select select "****"
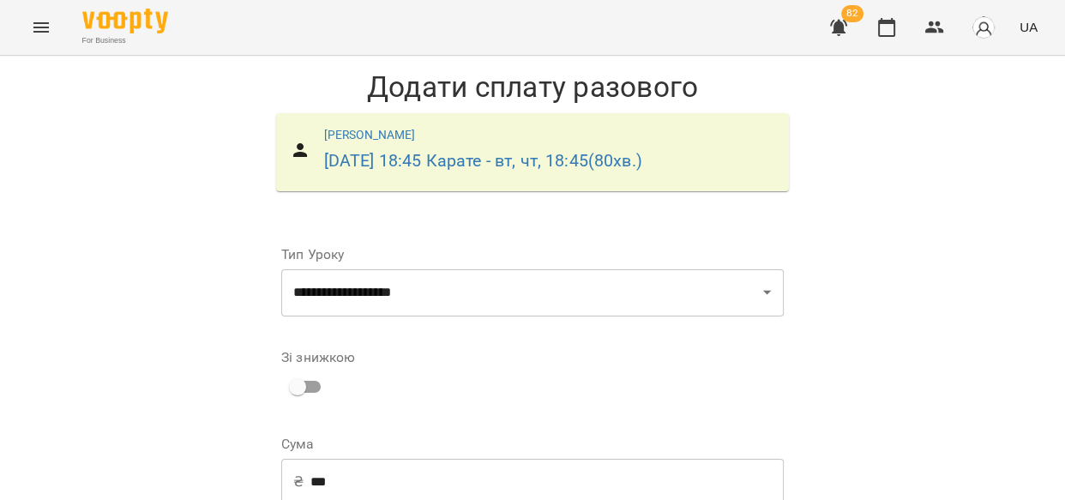
scroll to position [329, 0]
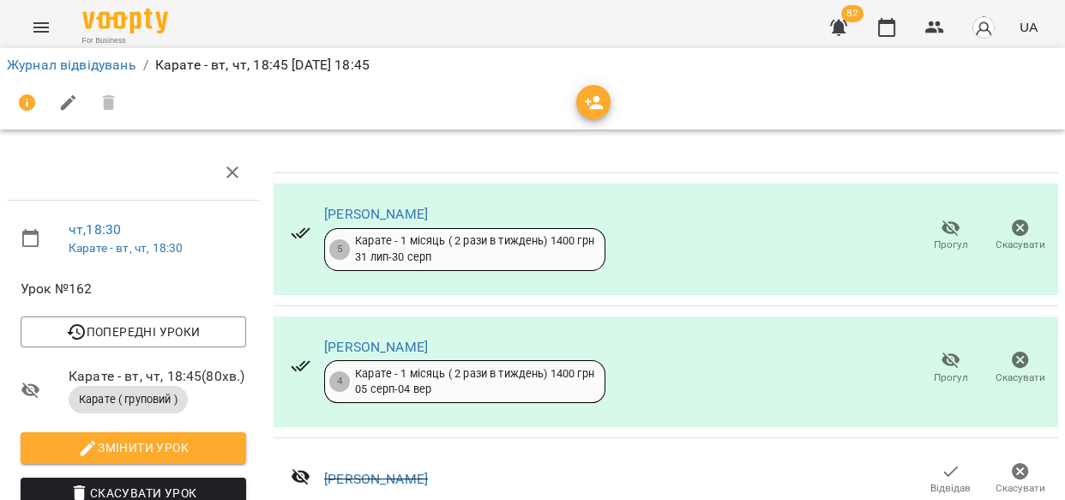
scroll to position [2105, 0]
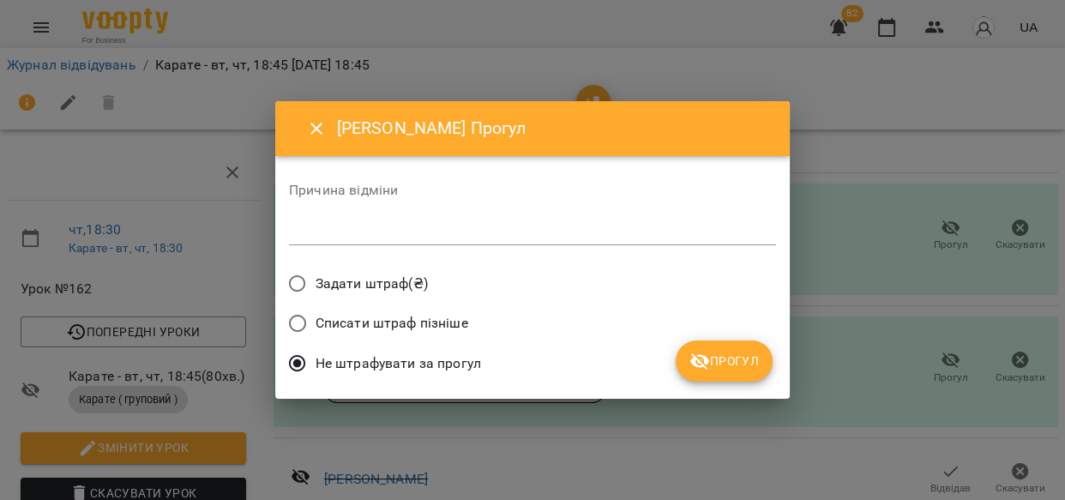
click at [731, 360] on span "Прогул" at bounding box center [724, 361] width 69 height 21
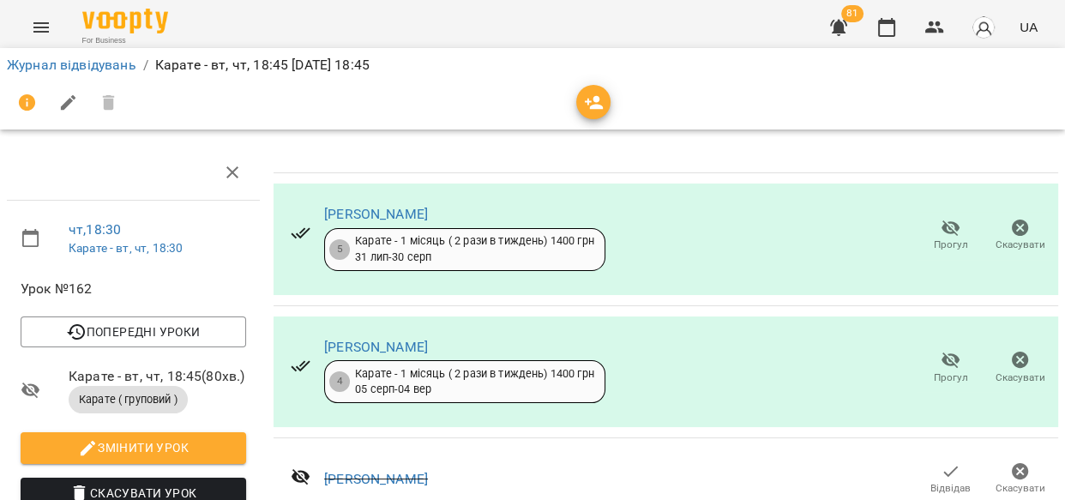
scroll to position [434, 0]
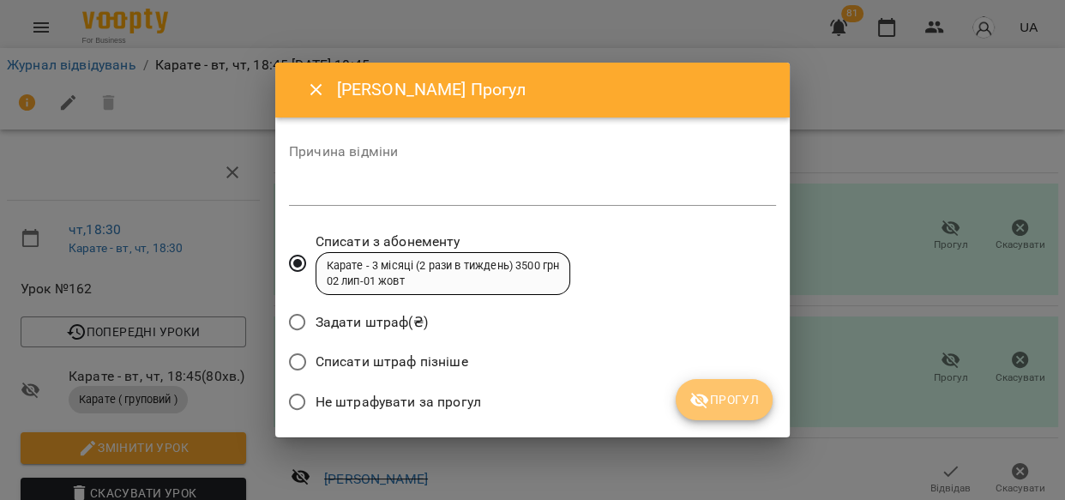
click at [746, 408] on span "Прогул" at bounding box center [724, 399] width 69 height 21
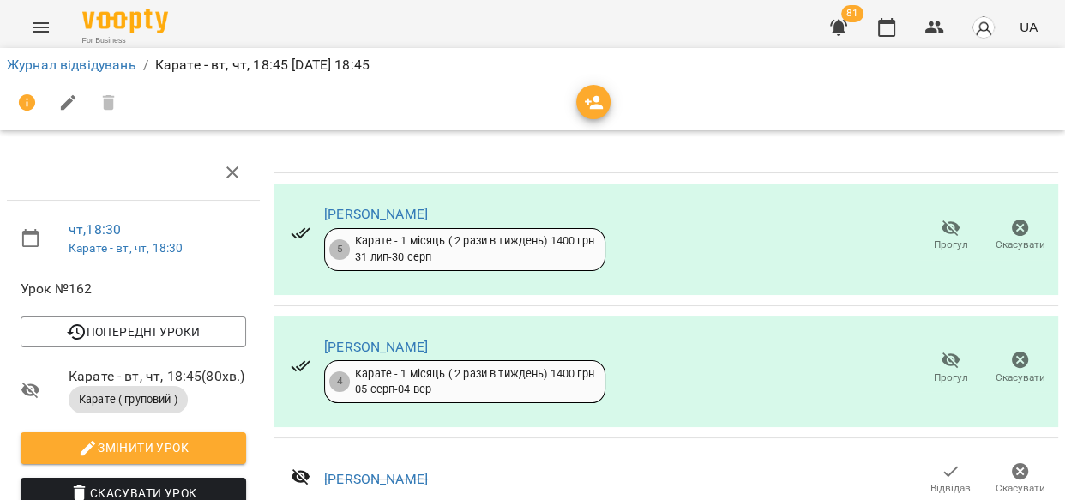
scroll to position [788, 0]
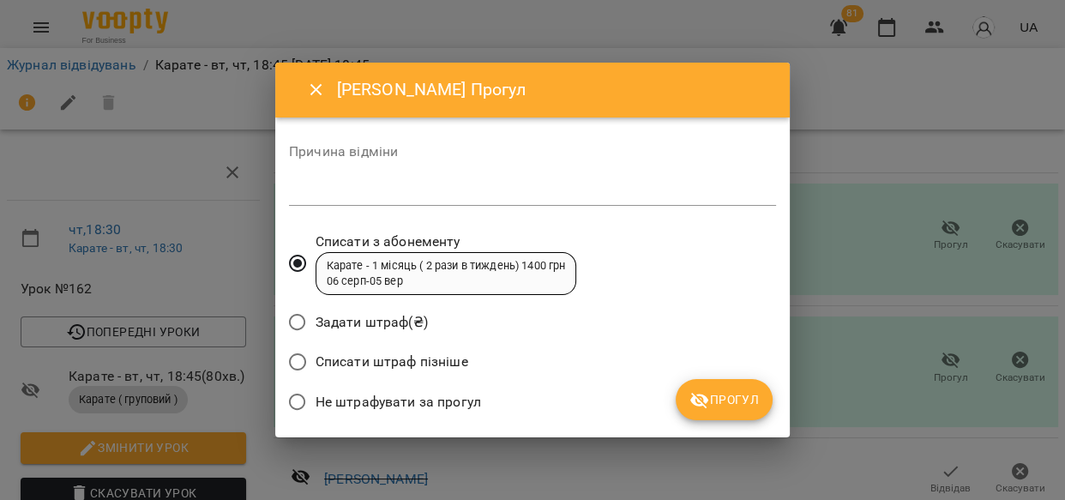
click at [745, 395] on span "Прогул" at bounding box center [724, 399] width 69 height 21
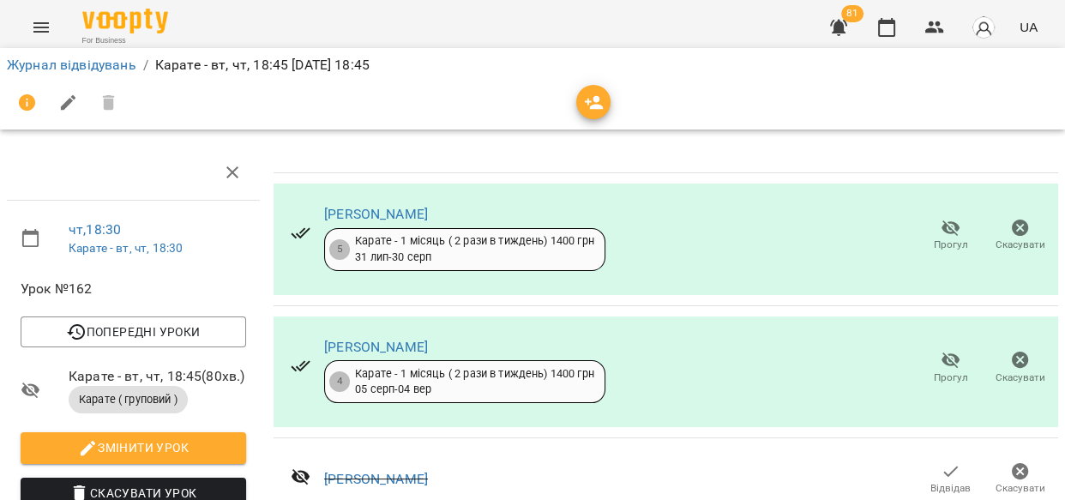
scroll to position [2265, 0]
click at [75, 64] on link "Журнал відвідувань" at bounding box center [72, 65] width 130 height 16
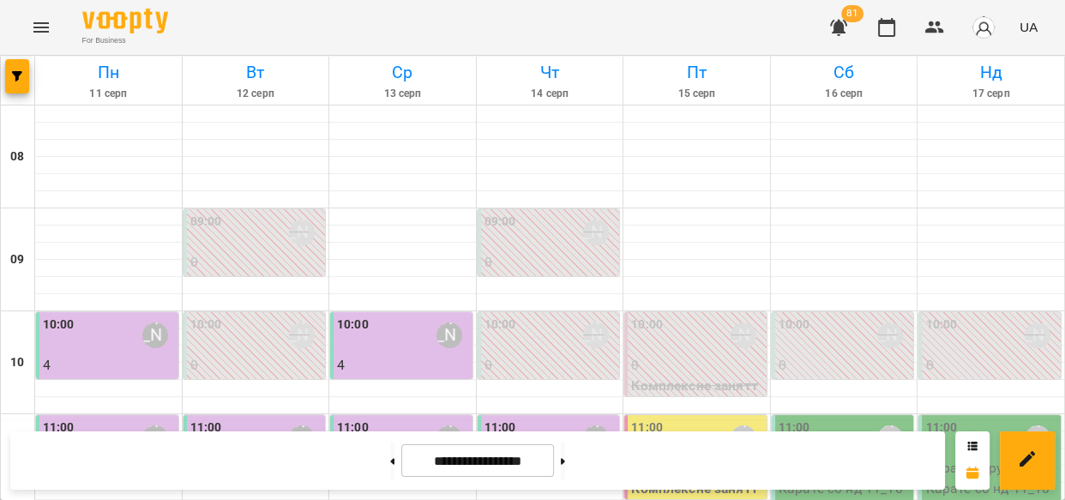
scroll to position [1021, 0]
